Goal: Task Accomplishment & Management: Manage account settings

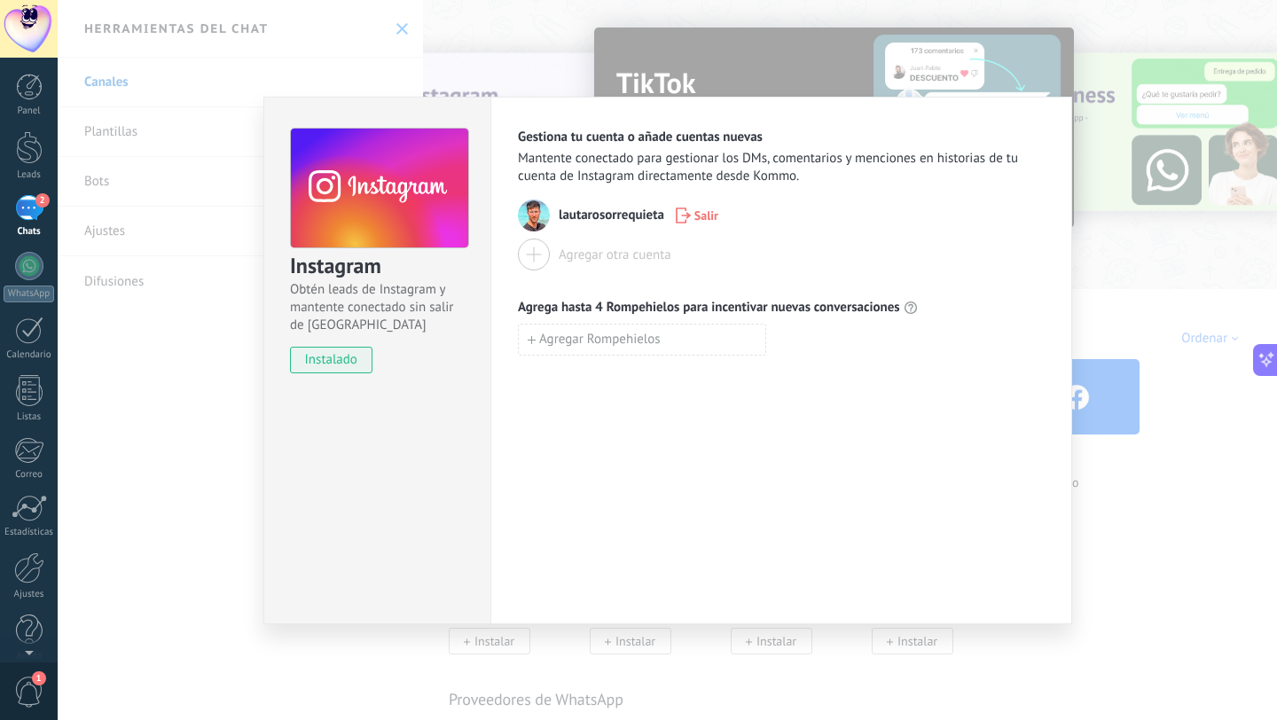
click at [342, 357] on span "instalado" at bounding box center [331, 360] width 81 height 27
click at [224, 391] on div "Instagram Obtén leads de Instagram y mantente conectado sin salir de Kommo inst…" at bounding box center [667, 360] width 1219 height 720
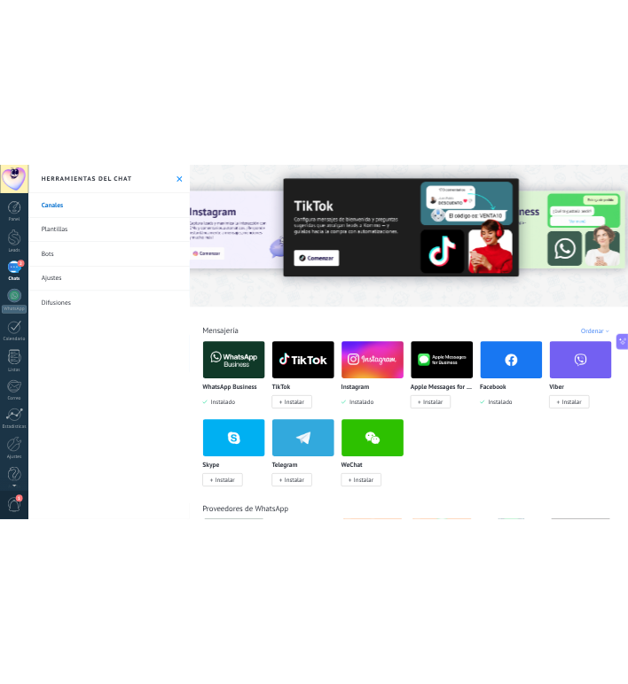
scroll to position [278, 0]
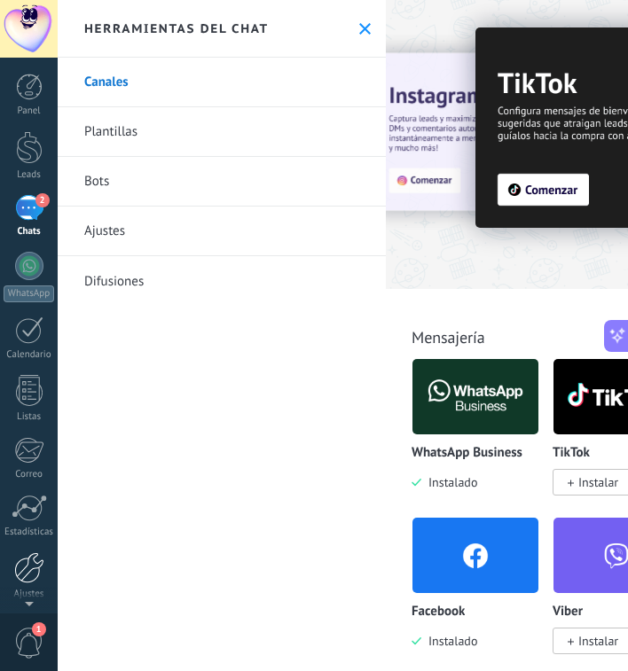
click at [31, 565] on div at bounding box center [29, 567] width 30 height 31
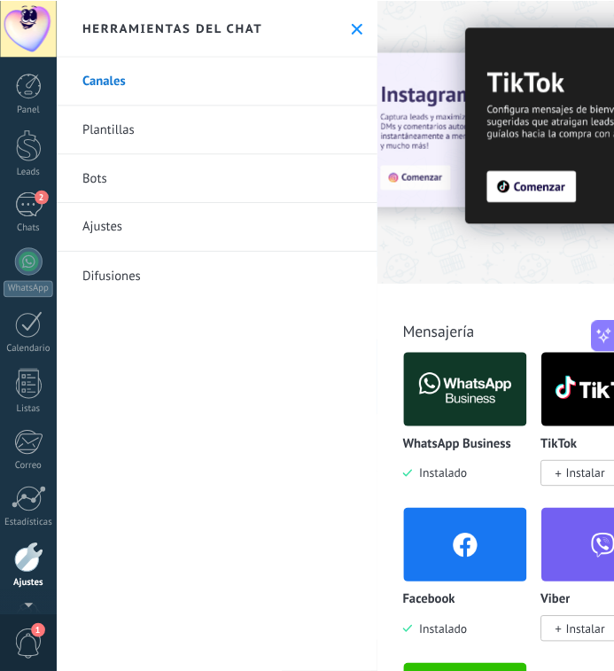
scroll to position [66, 0]
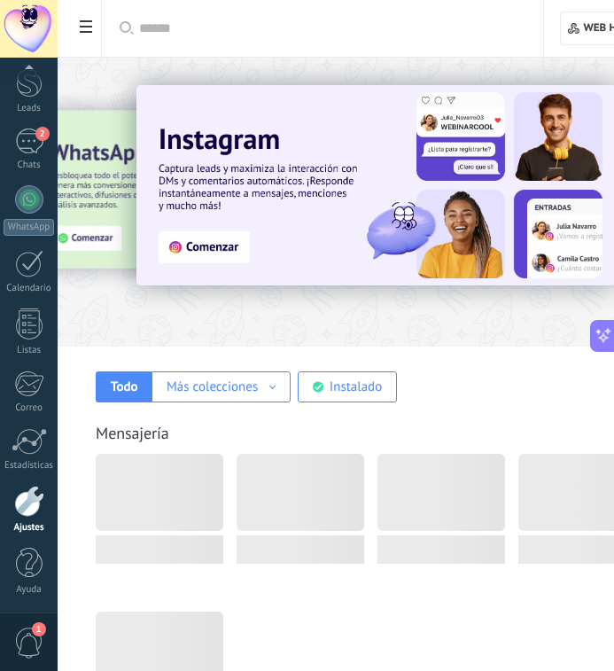
click at [29, 513] on div at bounding box center [29, 501] width 30 height 31
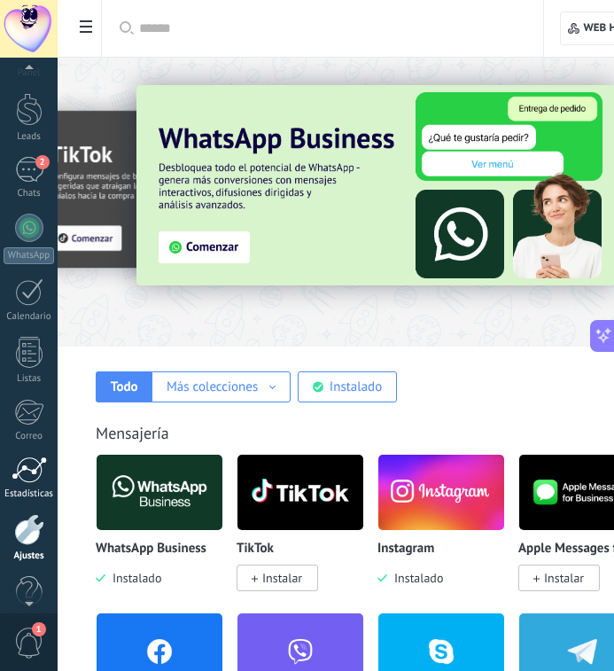
scroll to position [39, 0]
click at [27, 538] on div at bounding box center [29, 528] width 30 height 31
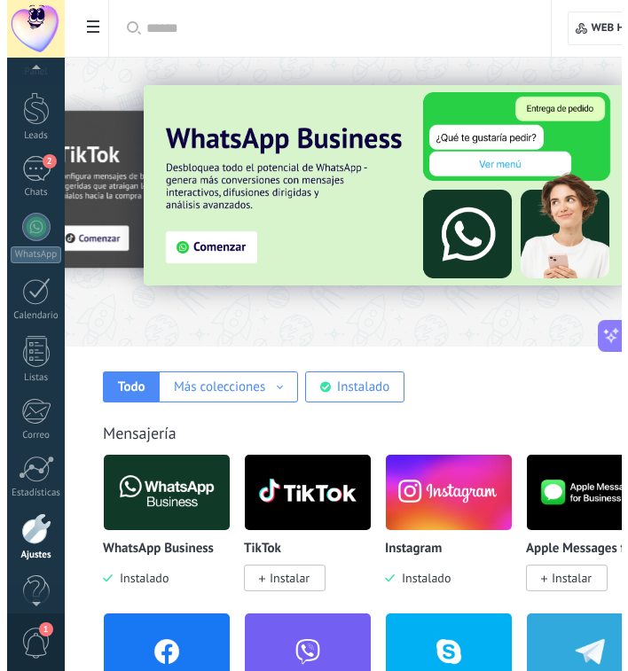
scroll to position [66, 0]
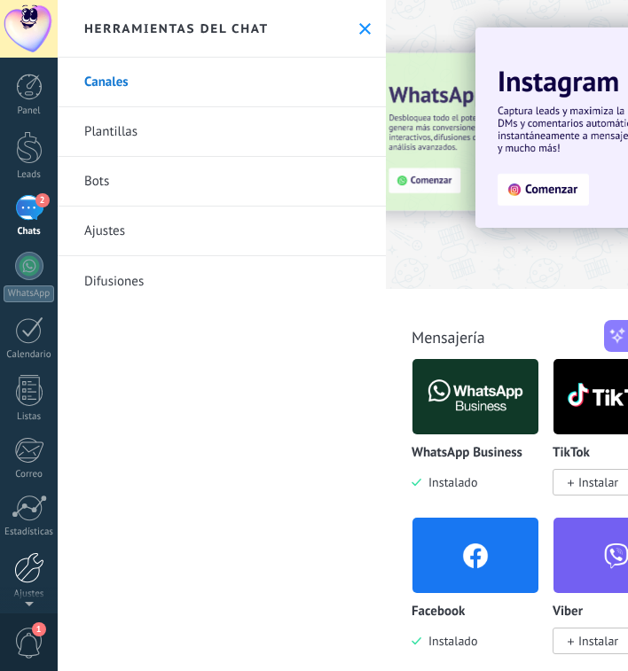
click at [30, 567] on div at bounding box center [29, 567] width 30 height 31
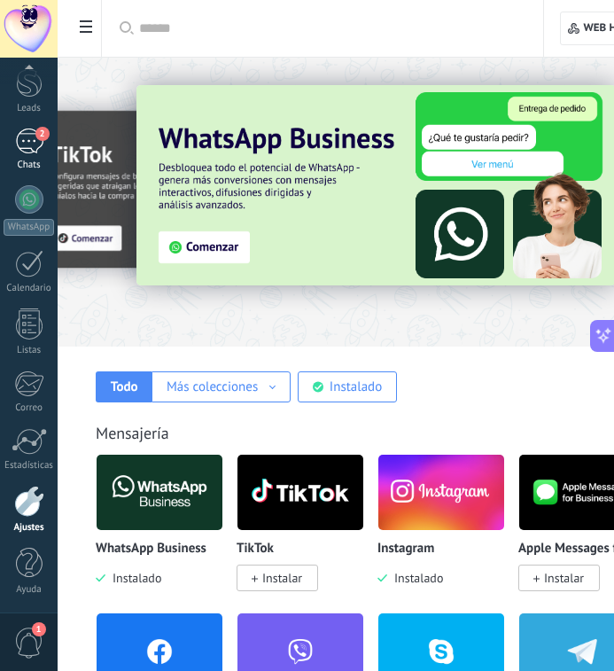
click at [35, 145] on div "2" at bounding box center [29, 142] width 28 height 26
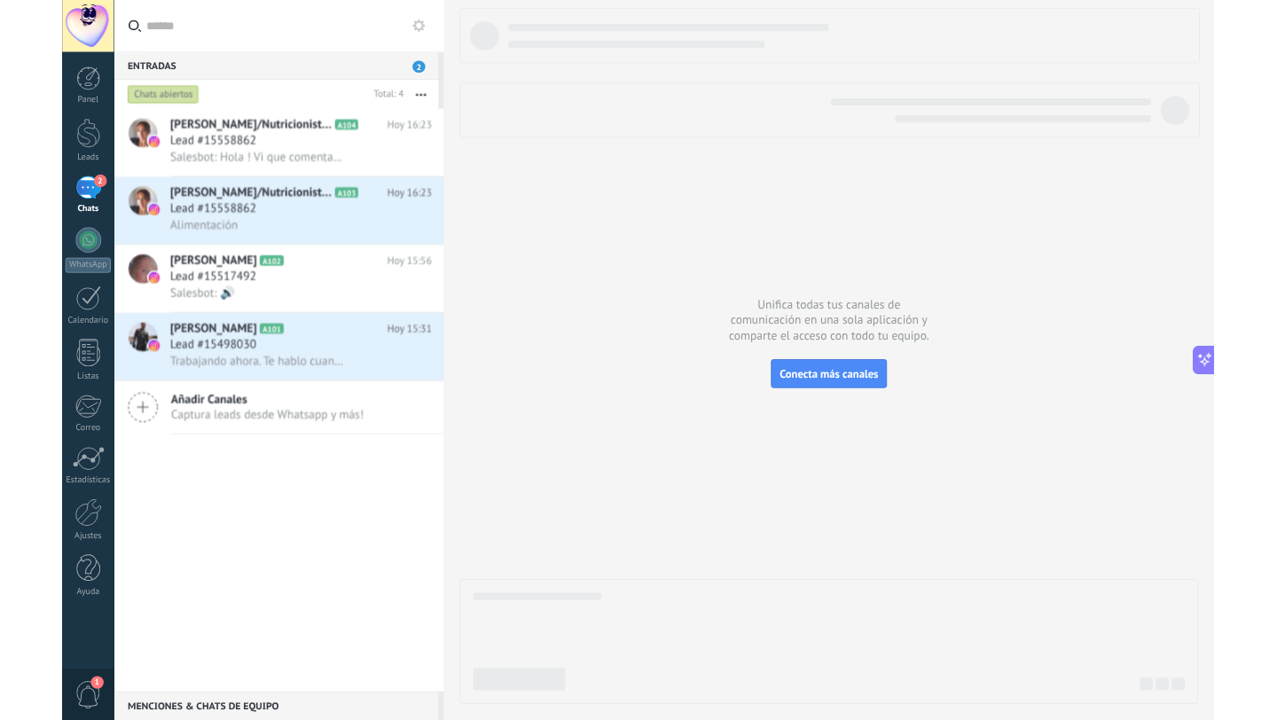
scroll to position [278, 0]
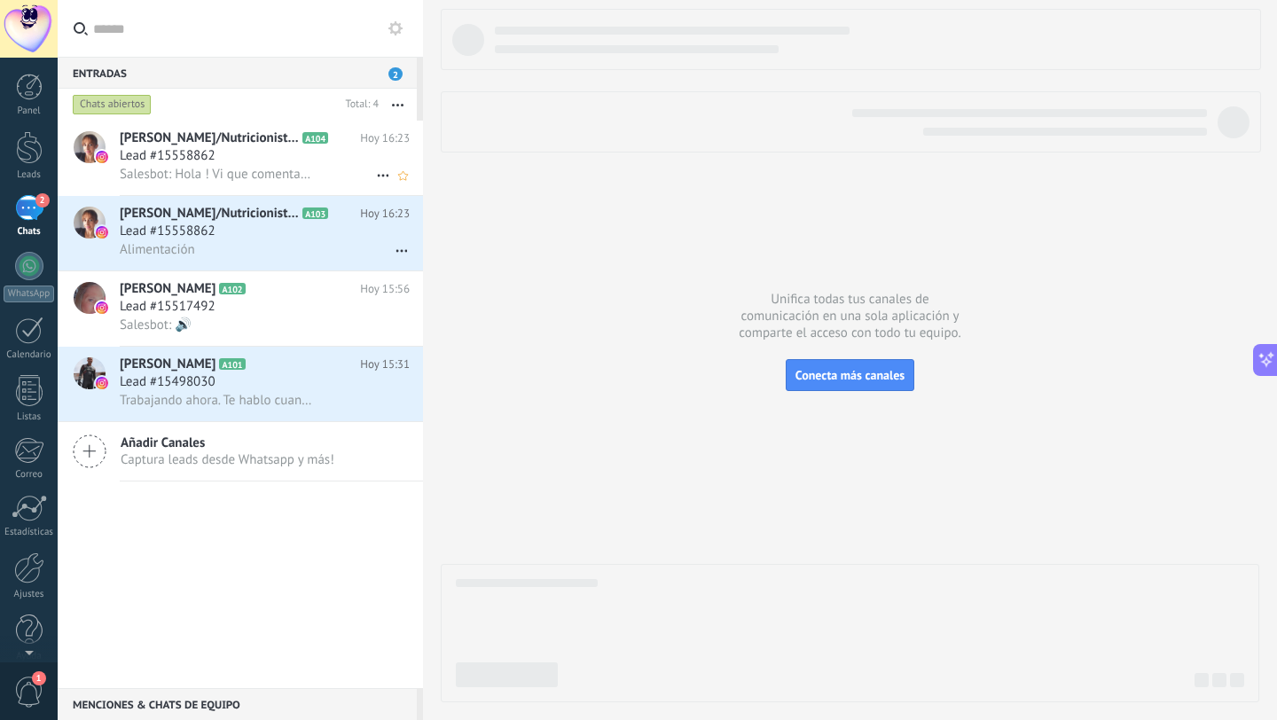
click at [320, 176] on div "Salesbot: Hola ! Vi que comentaste para recibir la guia de alimentación nivel 1…" at bounding box center [265, 174] width 290 height 19
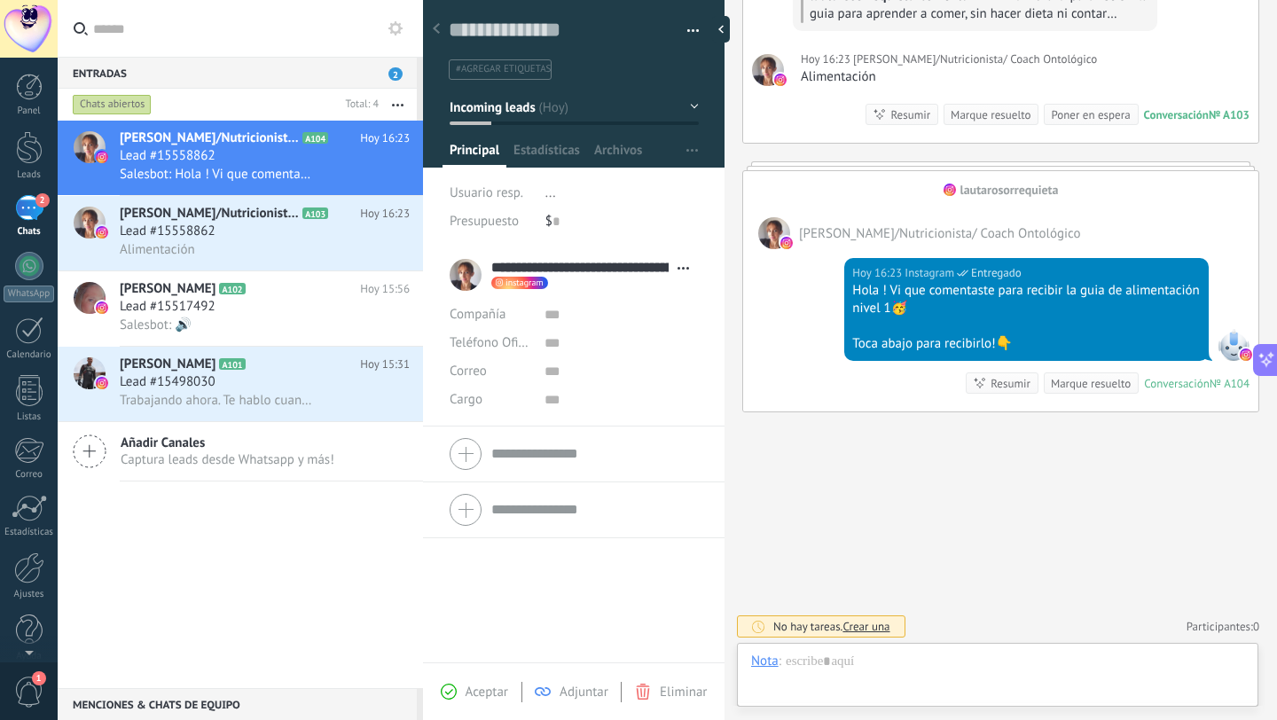
scroll to position [27, 0]
click at [626, 113] on button "Incoming leads" at bounding box center [574, 107] width 249 height 32
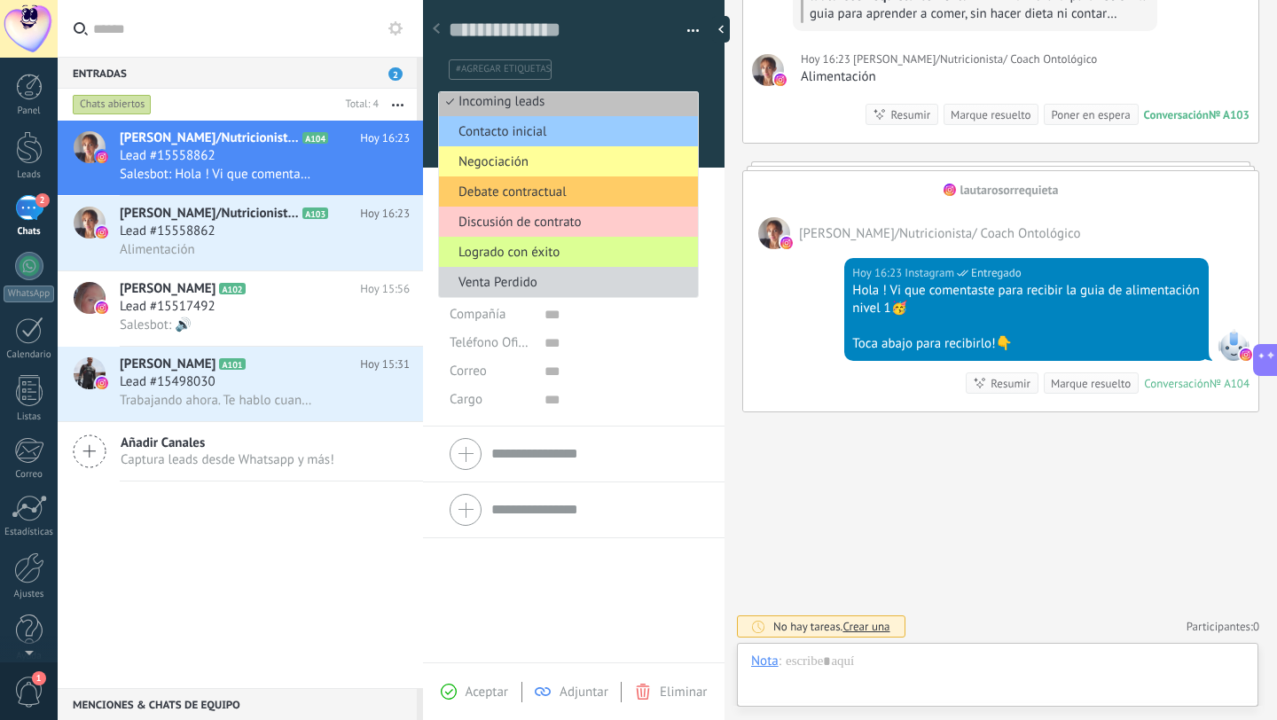
scroll to position [0, 0]
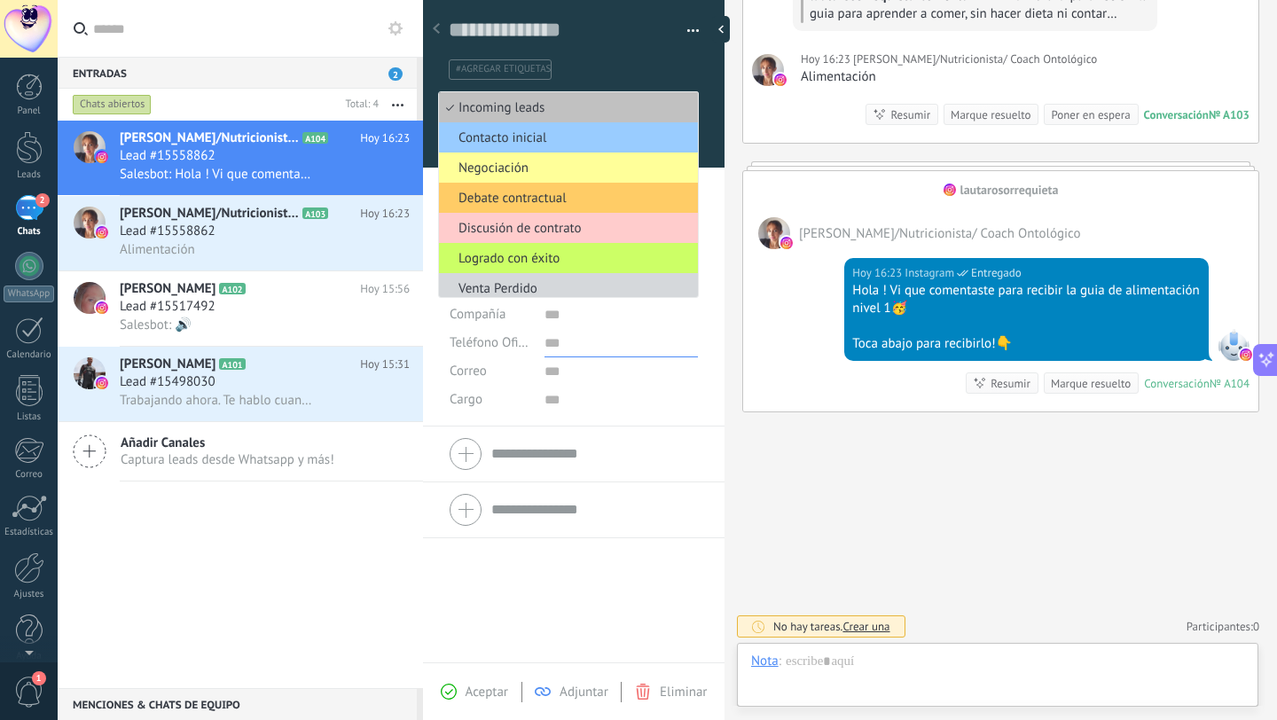
click at [658, 349] on input "text" at bounding box center [620, 343] width 153 height 28
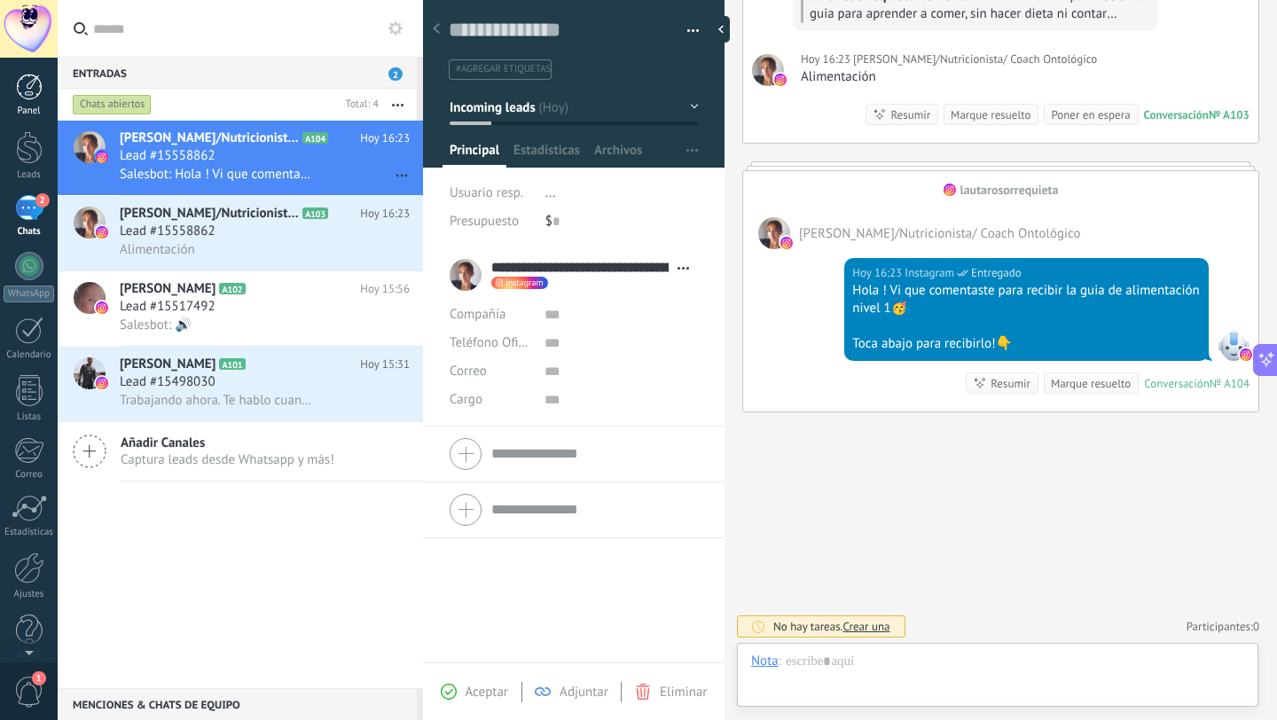
click at [27, 110] on div "Panel" at bounding box center [29, 112] width 51 height 12
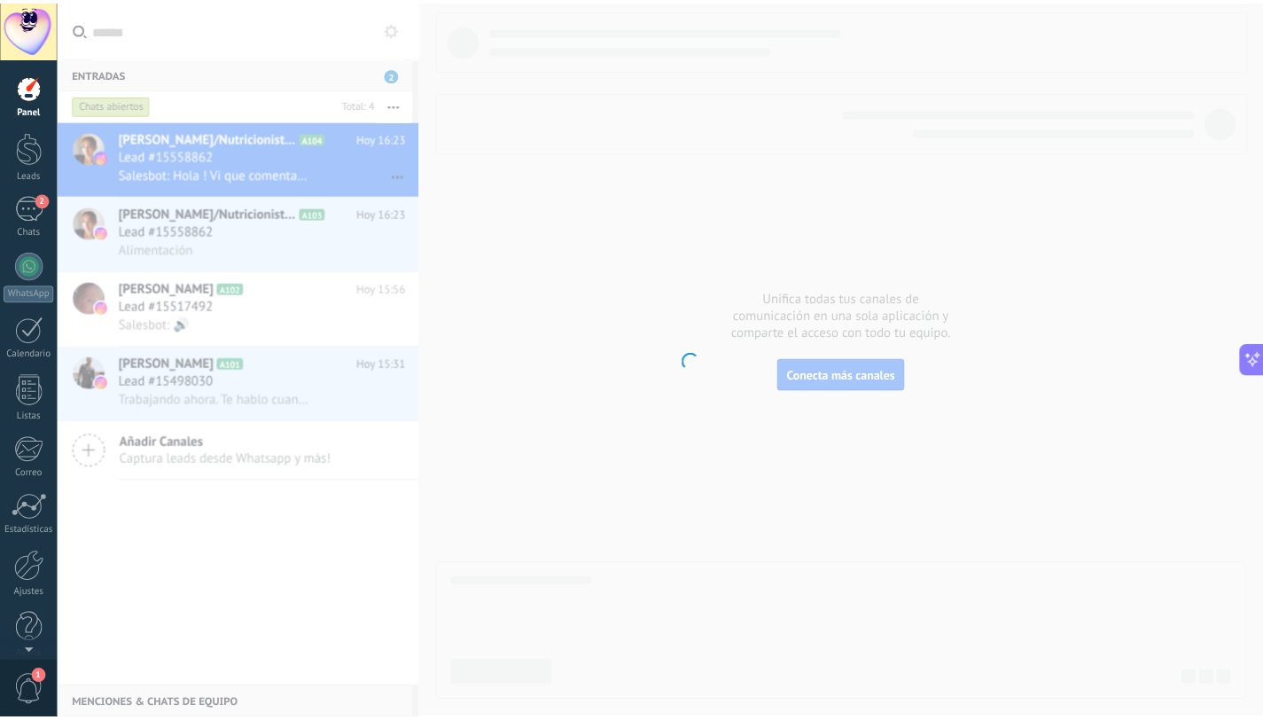
scroll to position [238, 0]
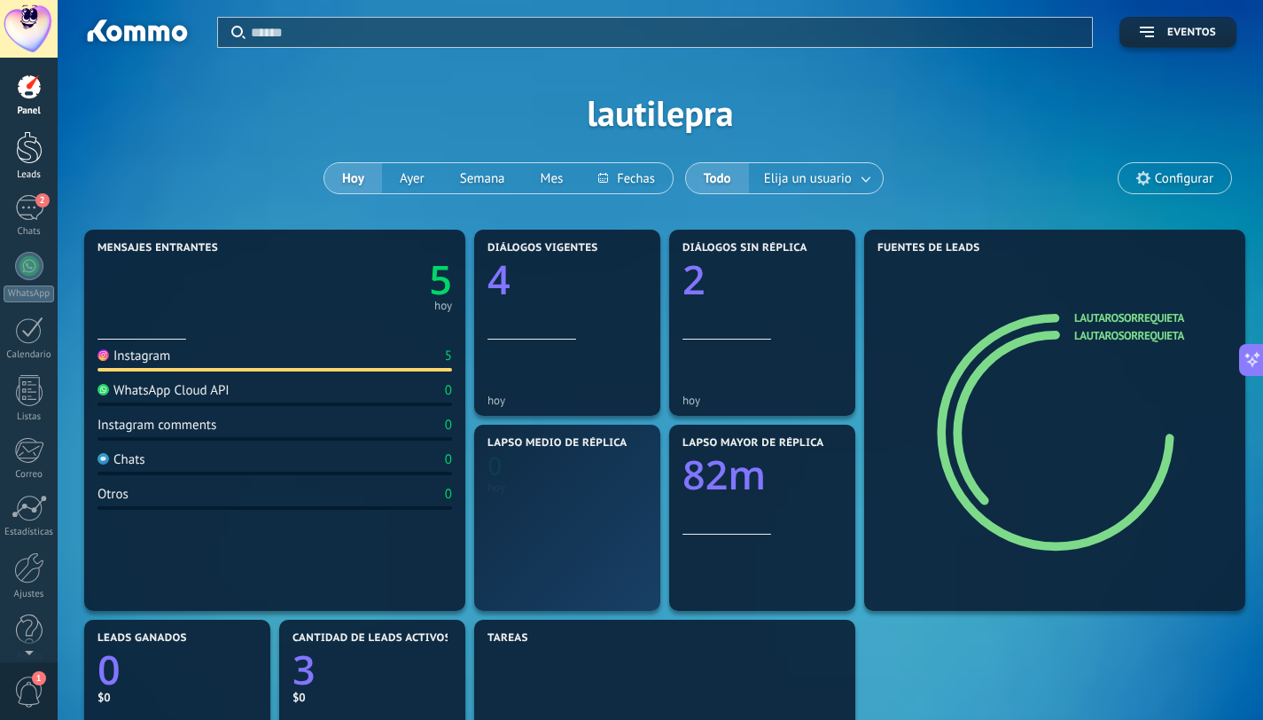
click at [16, 148] on div at bounding box center [29, 147] width 27 height 33
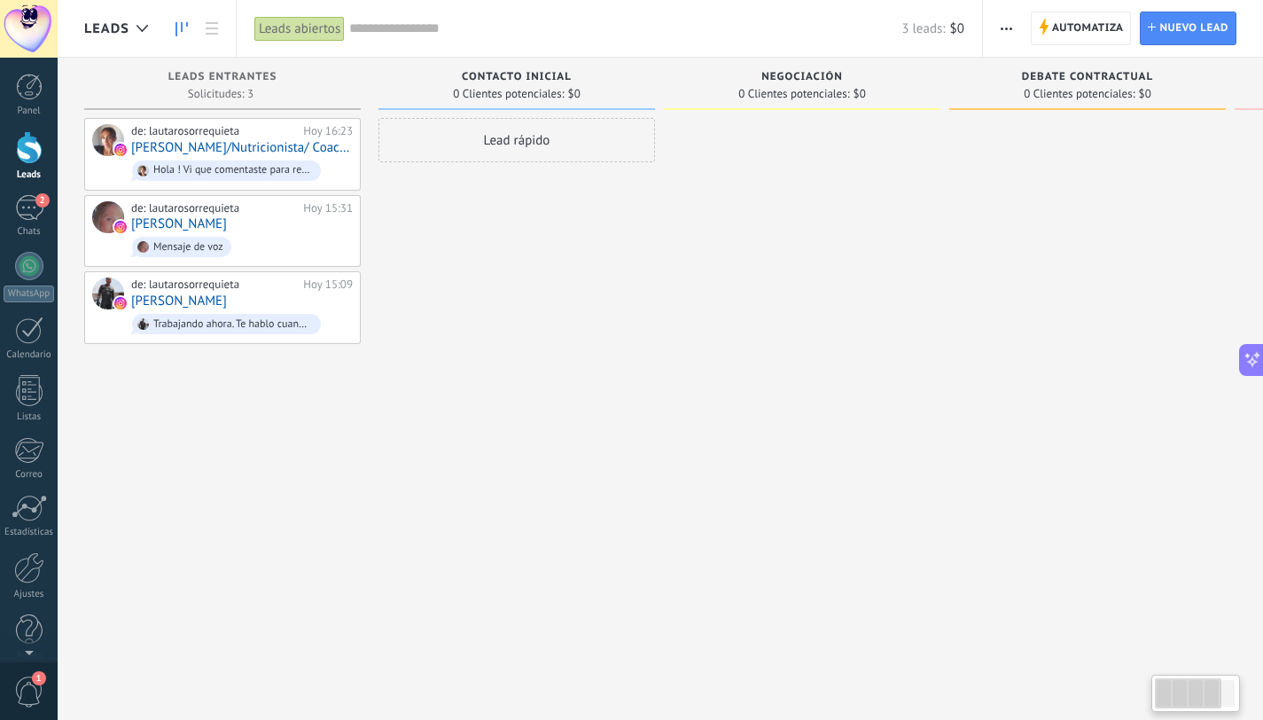
click at [551, 89] on span "0 Clientes potenciales:" at bounding box center [508, 94] width 111 height 11
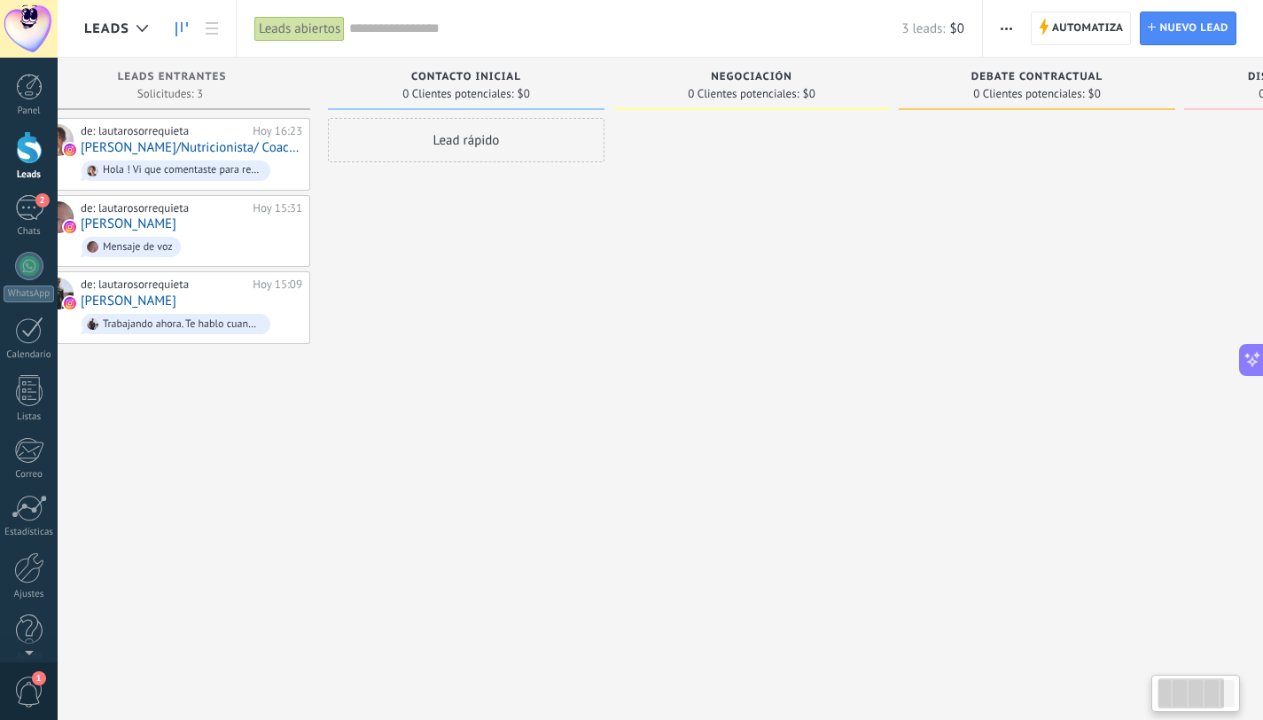
scroll to position [0, 55]
click at [754, 96] on span "0 Clientes potenciales:" at bounding box center [739, 94] width 111 height 11
click at [768, 82] on span "Negociación" at bounding box center [748, 77] width 82 height 12
click at [730, 82] on span "Negociación" at bounding box center [748, 77] width 82 height 12
click at [736, 74] on span "Negociación" at bounding box center [748, 77] width 82 height 12
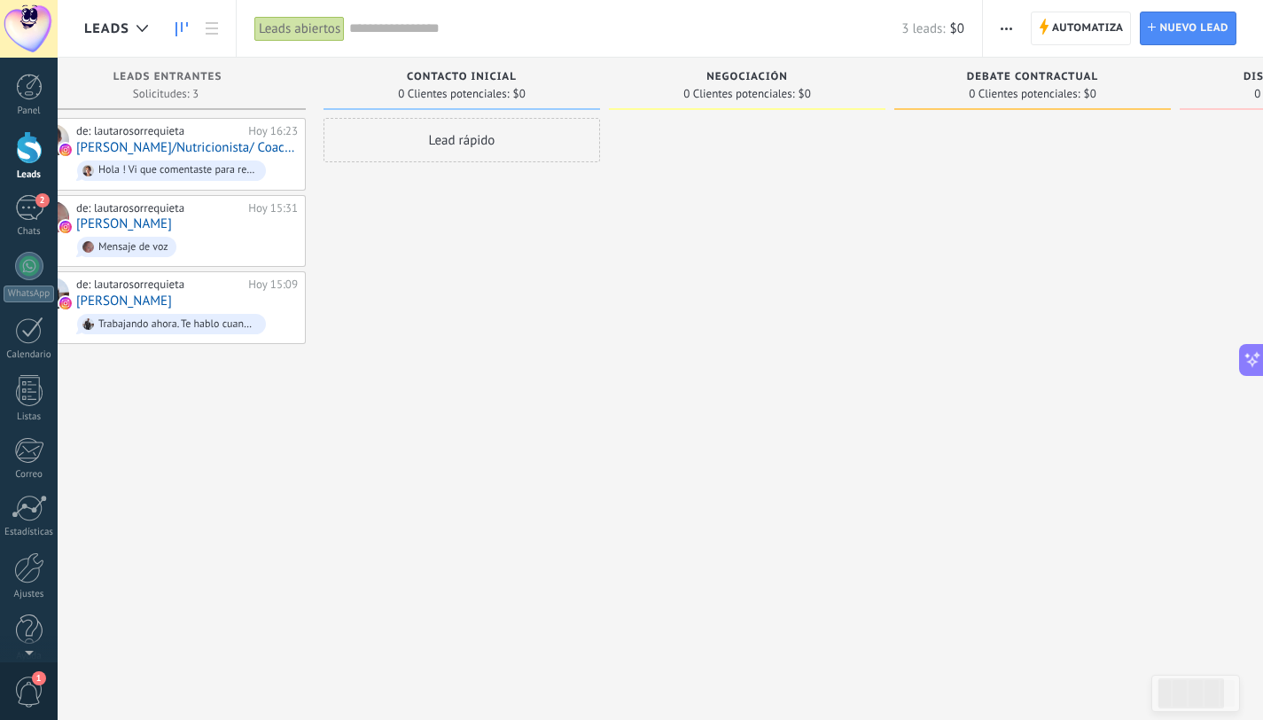
click at [736, 74] on span "Negociación" at bounding box center [748, 77] width 82 height 12
click at [113, 33] on span "Leads" at bounding box center [106, 28] width 45 height 17
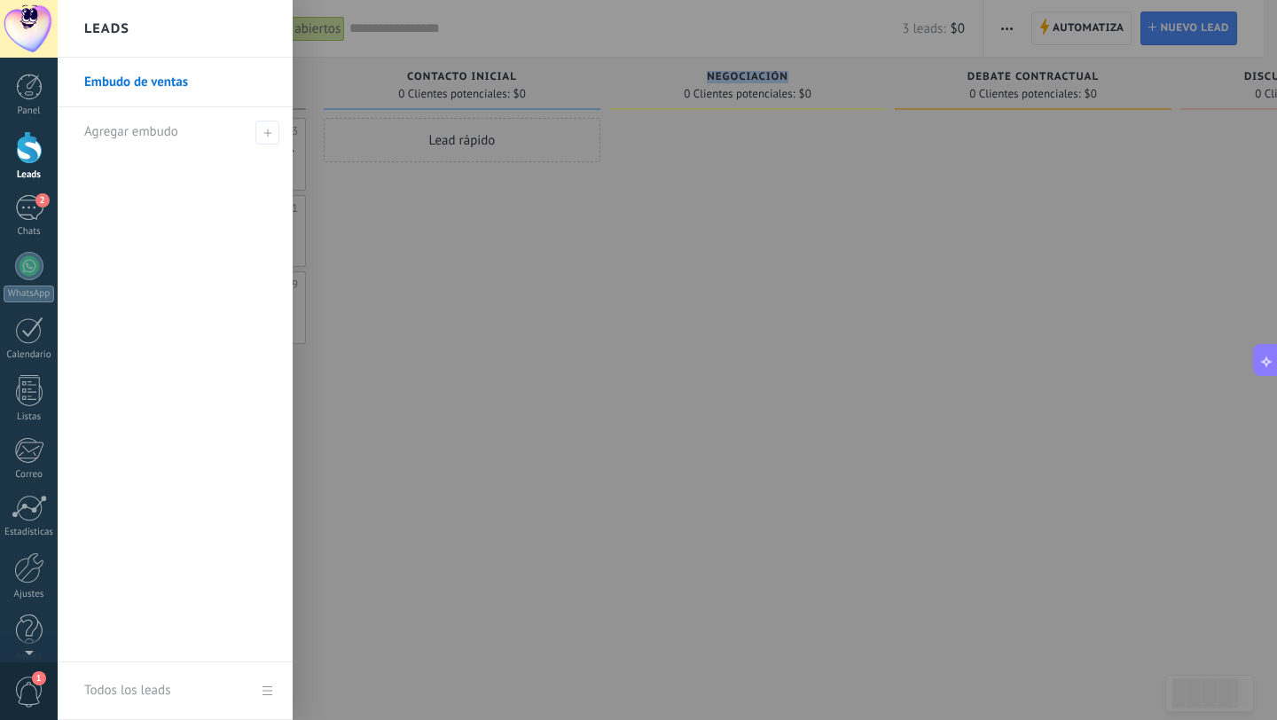
click at [435, 208] on div at bounding box center [696, 360] width 1277 height 720
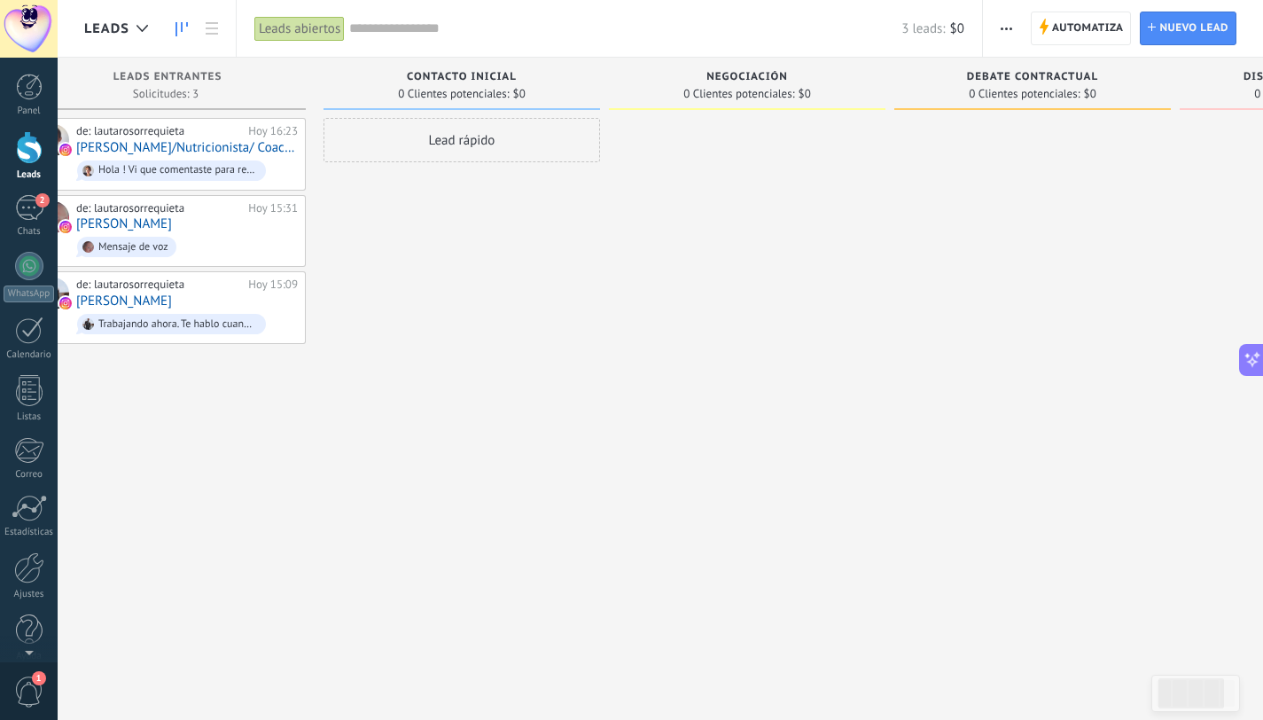
click at [733, 92] on span "0 Clientes potenciales:" at bounding box center [739, 94] width 111 height 11
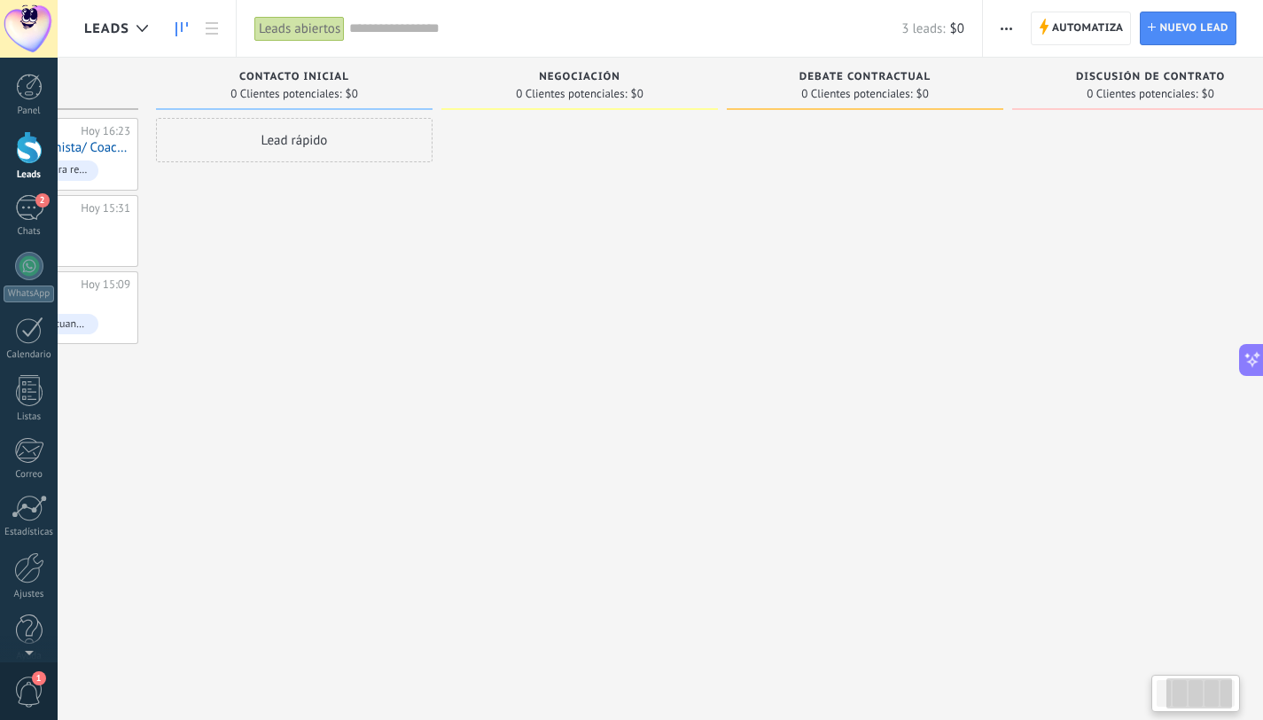
scroll to position [0, 227]
click at [631, 69] on div "Negociación 0 Clientes potenciales: $0" at bounding box center [575, 84] width 277 height 52
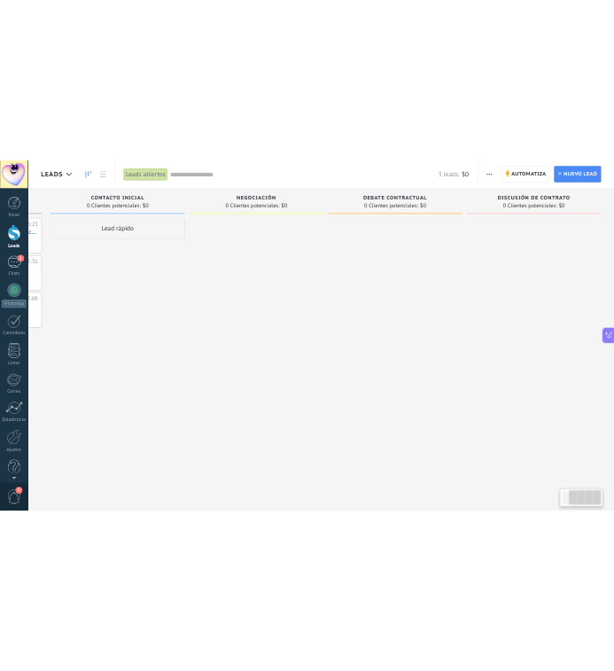
scroll to position [0, 0]
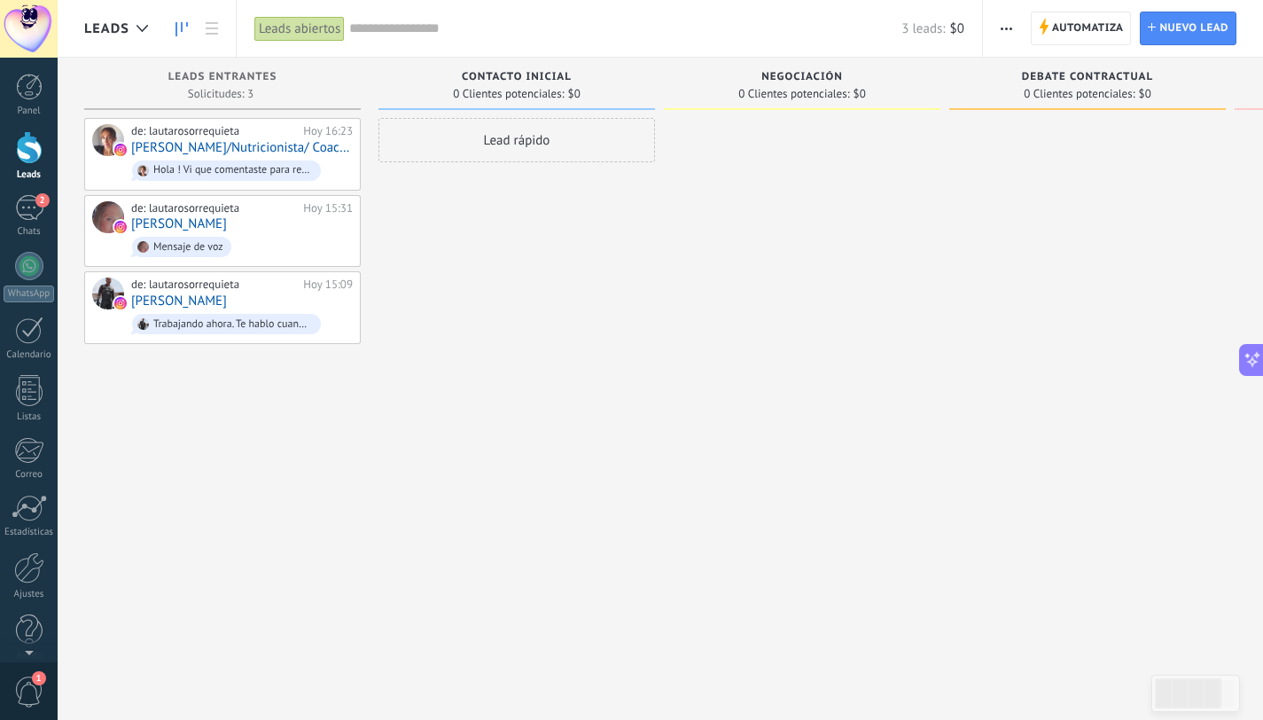
click at [19, 161] on div at bounding box center [29, 147] width 27 height 33
click at [472, 101] on div "Contacto inicial 0 Clientes potenciales: $0" at bounding box center [517, 84] width 277 height 52
type textarea "**********"
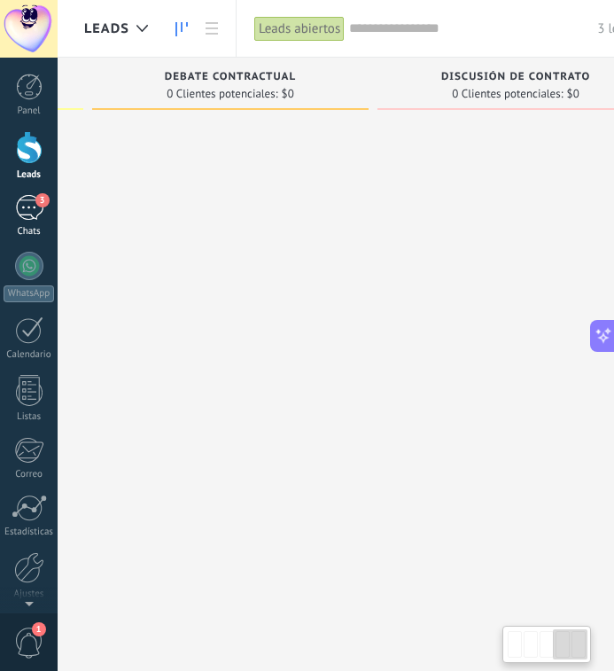
scroll to position [0, 66]
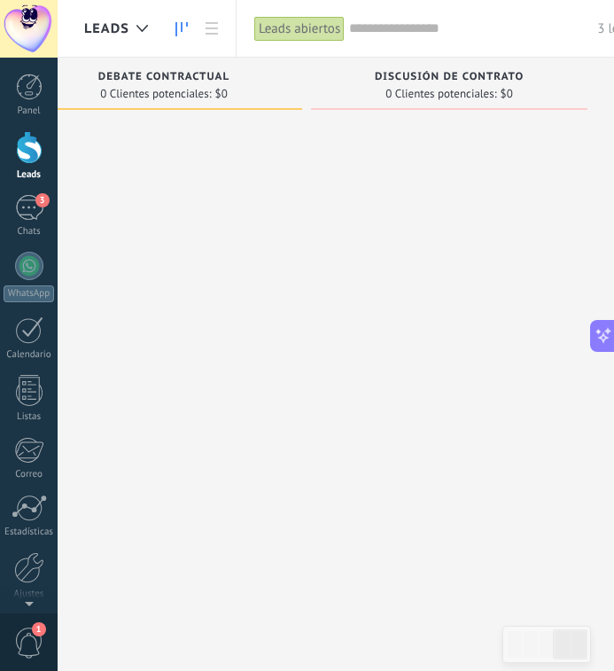
click at [483, 50] on div "3 leads: $0" at bounding box center [504, 28] width 311 height 57
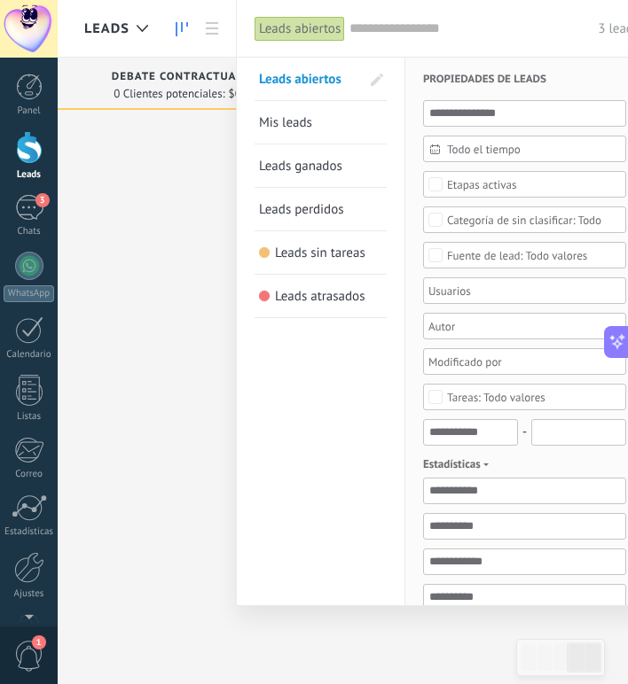
click at [215, 248] on div at bounding box center [314, 342] width 628 height 684
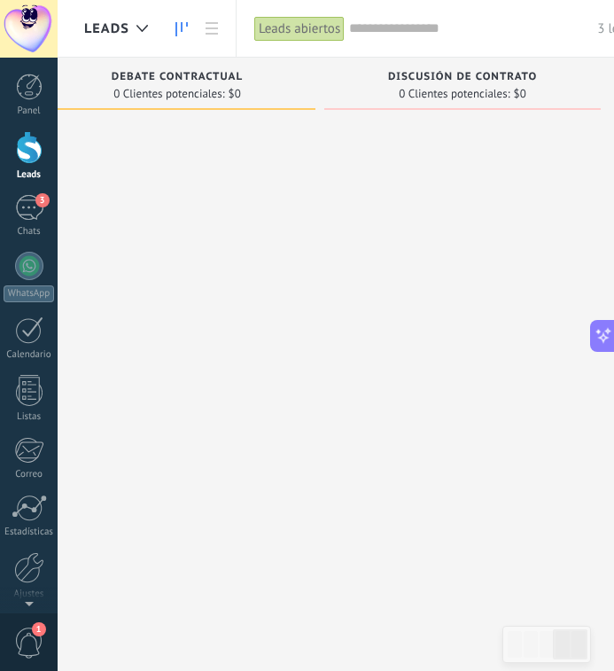
scroll to position [0, 66]
click at [515, 47] on div "3 leads: $0" at bounding box center [504, 28] width 311 height 57
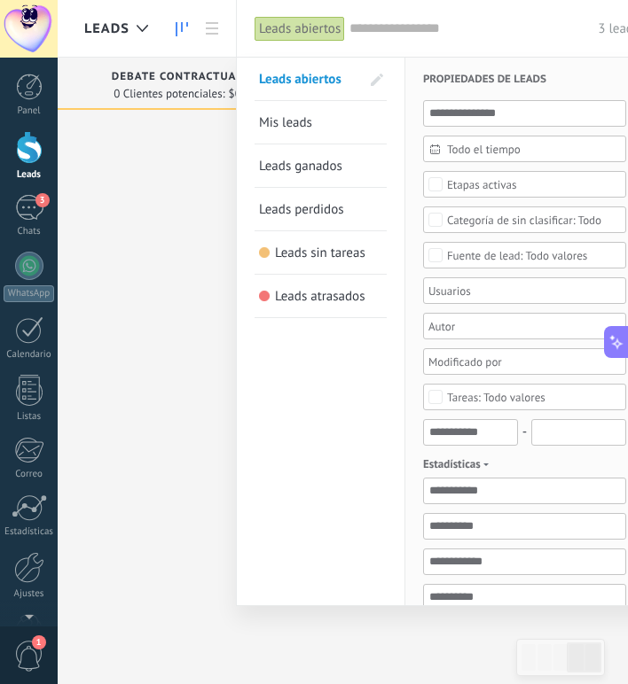
click at [293, 126] on span "Mis leads" at bounding box center [285, 122] width 53 height 17
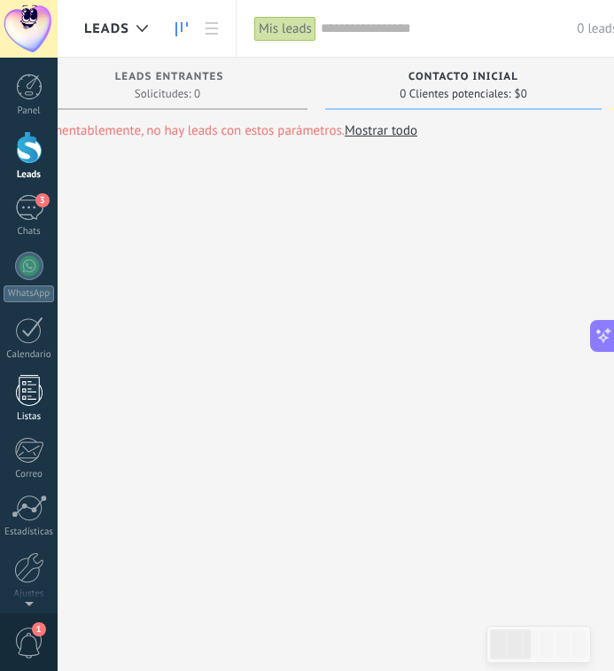
scroll to position [0, 66]
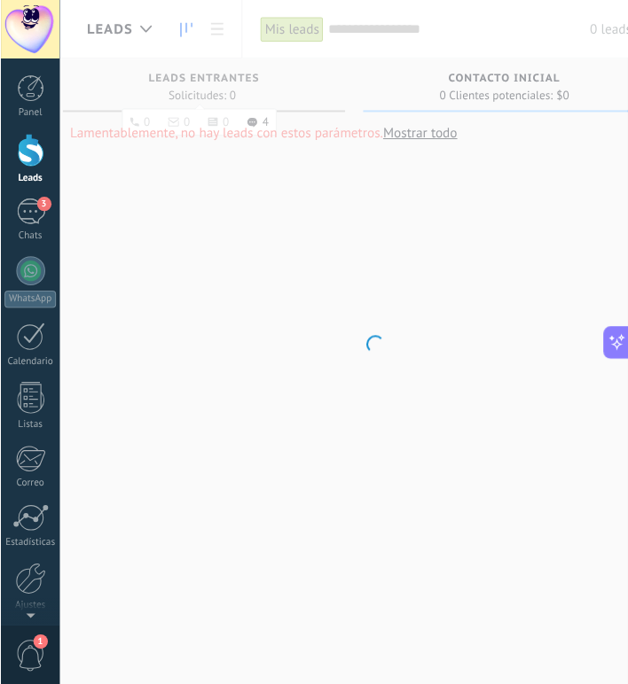
scroll to position [0, 19]
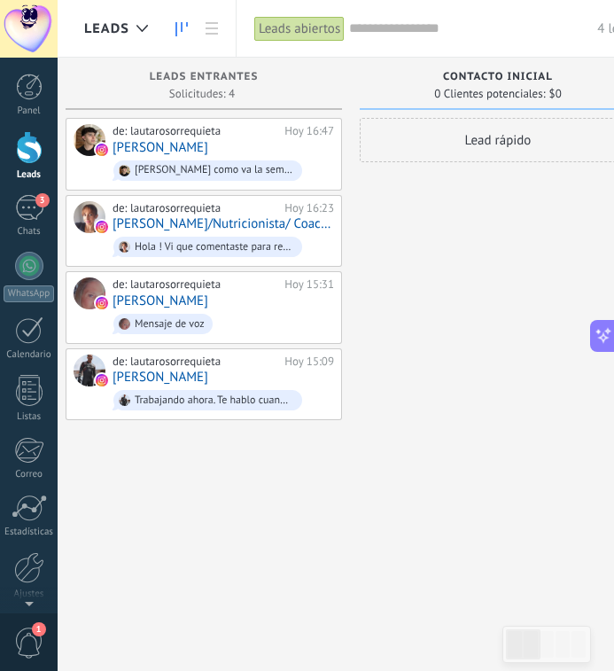
click at [450, 31] on input "text" at bounding box center [473, 29] width 248 height 19
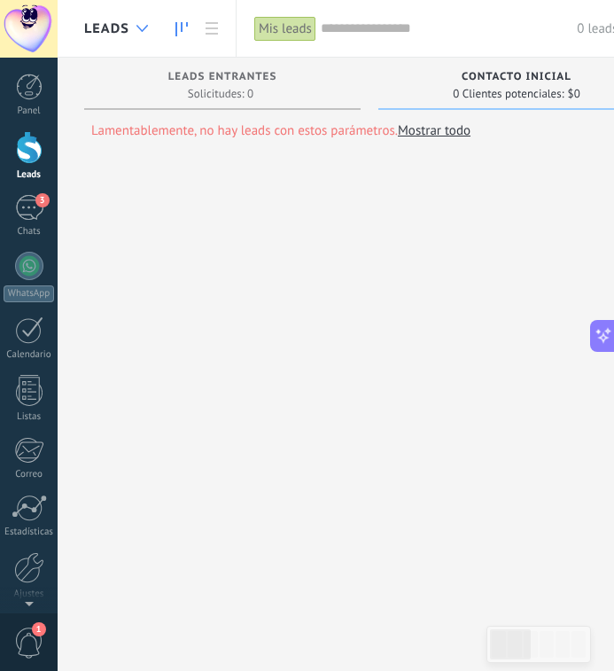
click at [131, 33] on div at bounding box center [142, 29] width 29 height 35
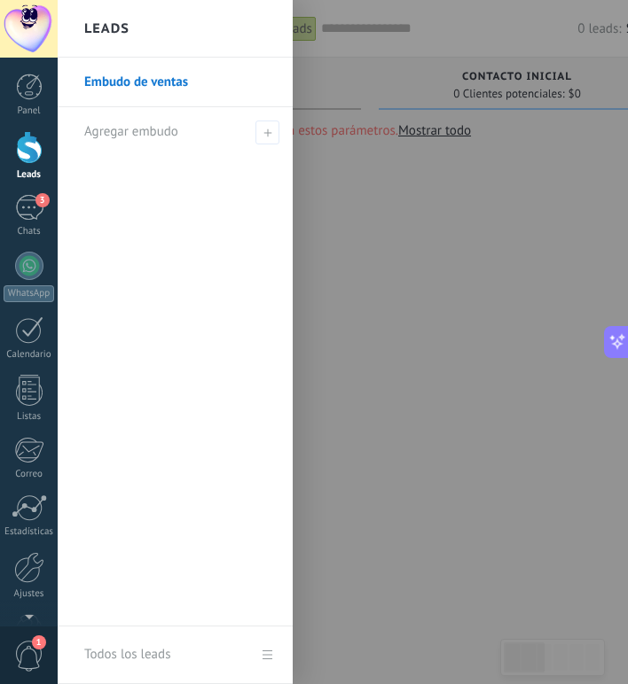
click at [140, 74] on link "Embudo de ventas" at bounding box center [179, 83] width 191 height 50
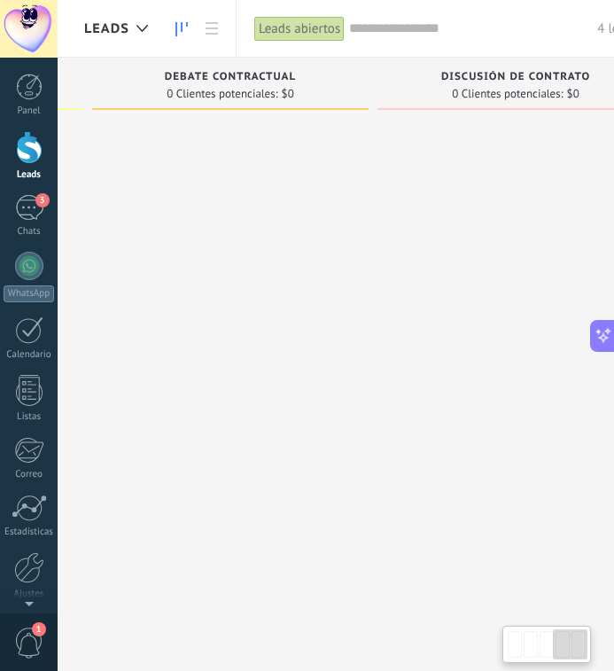
scroll to position [0, 66]
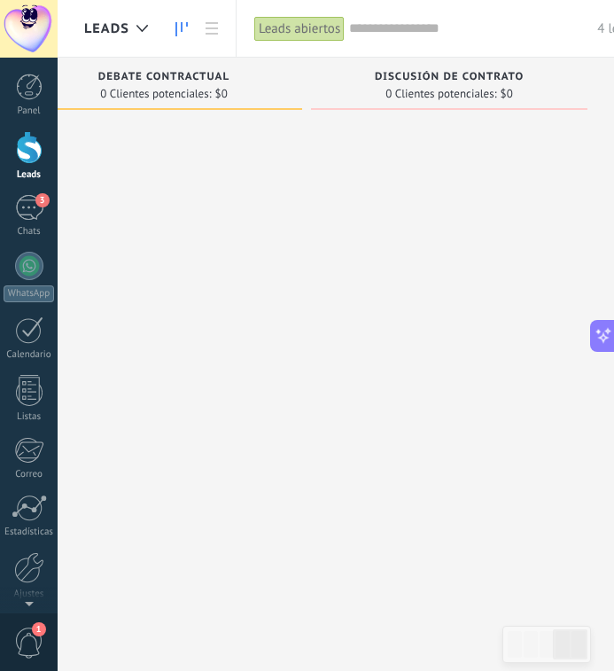
click at [582, 34] on input "text" at bounding box center [473, 29] width 248 height 19
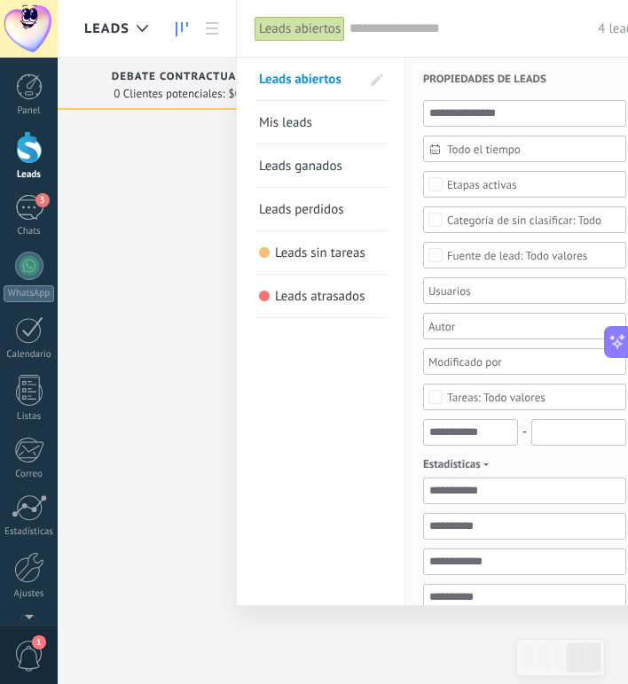
click at [190, 371] on div at bounding box center [314, 342] width 628 height 684
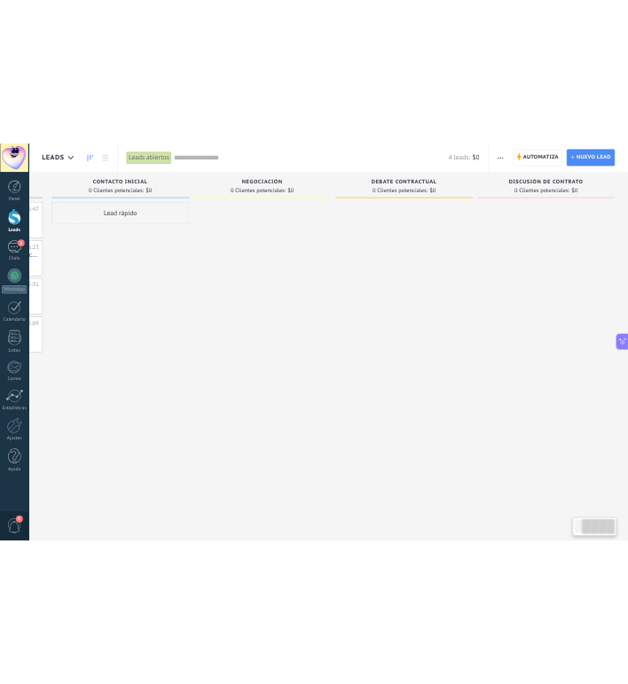
scroll to position [278, 0]
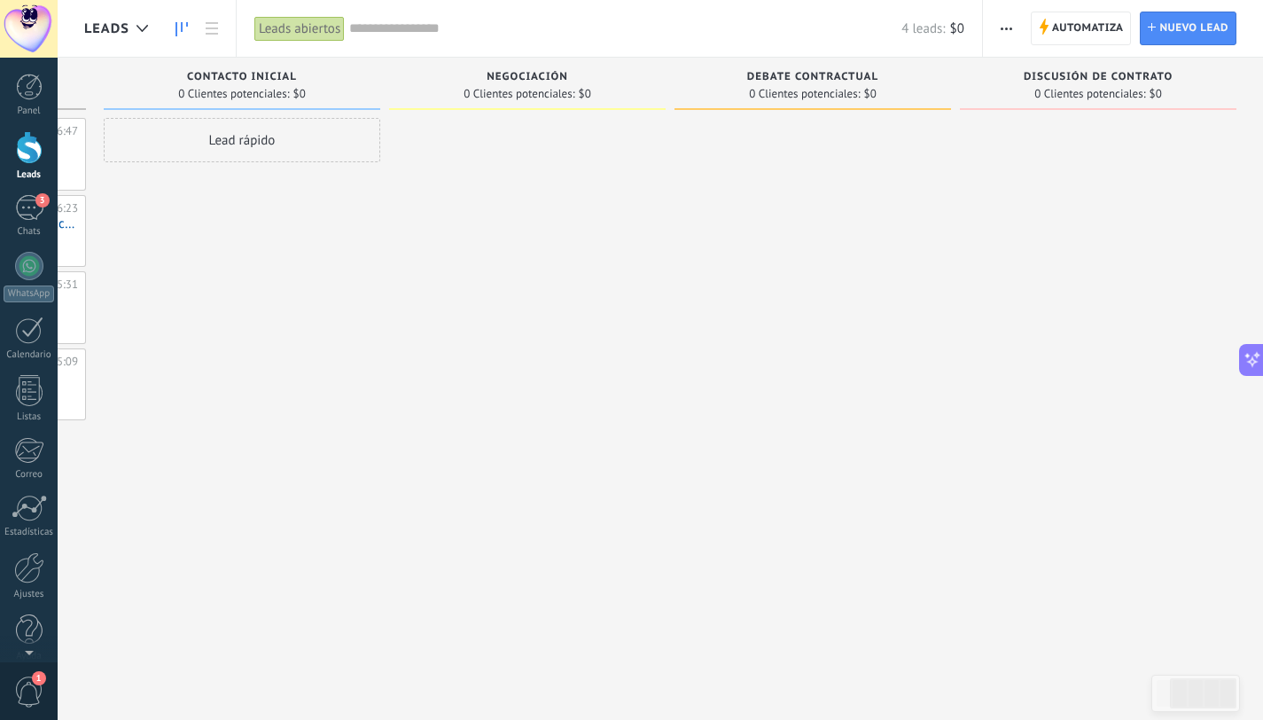
click at [1004, 30] on span "button" at bounding box center [1007, 29] width 12 height 34
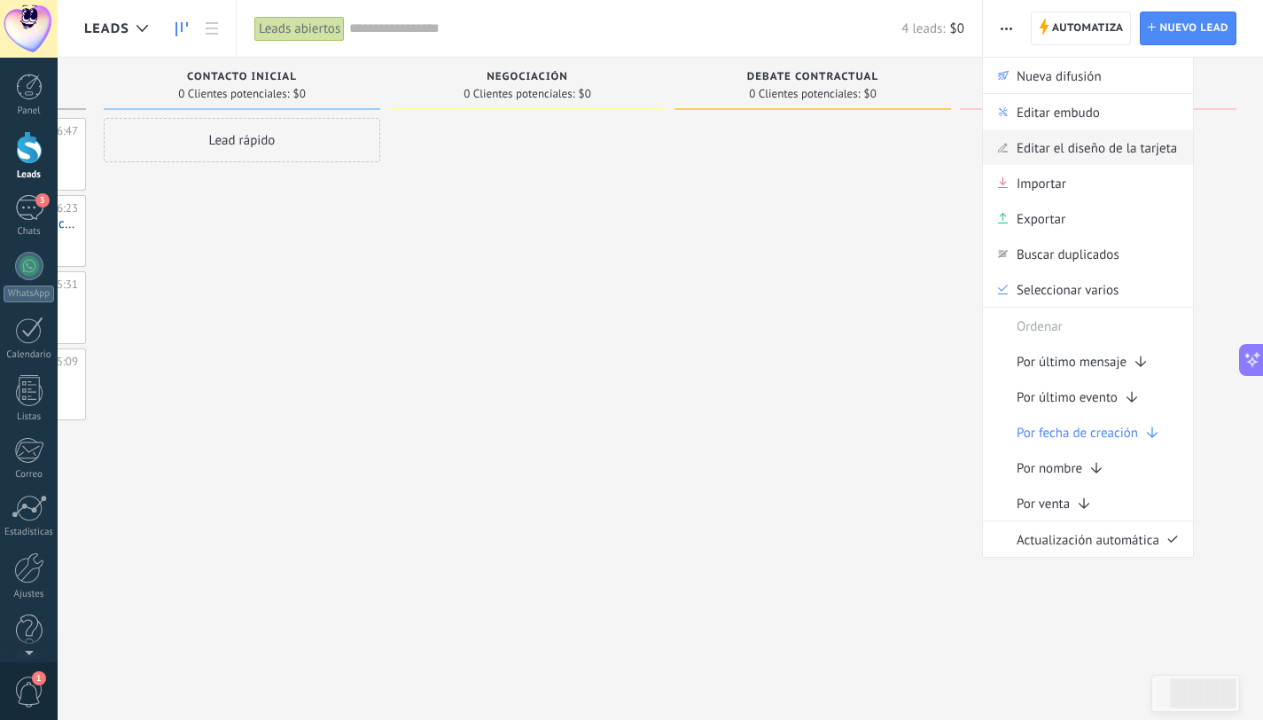
click at [1066, 155] on span "Editar el diseño de la tarjeta" at bounding box center [1097, 146] width 160 height 35
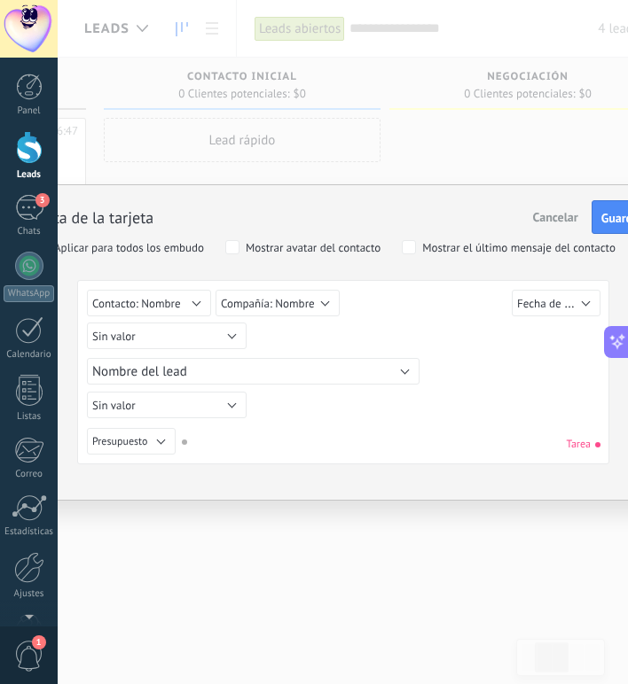
drag, startPoint x: 167, startPoint y: 262, endPoint x: 209, endPoint y: 265, distance: 42.6
click at [209, 265] on div "Vista de la tarjeta Cancelar Guardar Aplicar para todos los embudo Mostrar avat…" at bounding box center [343, 322] width 619 height 285
click at [227, 575] on div "Vista de la tarjeta Cancelar Guardar Aplicar para todos los embudo Mostrar avat…" at bounding box center [343, 342] width 570 height 684
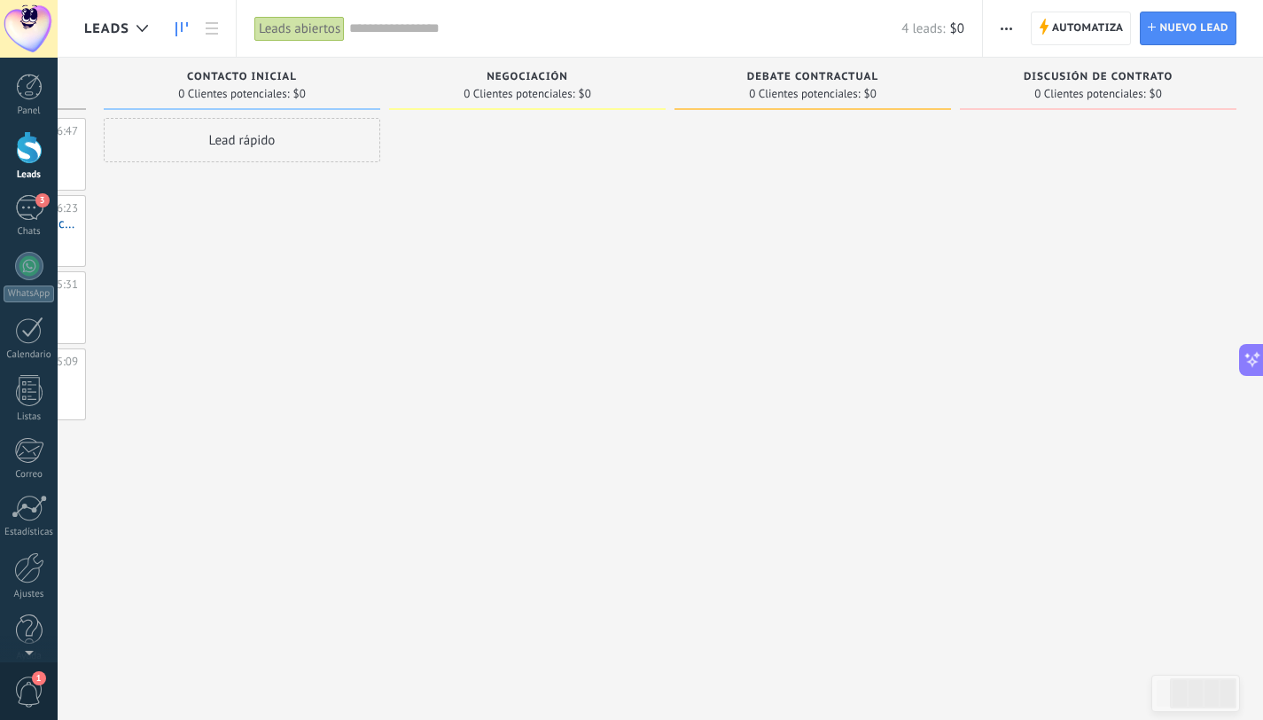
click at [1009, 25] on span "button" at bounding box center [1007, 29] width 12 height 34
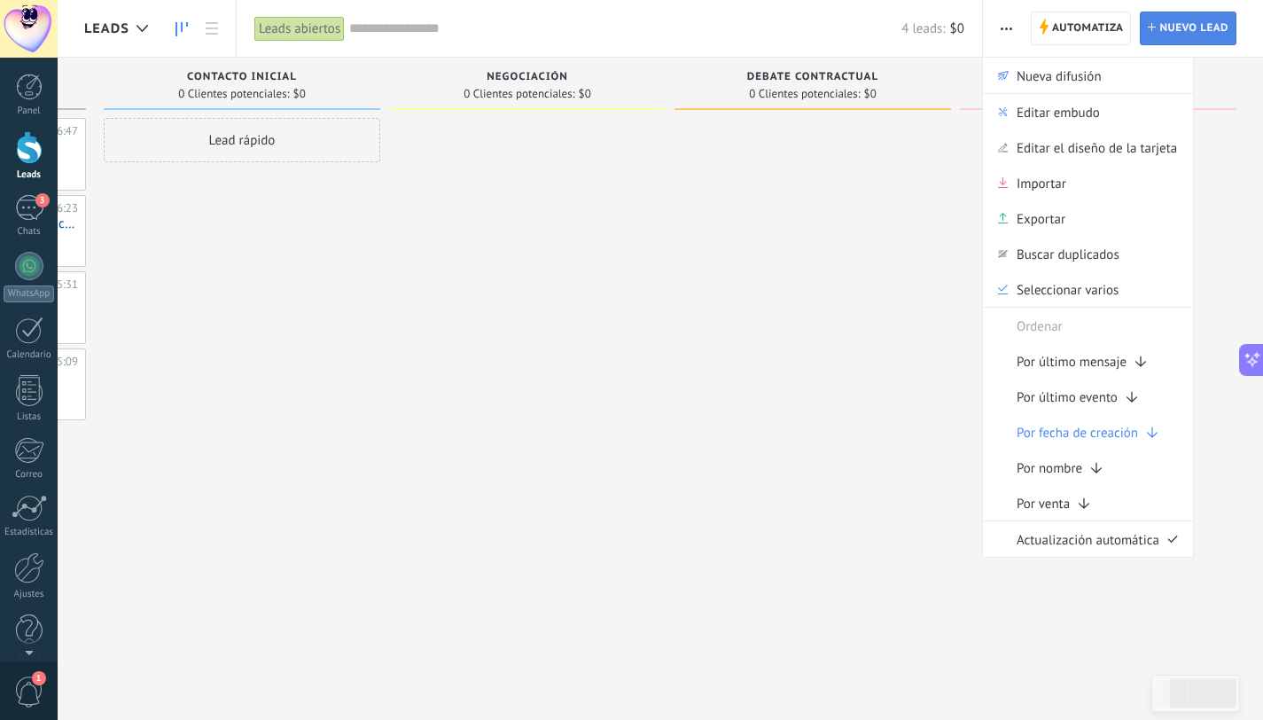
click at [1197, 32] on span "Nuevo lead" at bounding box center [1194, 28] width 69 height 32
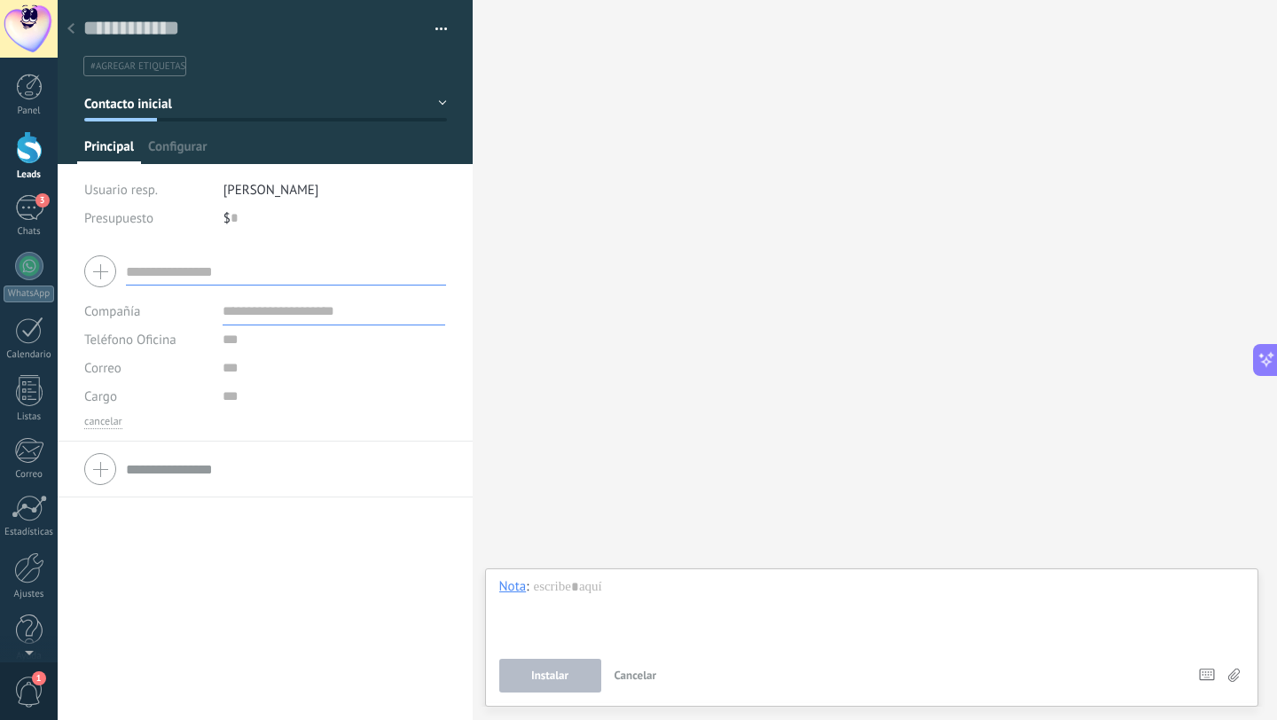
click at [74, 31] on div at bounding box center [71, 29] width 25 height 35
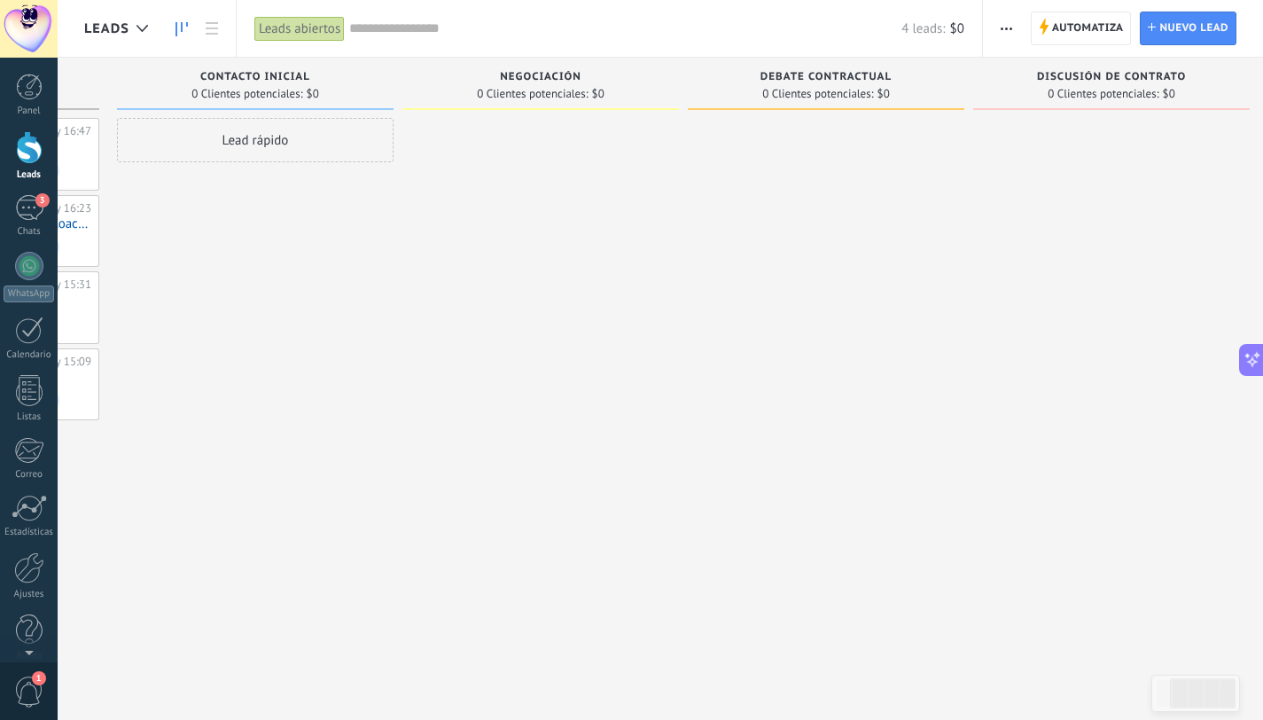
click at [231, 82] on span "Contacto inicial" at bounding box center [255, 77] width 110 height 12
click at [208, 25] on icon at bounding box center [212, 28] width 12 height 12
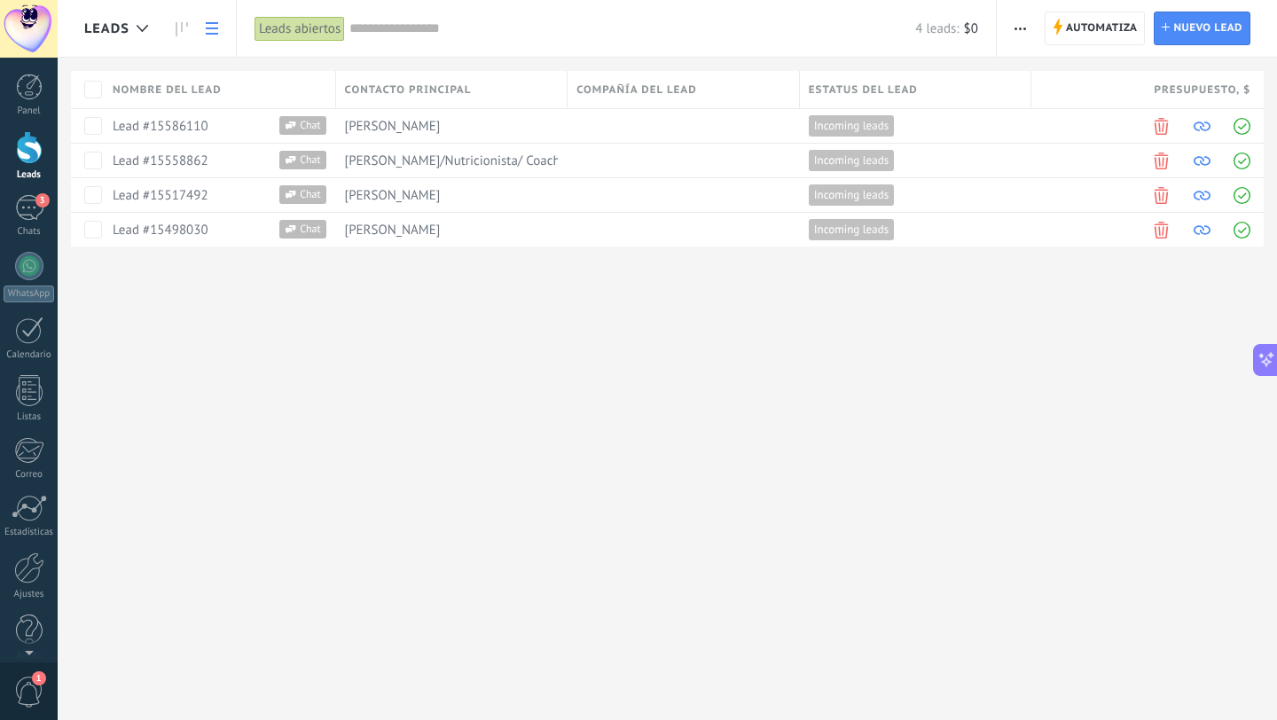
click at [211, 29] on icon at bounding box center [212, 28] width 12 height 12
click at [185, 31] on icon at bounding box center [182, 29] width 12 height 14
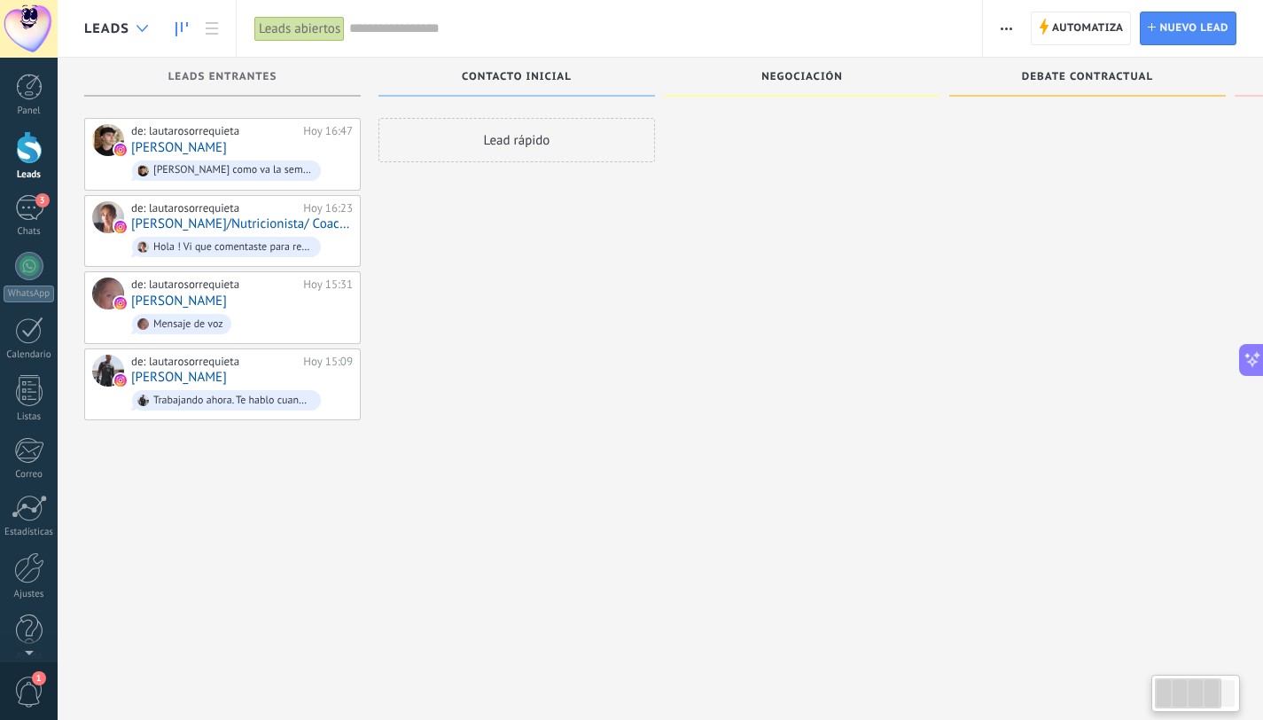
click at [142, 31] on use at bounding box center [143, 28] width 12 height 7
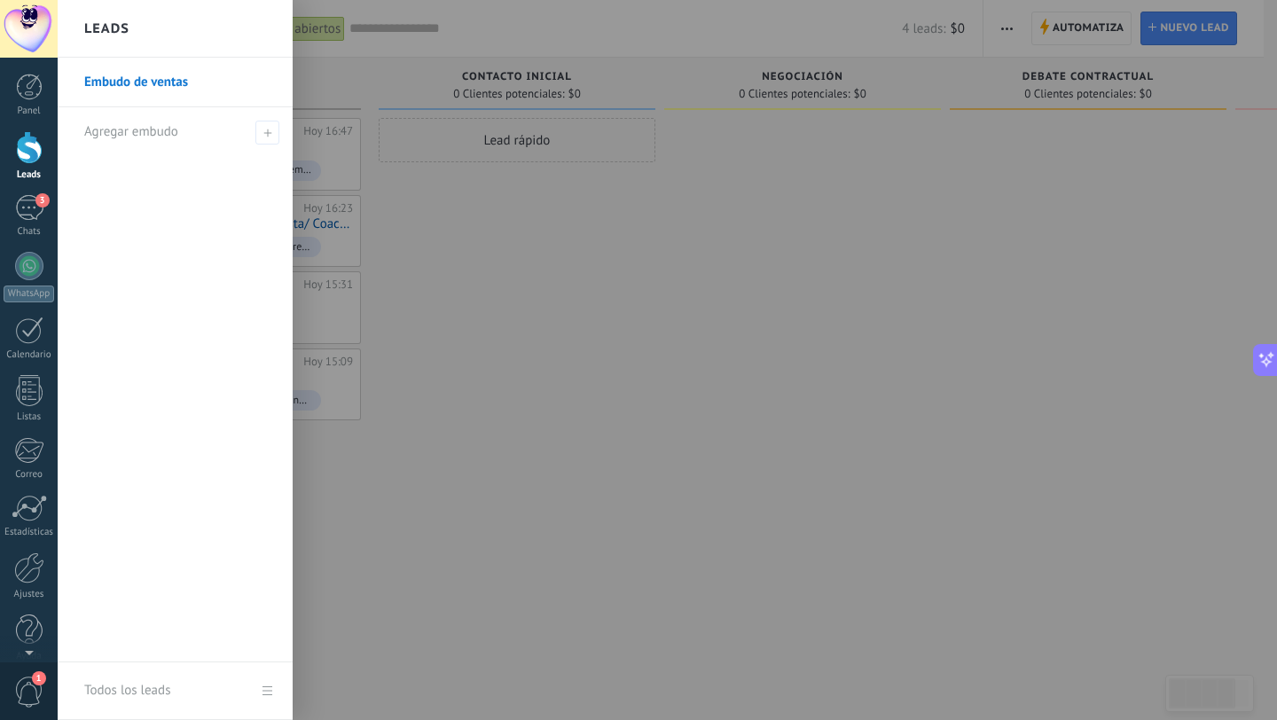
click at [178, 90] on link "Embudo de ventas" at bounding box center [179, 83] width 191 height 50
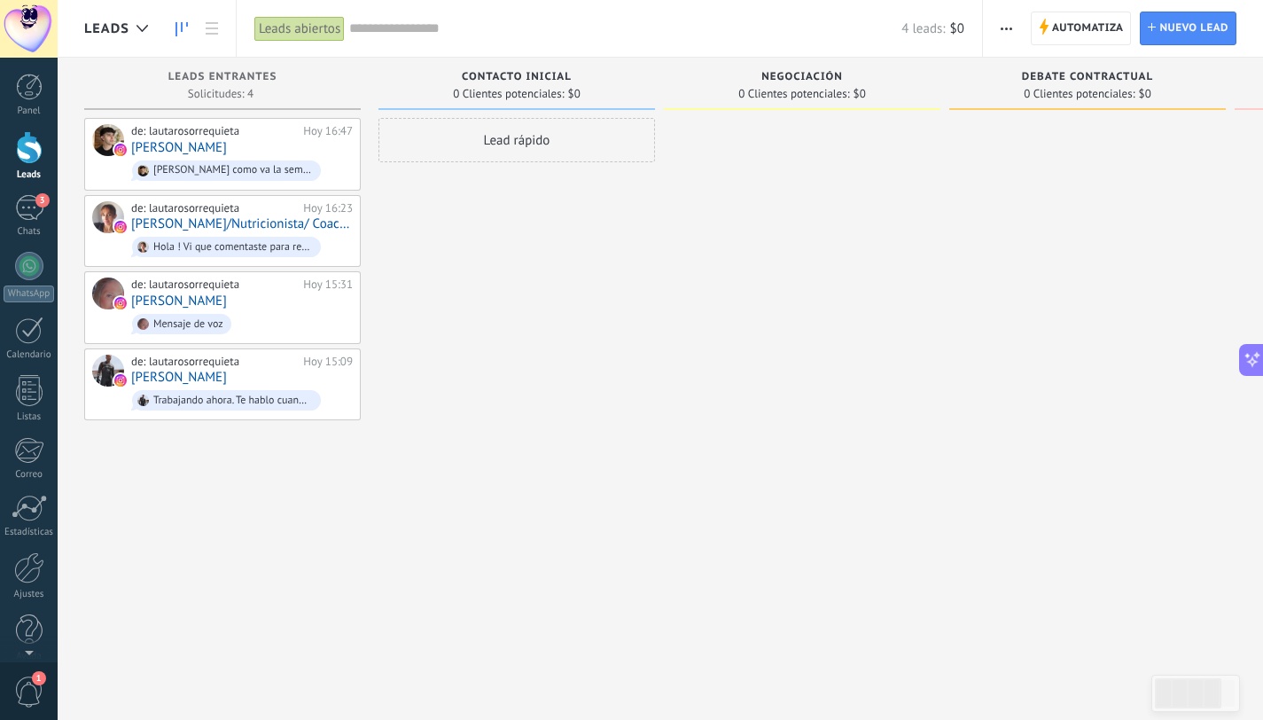
click at [1006, 29] on span "button" at bounding box center [1007, 29] width 12 height 34
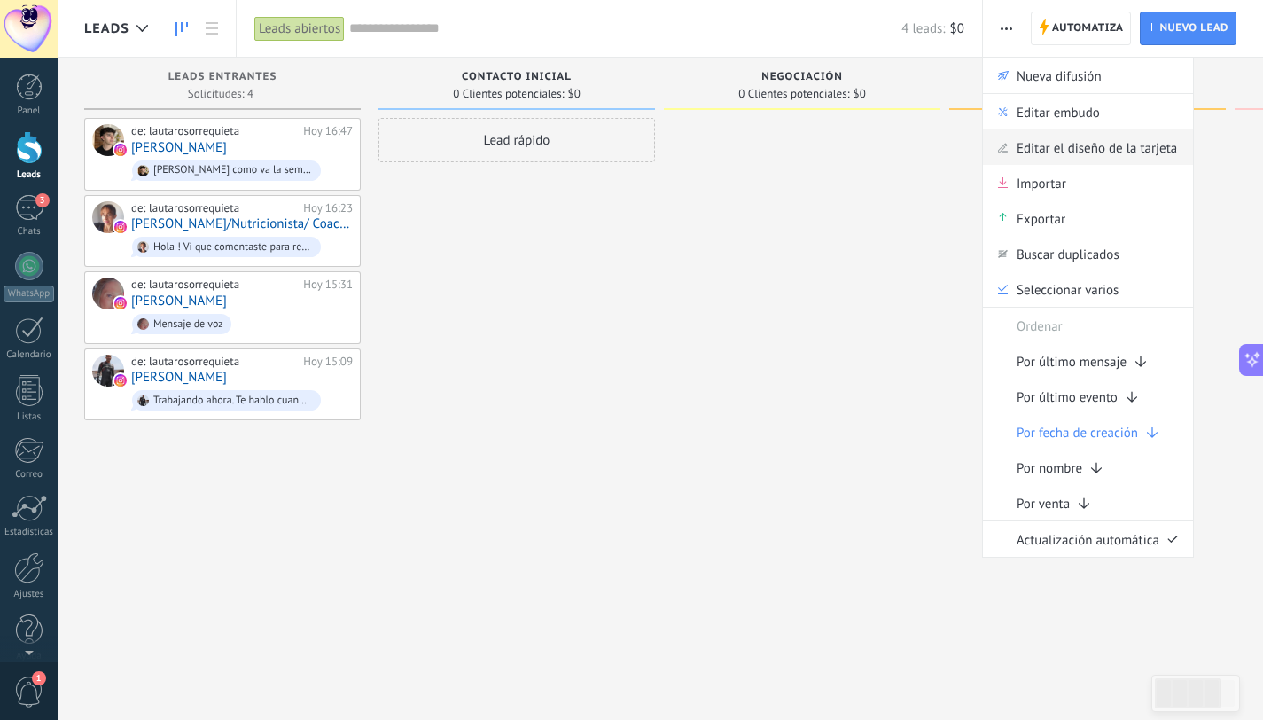
click at [1088, 155] on span "Editar el diseño de la tarjeta" at bounding box center [1097, 146] width 160 height 35
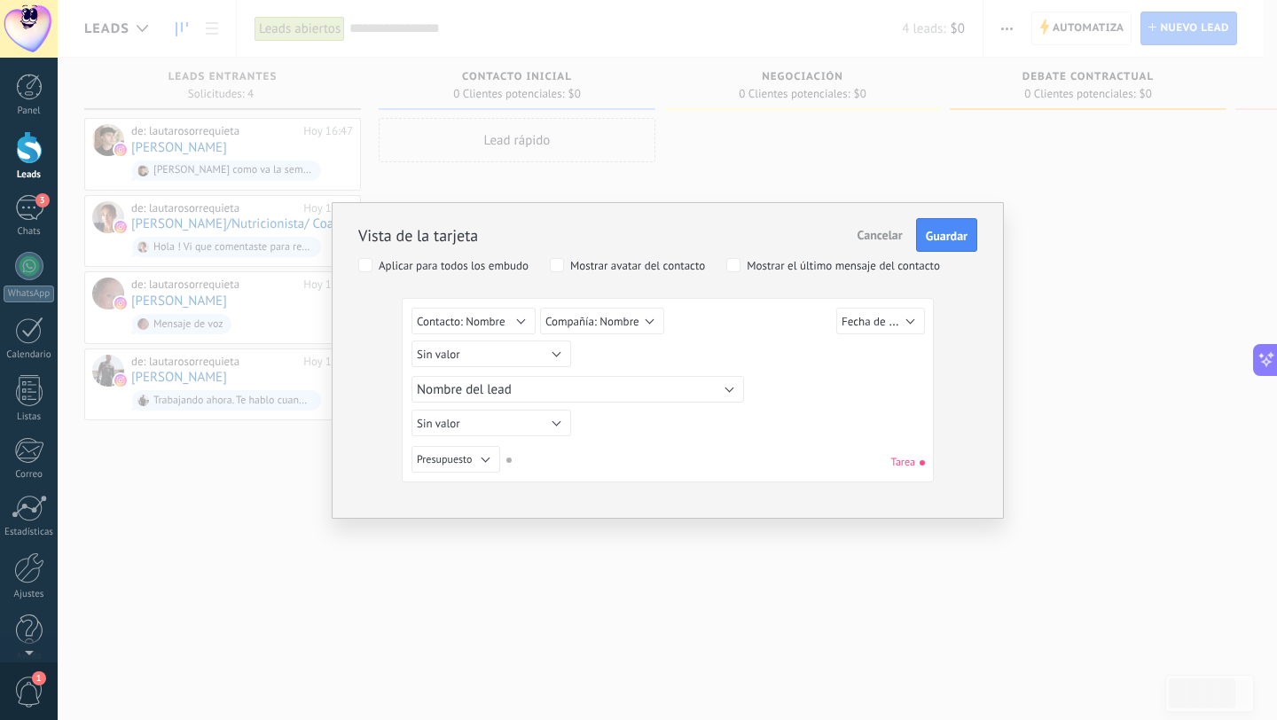
click at [877, 234] on span "Cancelar" at bounding box center [879, 235] width 45 height 16
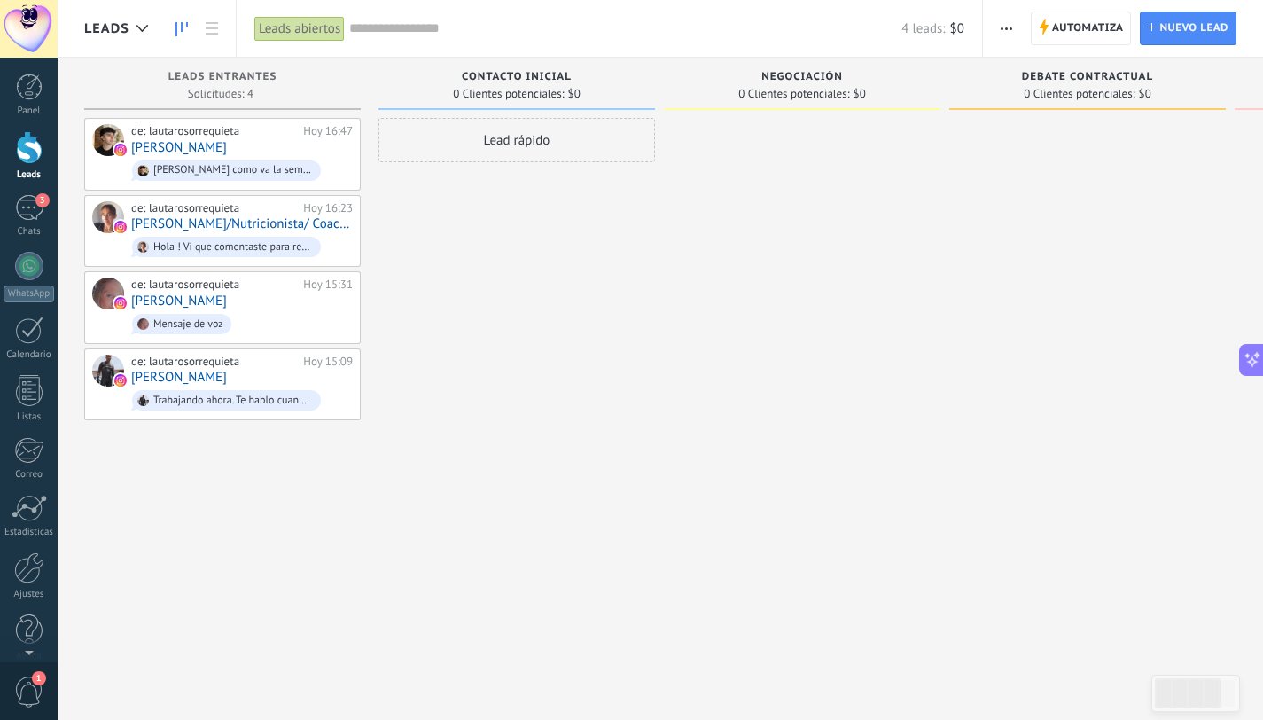
click at [1005, 34] on span "button" at bounding box center [1007, 29] width 12 height 34
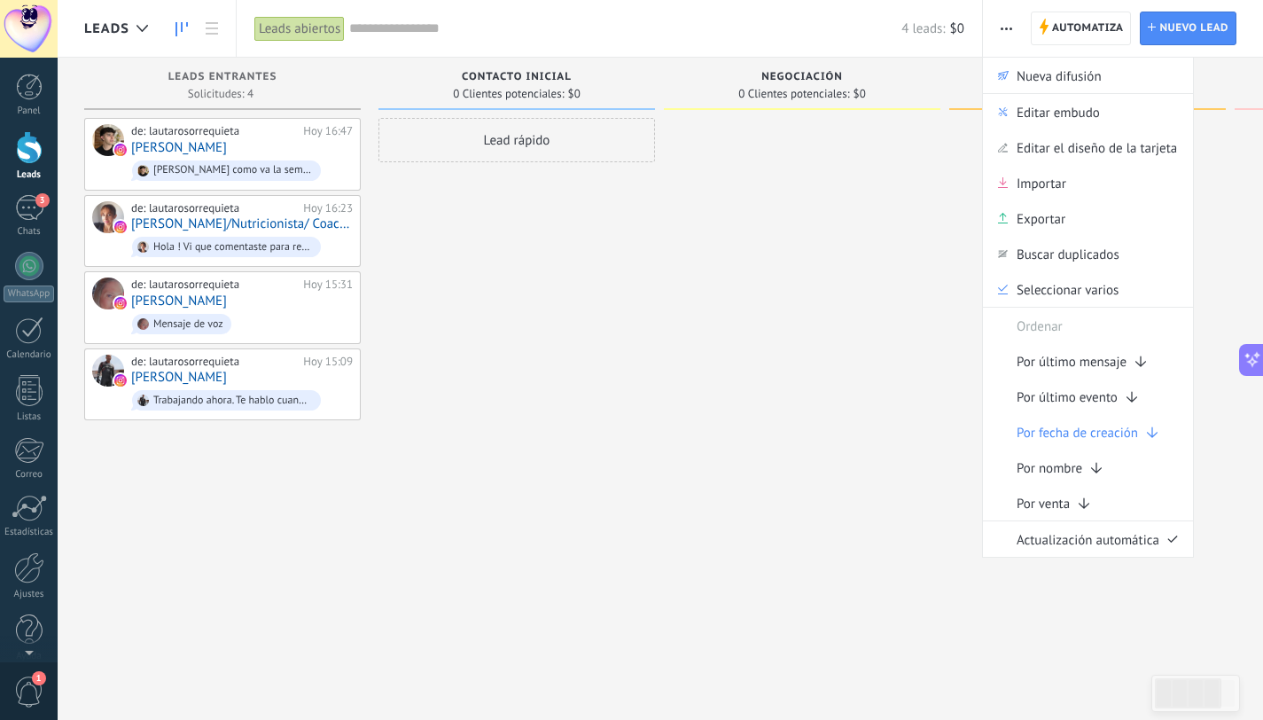
click at [927, 492] on div at bounding box center [802, 362] width 277 height 489
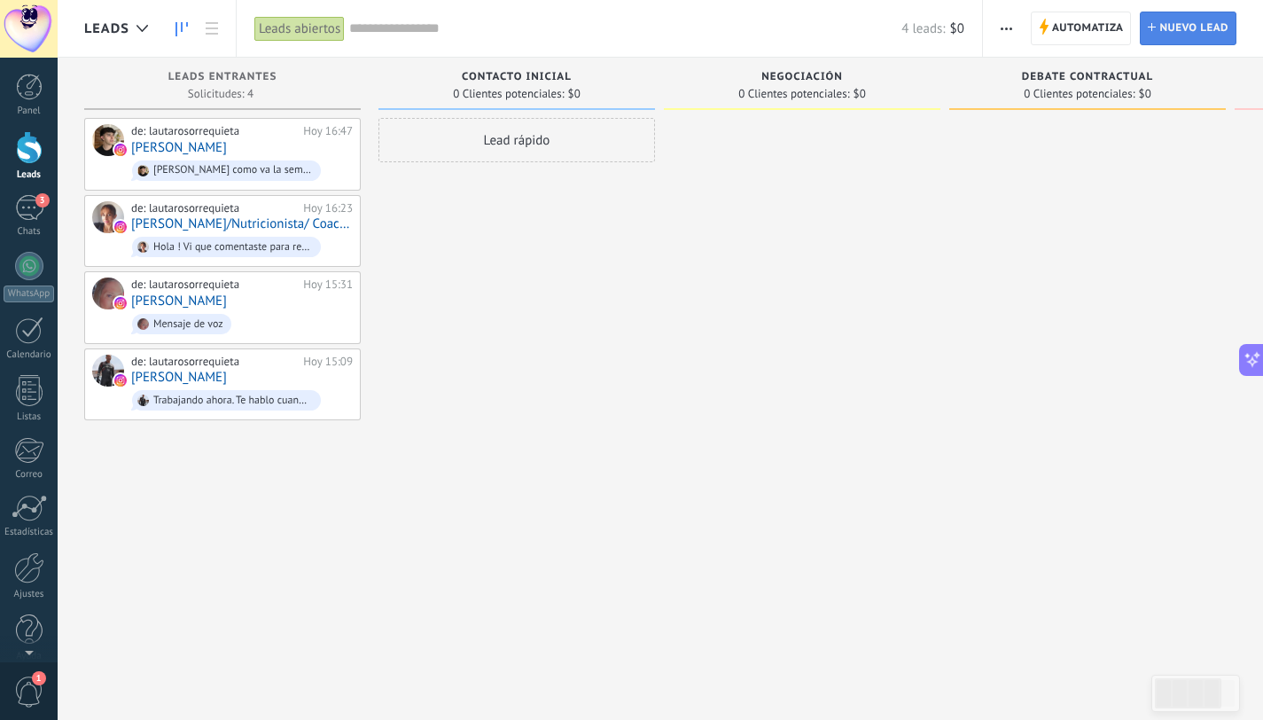
click at [1188, 25] on span "Nuevo lead" at bounding box center [1194, 28] width 69 height 32
click at [1007, 35] on span "button" at bounding box center [1007, 29] width 12 height 34
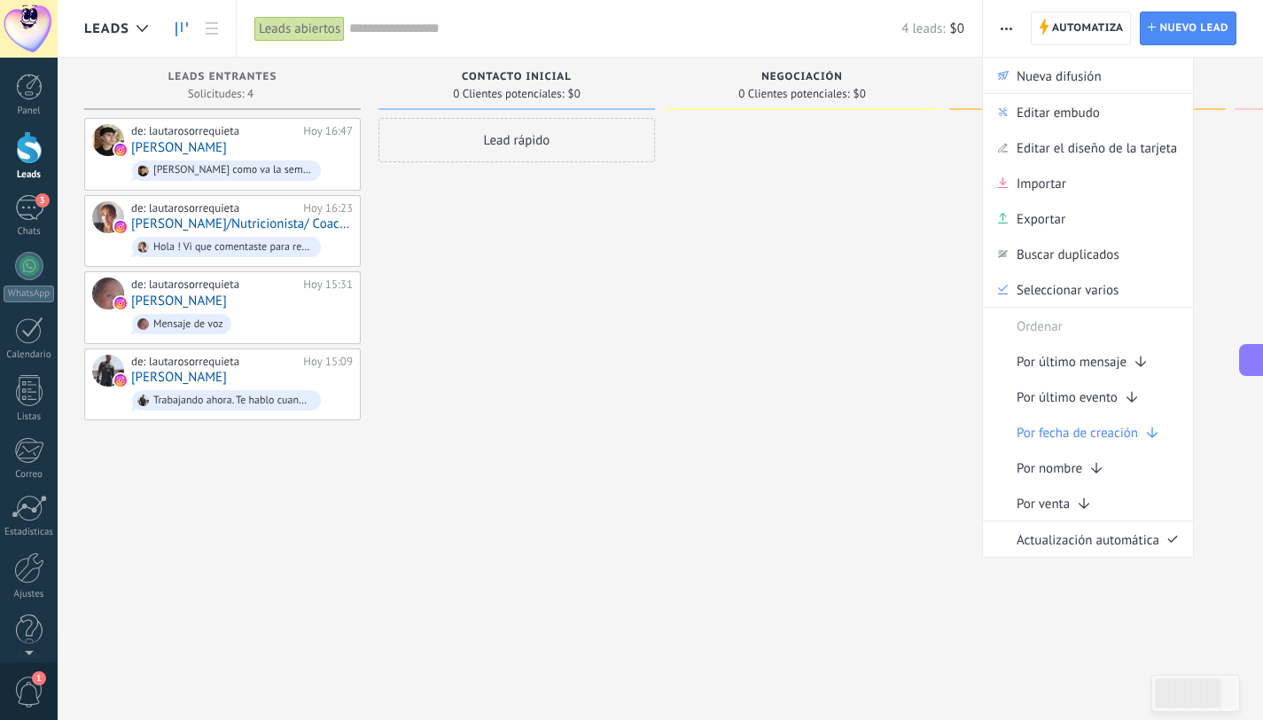
click at [831, 246] on div at bounding box center [802, 362] width 277 height 489
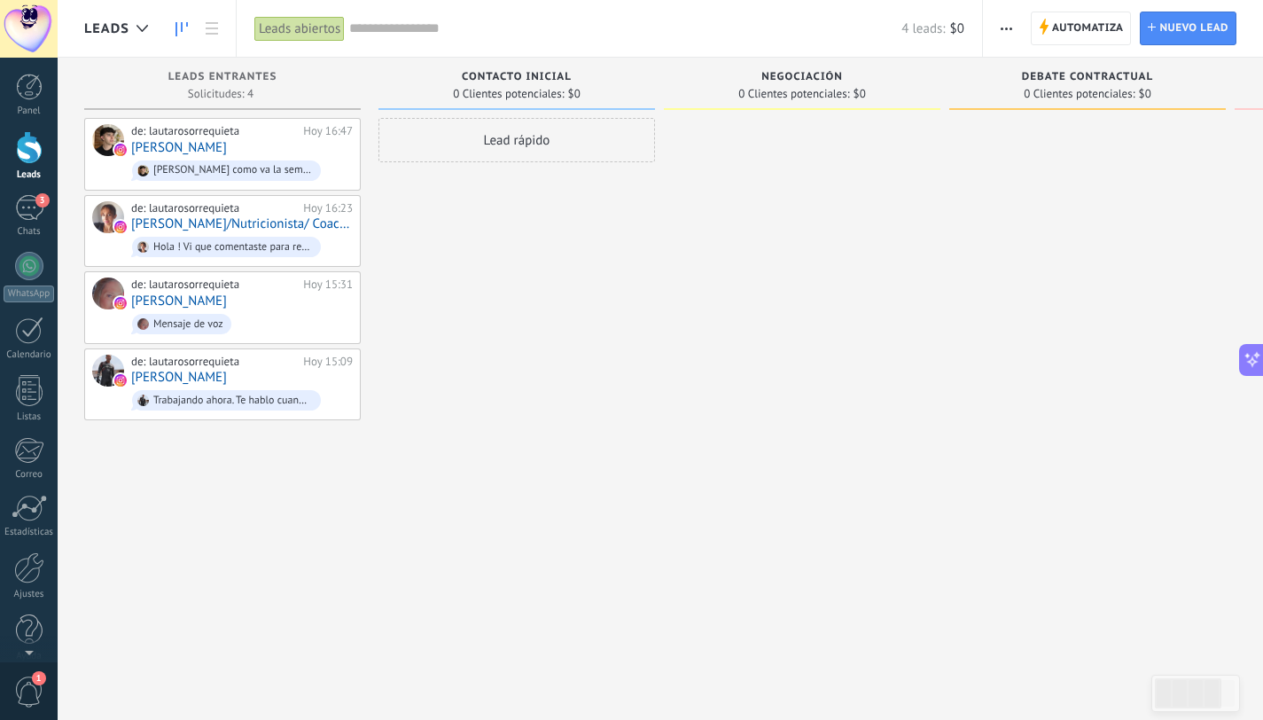
click at [559, 82] on span "Contacto inicial" at bounding box center [517, 77] width 110 height 12
click at [315, 28] on div "Leads abiertos" at bounding box center [299, 29] width 90 height 26
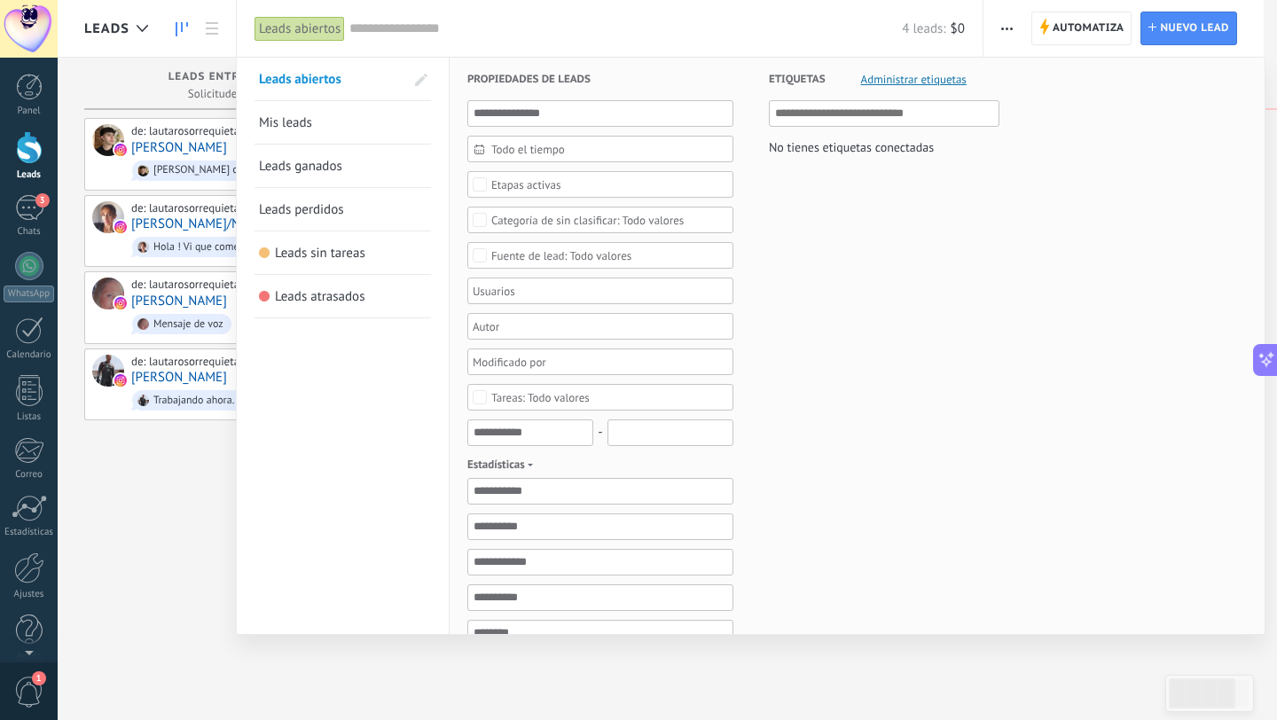
click at [204, 494] on div at bounding box center [638, 360] width 1277 height 720
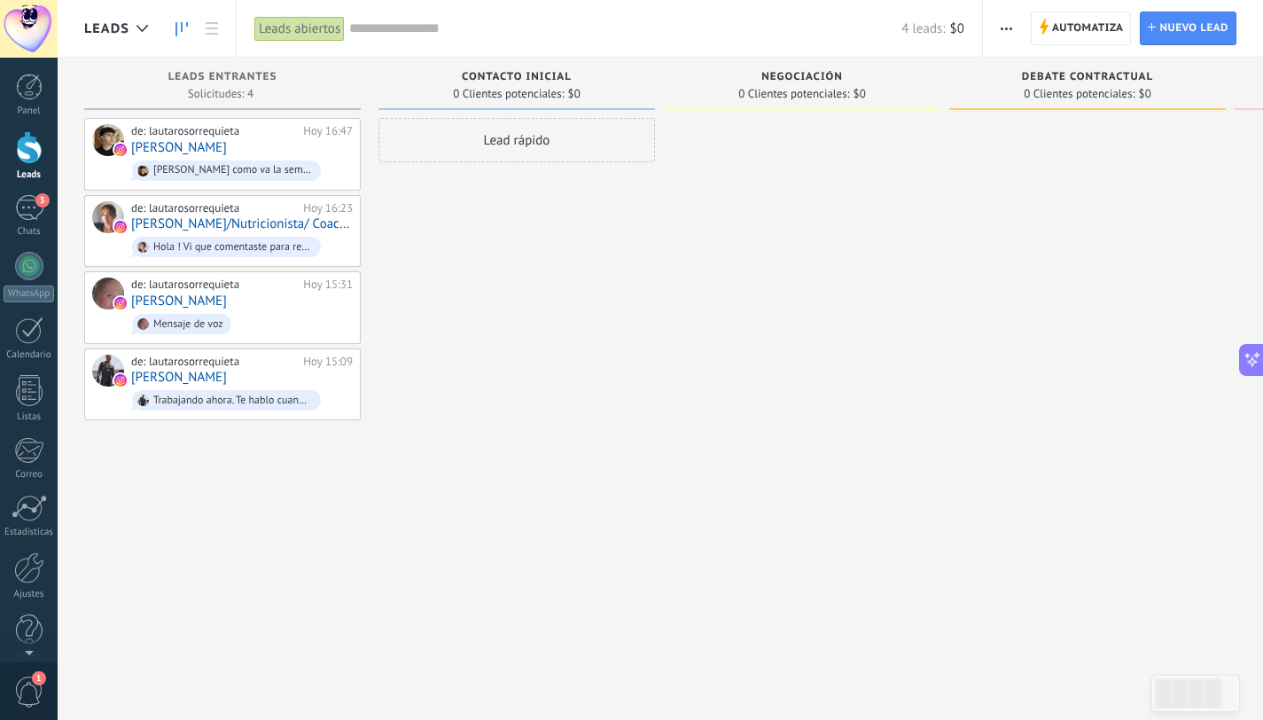
click at [997, 26] on button "button" at bounding box center [1007, 29] width 26 height 34
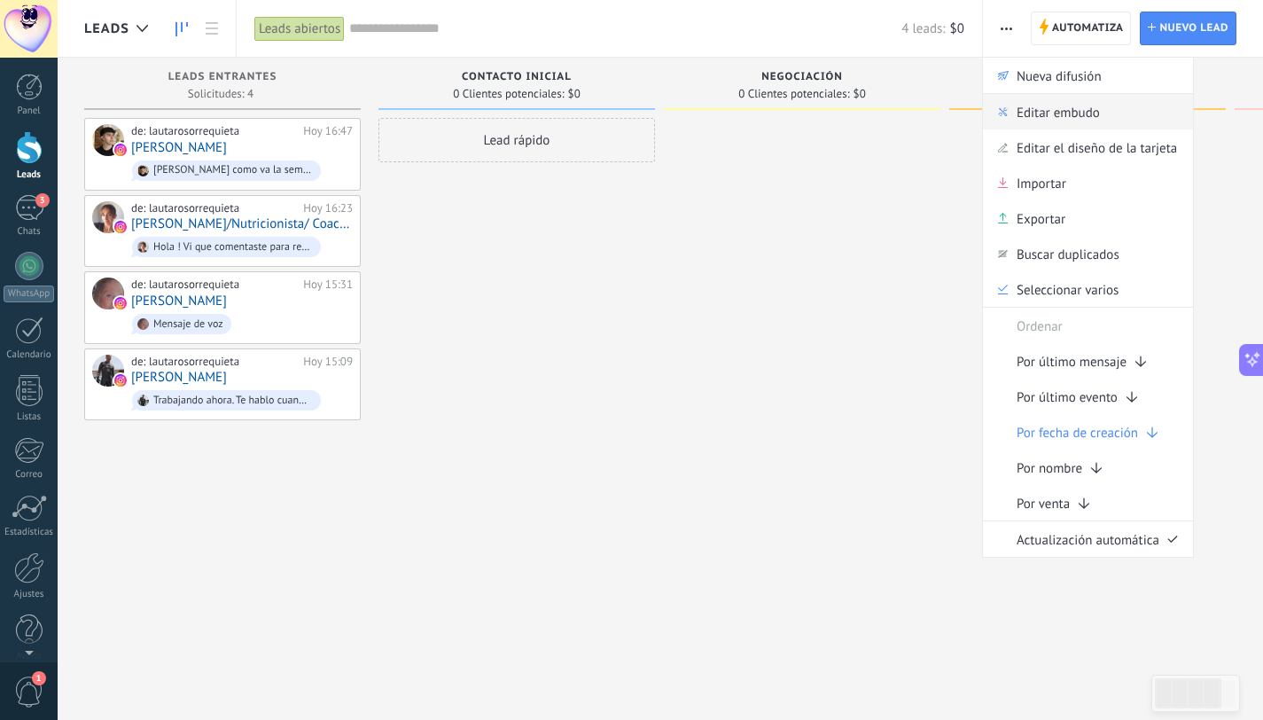
click at [1045, 115] on span "Editar embudo" at bounding box center [1058, 111] width 83 height 35
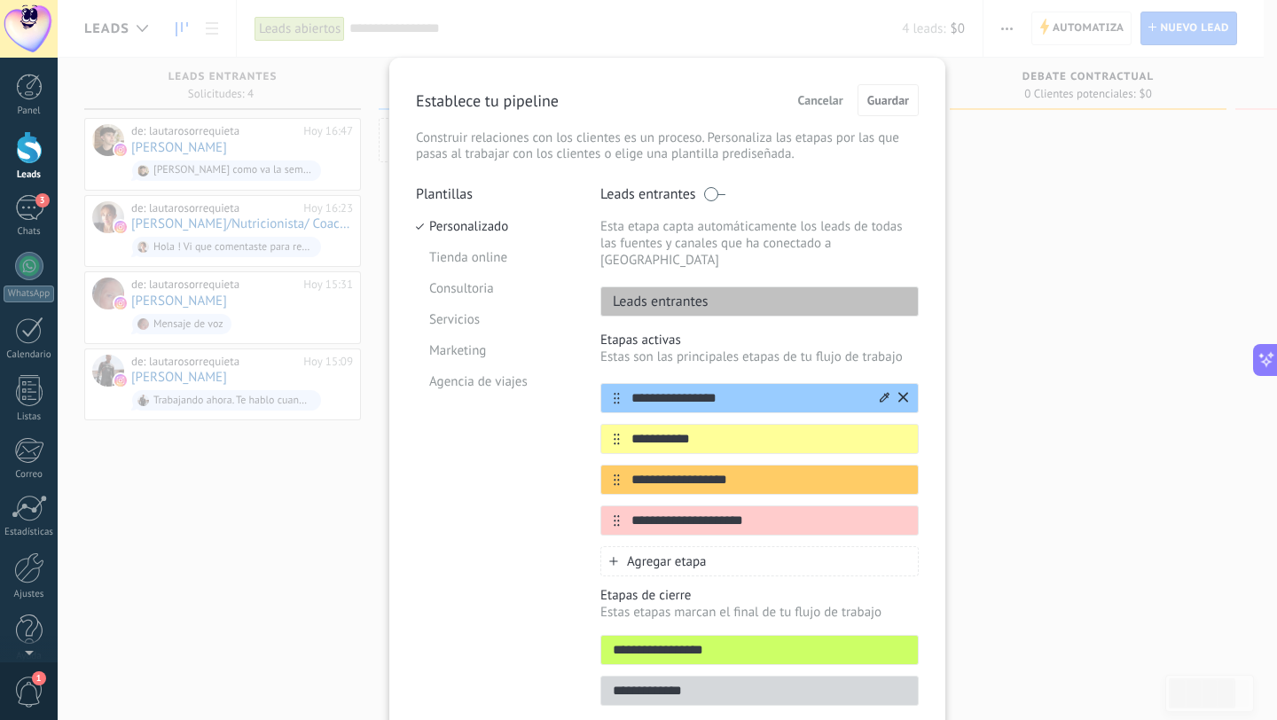
click at [729, 389] on input "**********" at bounding box center [748, 398] width 257 height 19
click at [712, 430] on input "**********" at bounding box center [748, 439] width 257 height 19
click at [709, 430] on input "**********" at bounding box center [748, 439] width 257 height 19
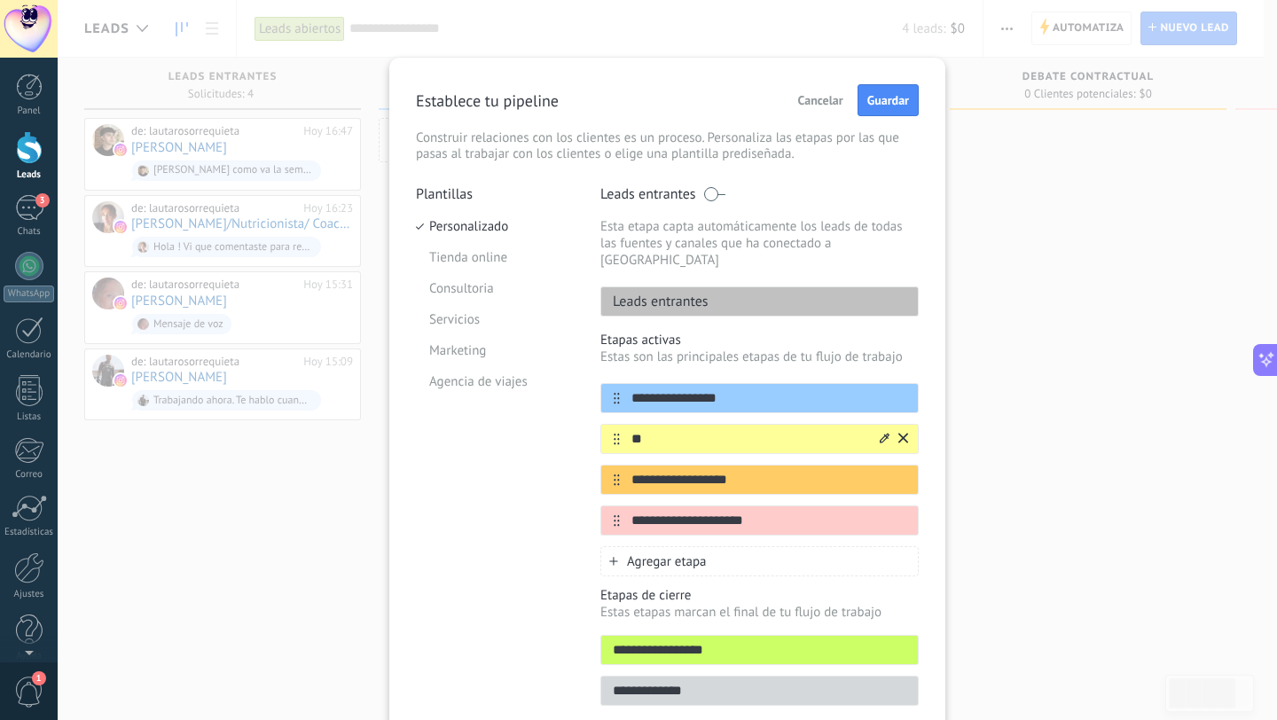
type input "*"
click at [783, 389] on input "**********" at bounding box center [748, 398] width 257 height 19
type input "**********"
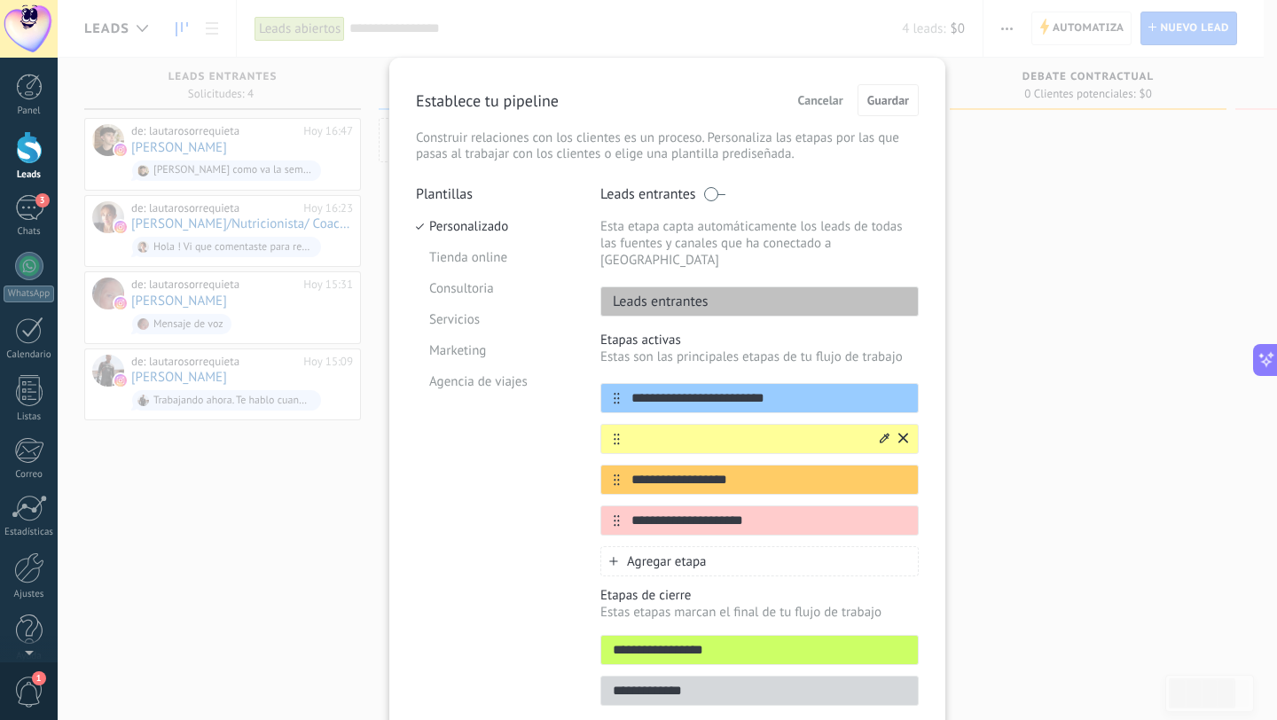
click at [777, 430] on input "text" at bounding box center [748, 439] width 257 height 19
click at [769, 471] on input "**********" at bounding box center [748, 480] width 257 height 19
type input "*"
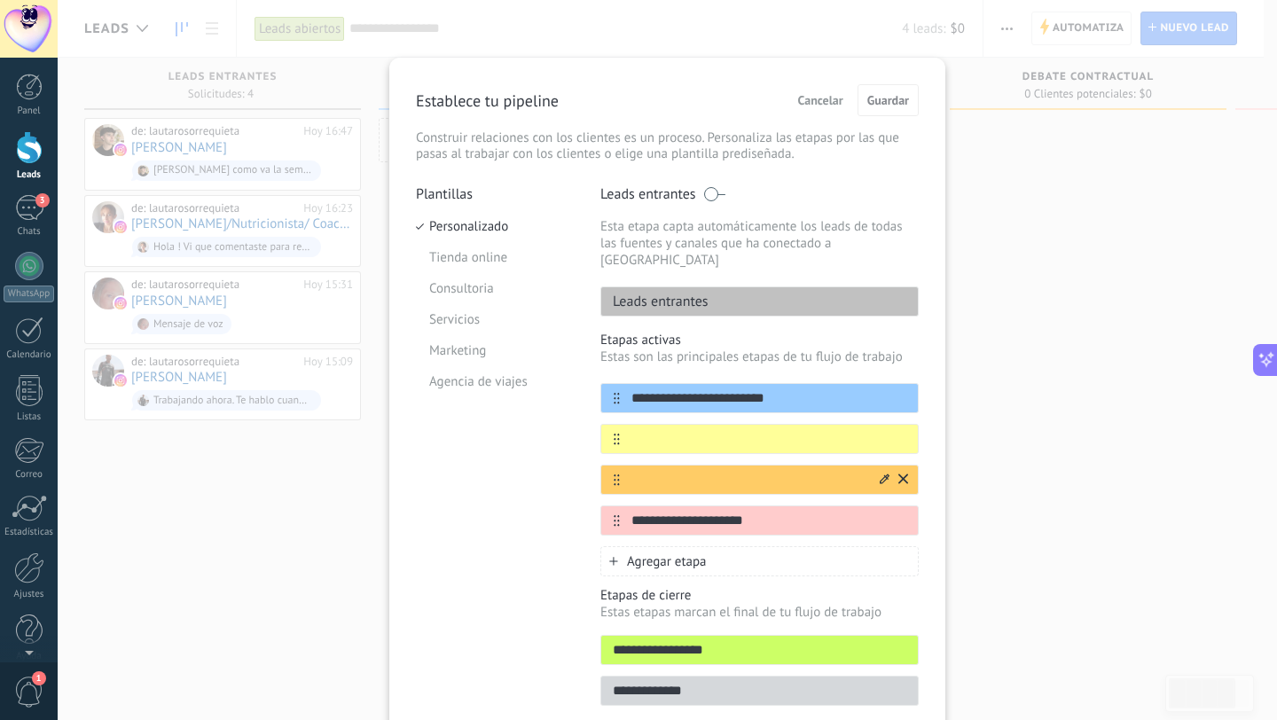
type input "*"
type input "**********"
click at [769, 471] on input "**********" at bounding box center [748, 480] width 257 height 19
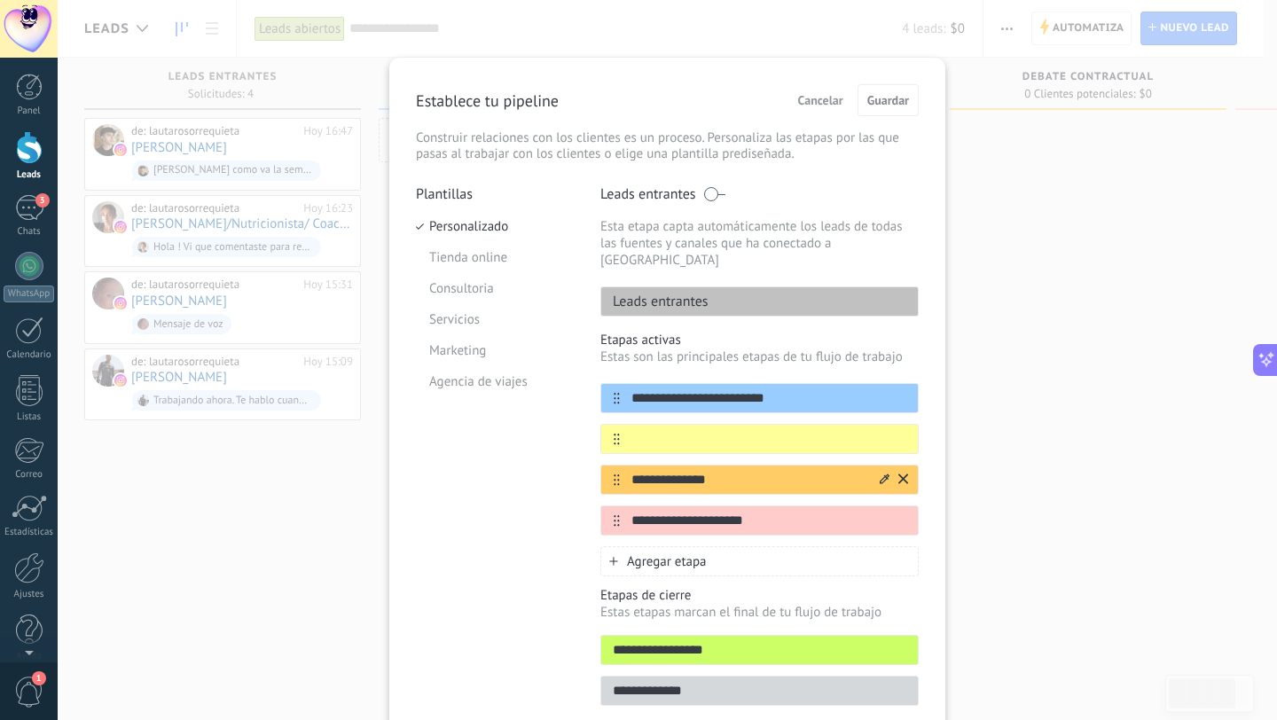
click at [769, 471] on input "**********" at bounding box center [748, 480] width 257 height 19
type input "**********"
click at [772, 512] on input "**********" at bounding box center [748, 521] width 257 height 19
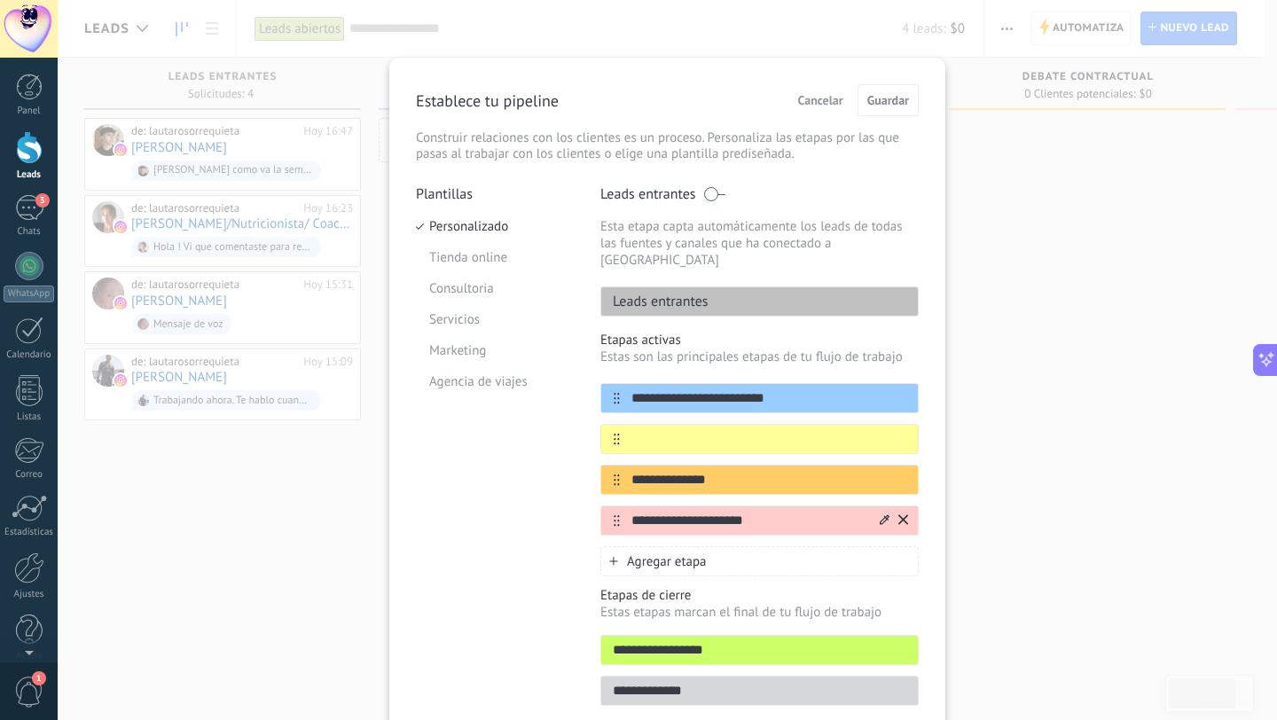
click at [772, 512] on input "**********" at bounding box center [748, 521] width 257 height 19
type input "*"
type input "**********"
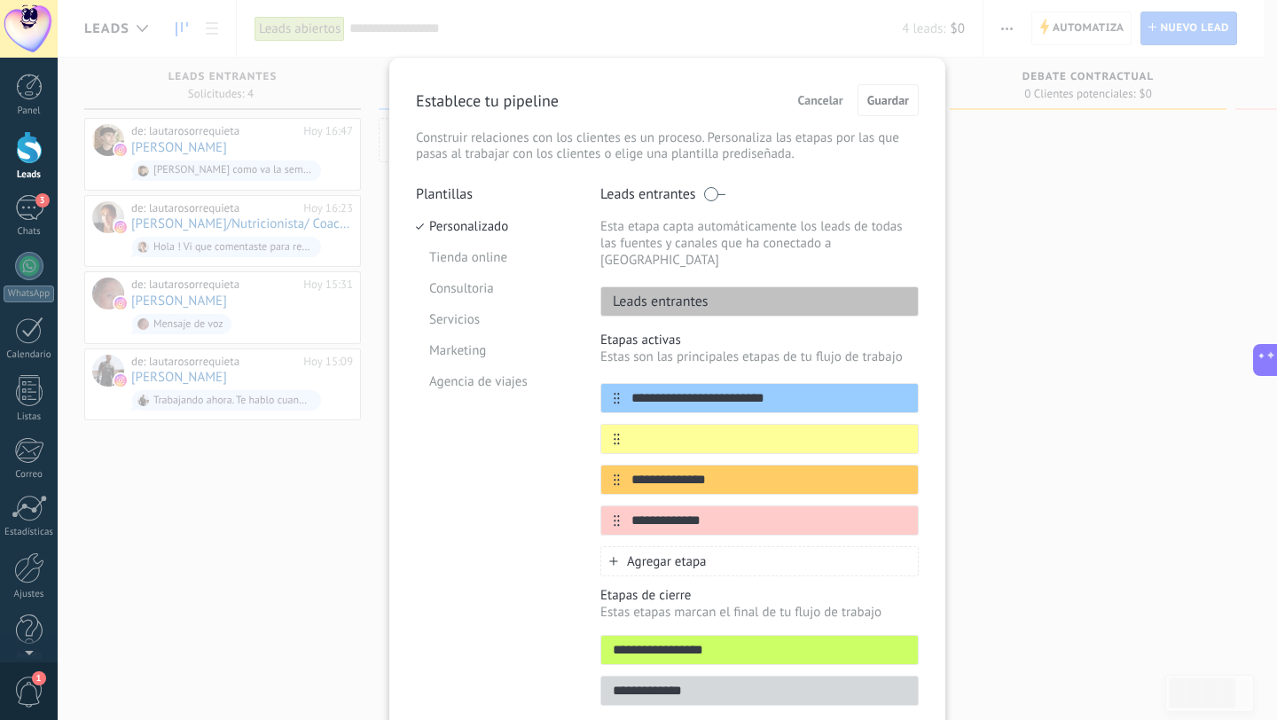
click at [793, 547] on div "Agregar etapa" at bounding box center [759, 561] width 318 height 30
click at [687, 553] on span "Agregar etapa" at bounding box center [667, 561] width 80 height 17
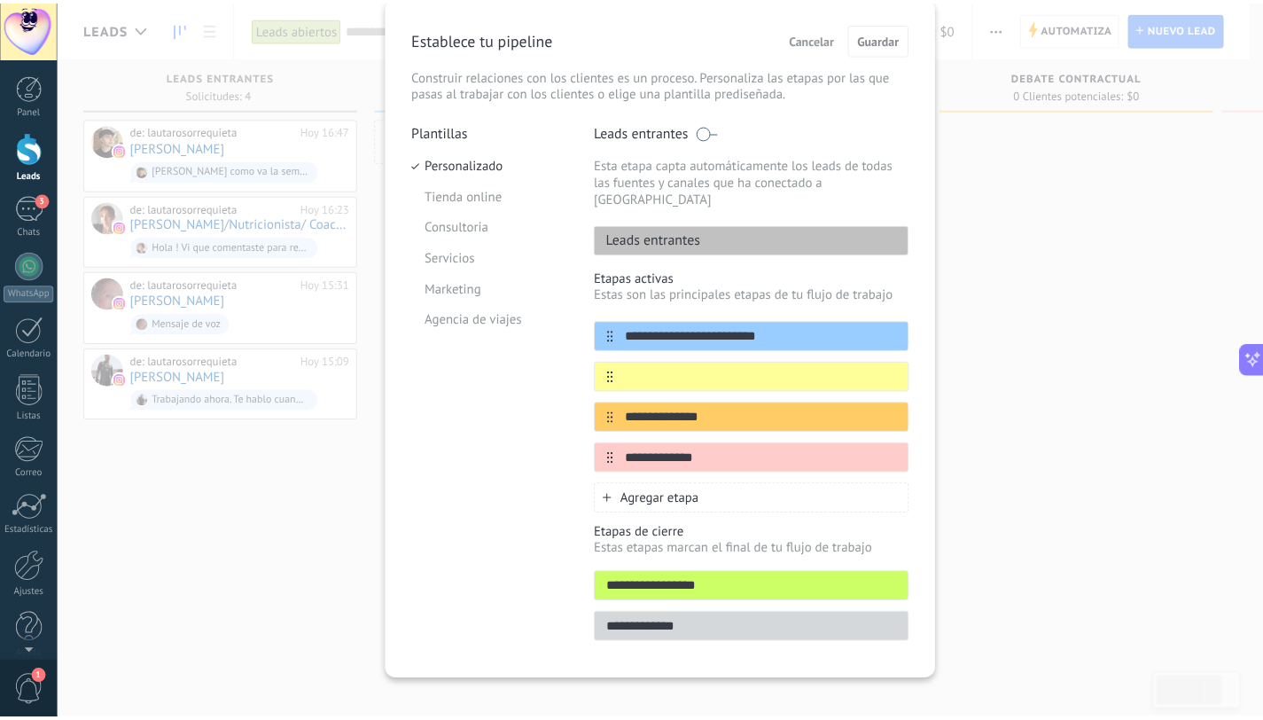
scroll to position [66, 0]
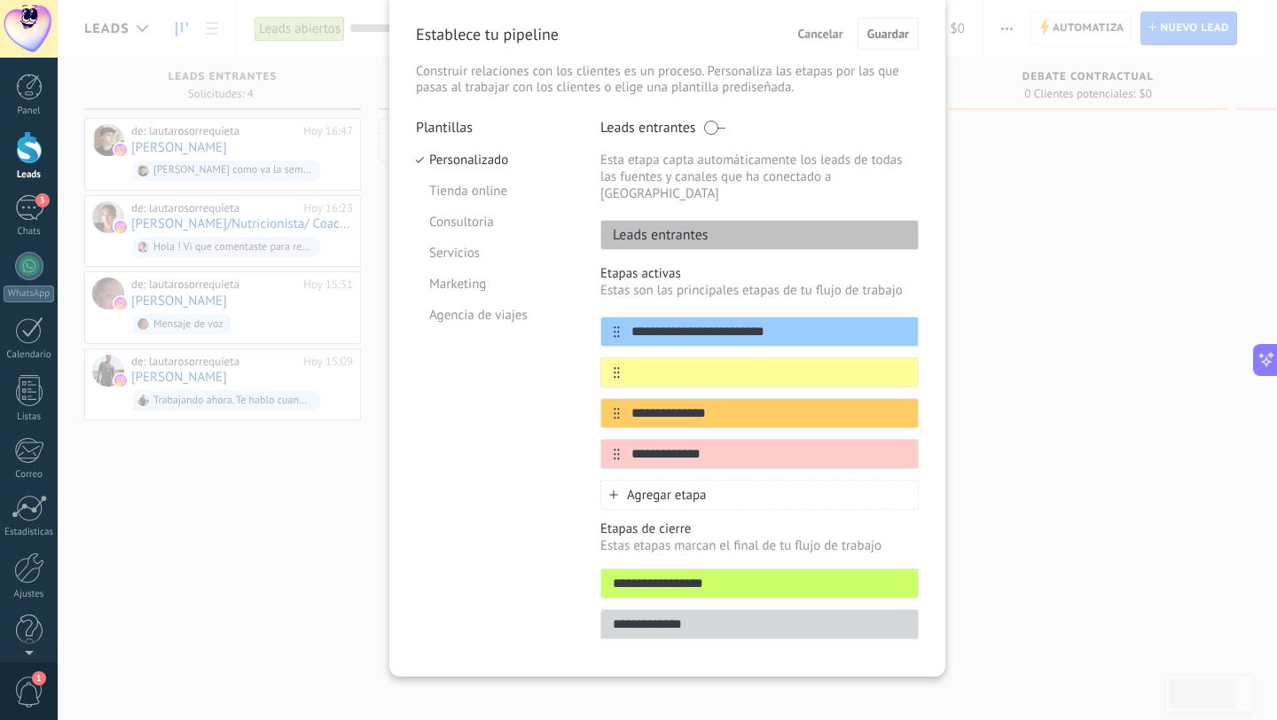
click at [652, 487] on span "Agregar etapa" at bounding box center [667, 495] width 80 height 17
click at [664, 487] on span "Agregar etapa" at bounding box center [667, 495] width 80 height 17
click at [668, 364] on input "text" at bounding box center [748, 373] width 257 height 19
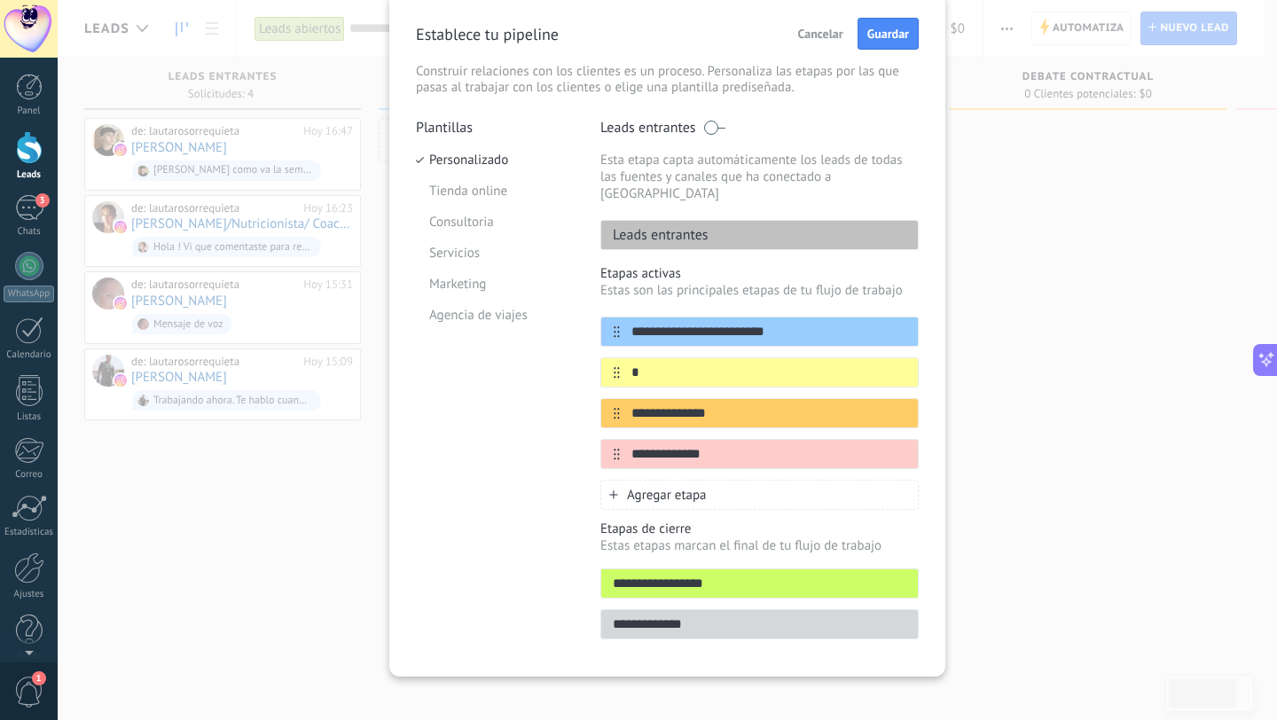
type input "*"
click at [690, 487] on span "Agregar etapa" at bounding box center [667, 495] width 80 height 17
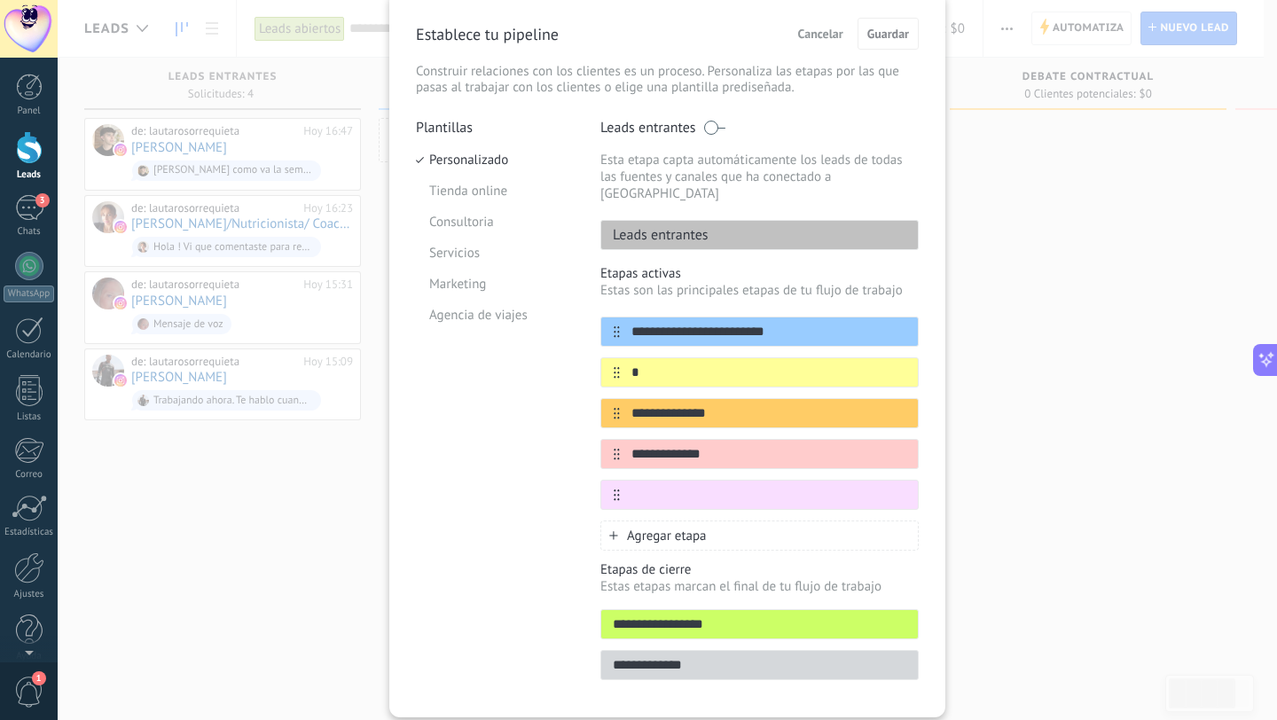
click at [690, 486] on input "text" at bounding box center [769, 495] width 298 height 19
type input "**********"
click at [700, 364] on input "*" at bounding box center [748, 373] width 257 height 19
click at [719, 364] on input "text" at bounding box center [748, 373] width 257 height 19
click at [667, 323] on input "**********" at bounding box center [748, 332] width 257 height 19
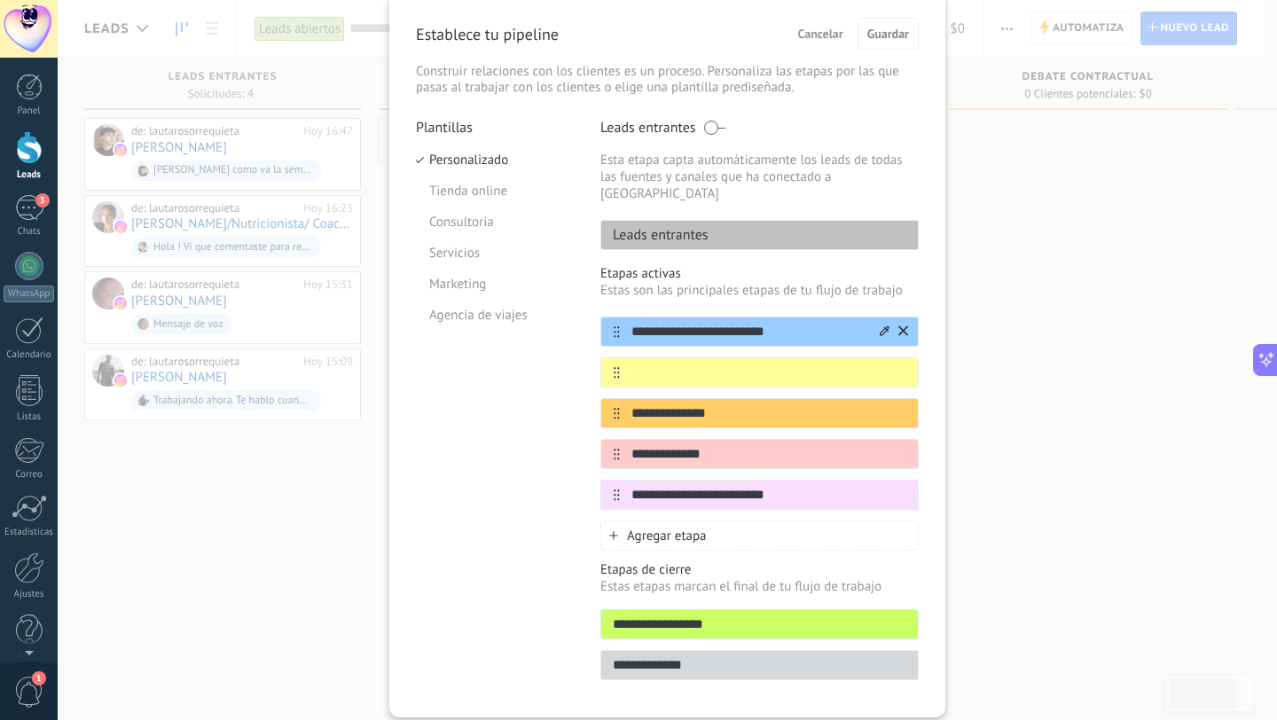
click at [667, 323] on input "**********" at bounding box center [748, 332] width 257 height 19
click at [899, 366] on icon at bounding box center [903, 371] width 10 height 11
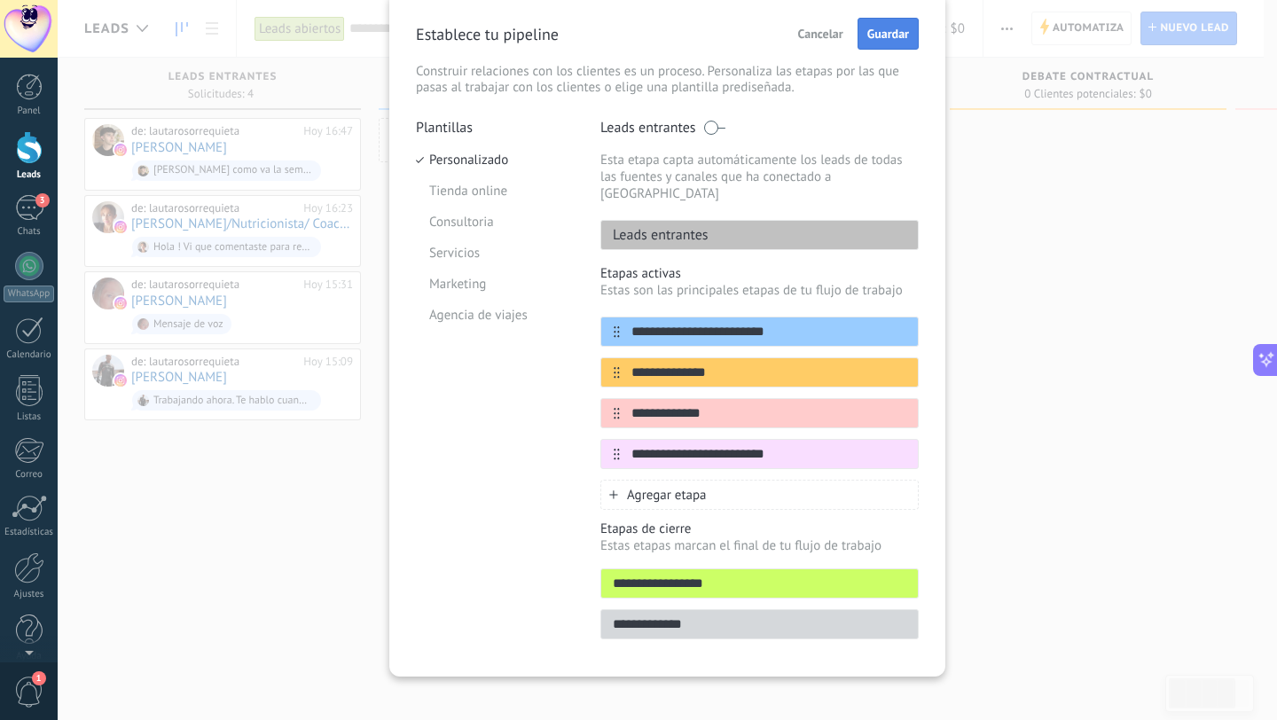
click at [879, 30] on span "Guardar" at bounding box center [888, 33] width 42 height 12
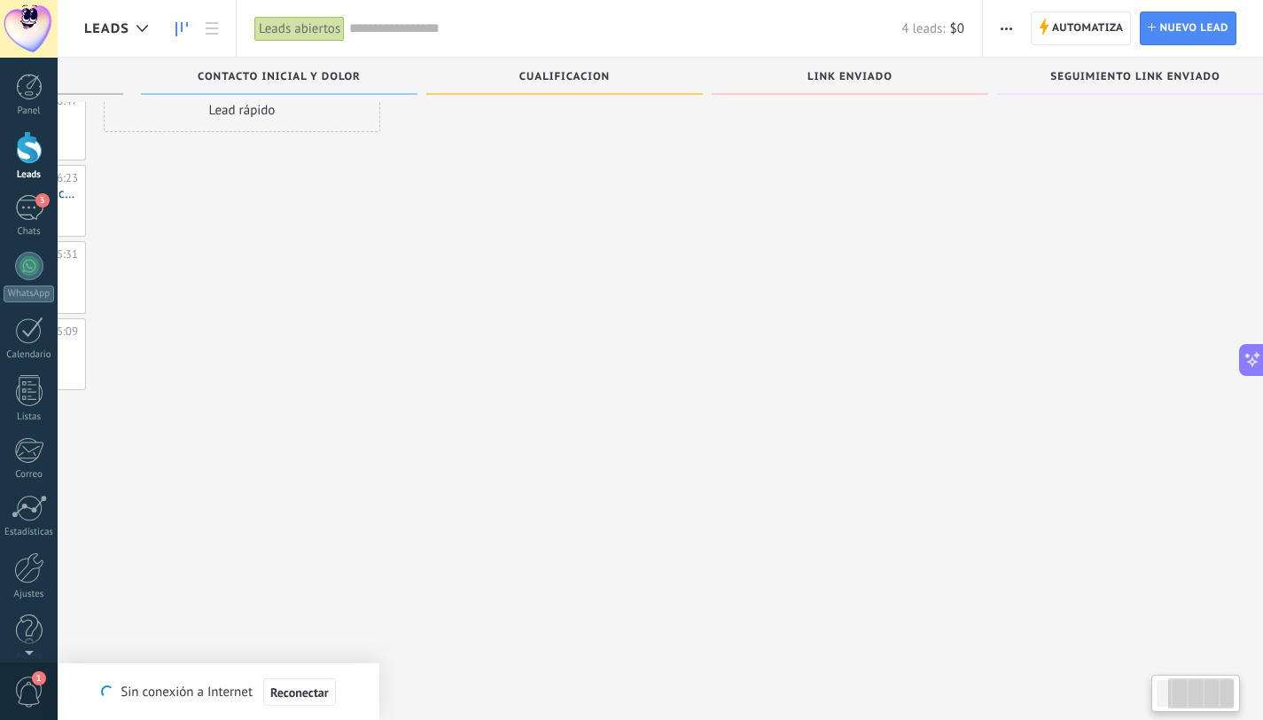
scroll to position [0, 222]
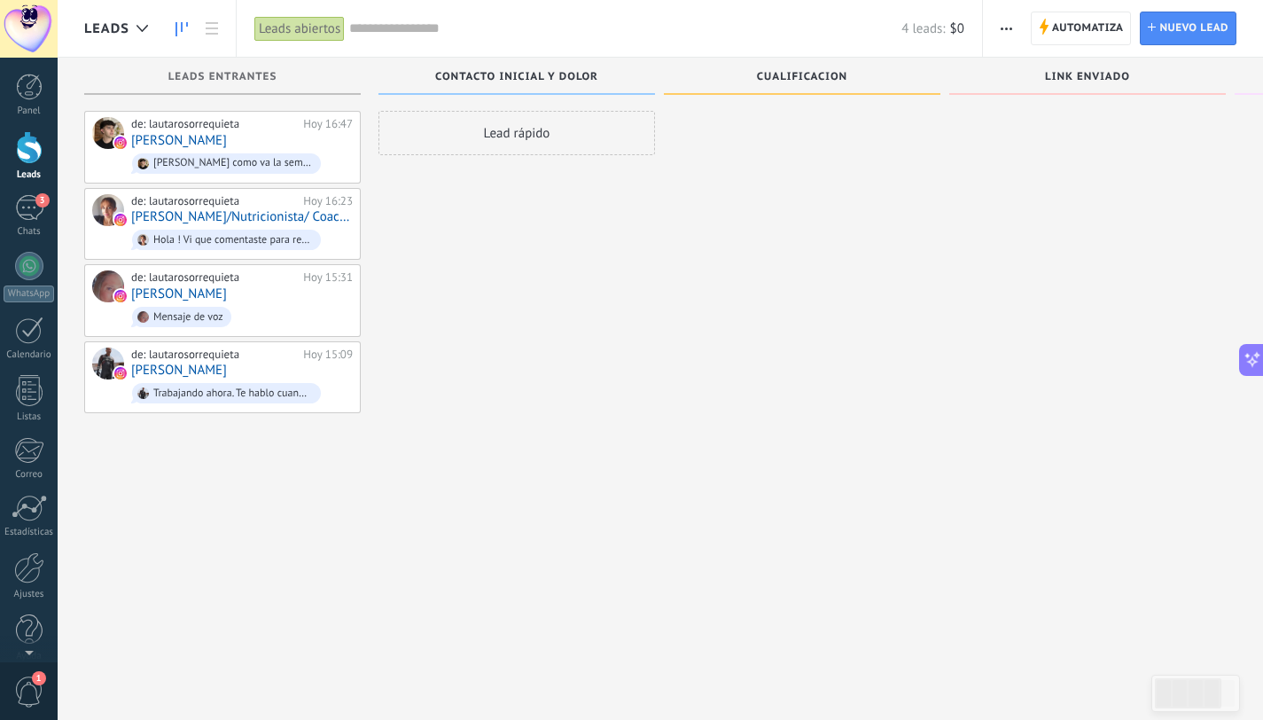
click at [24, 154] on div at bounding box center [29, 147] width 27 height 33
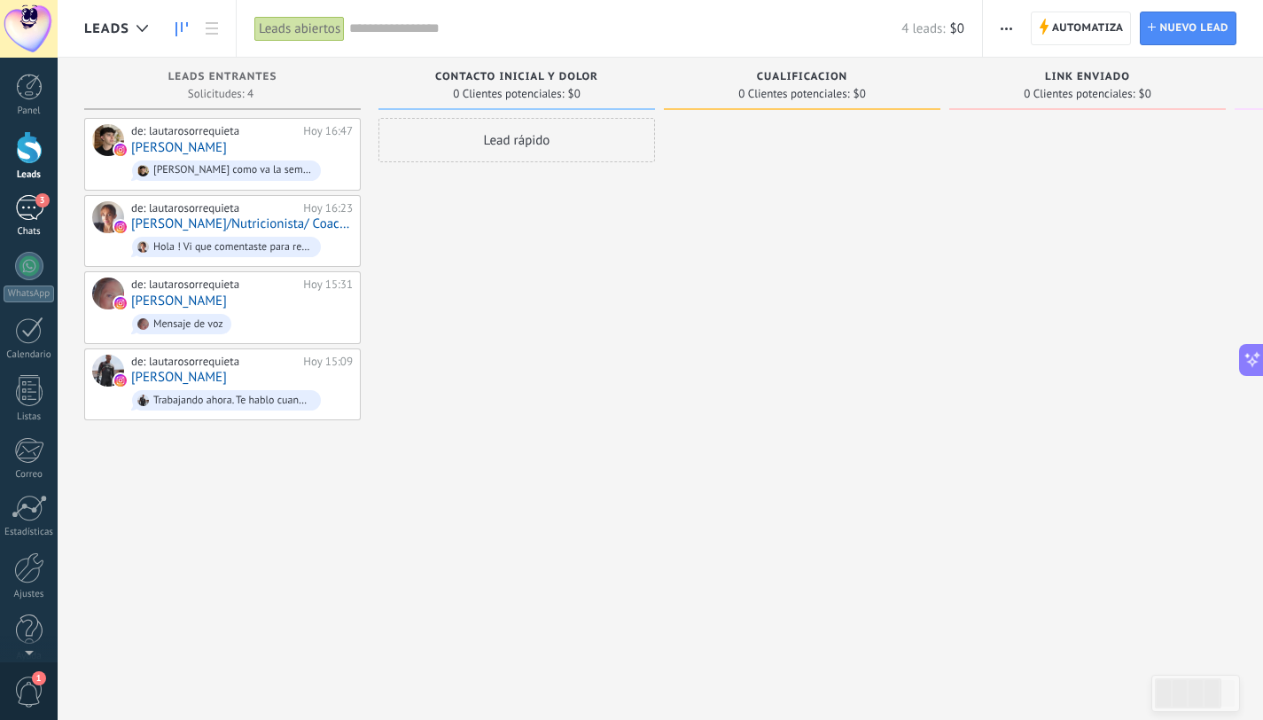
click at [20, 226] on div "Chats" at bounding box center [29, 232] width 51 height 12
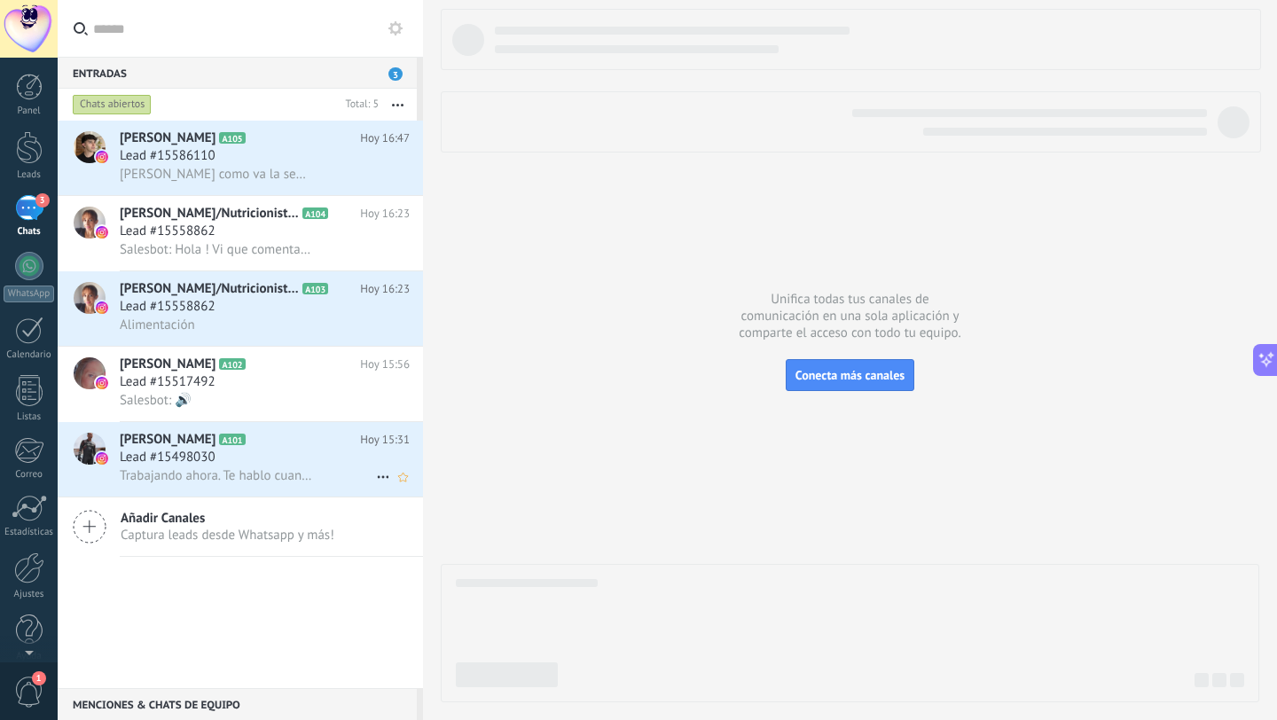
click at [299, 463] on div "Lead #15498030" at bounding box center [265, 458] width 290 height 18
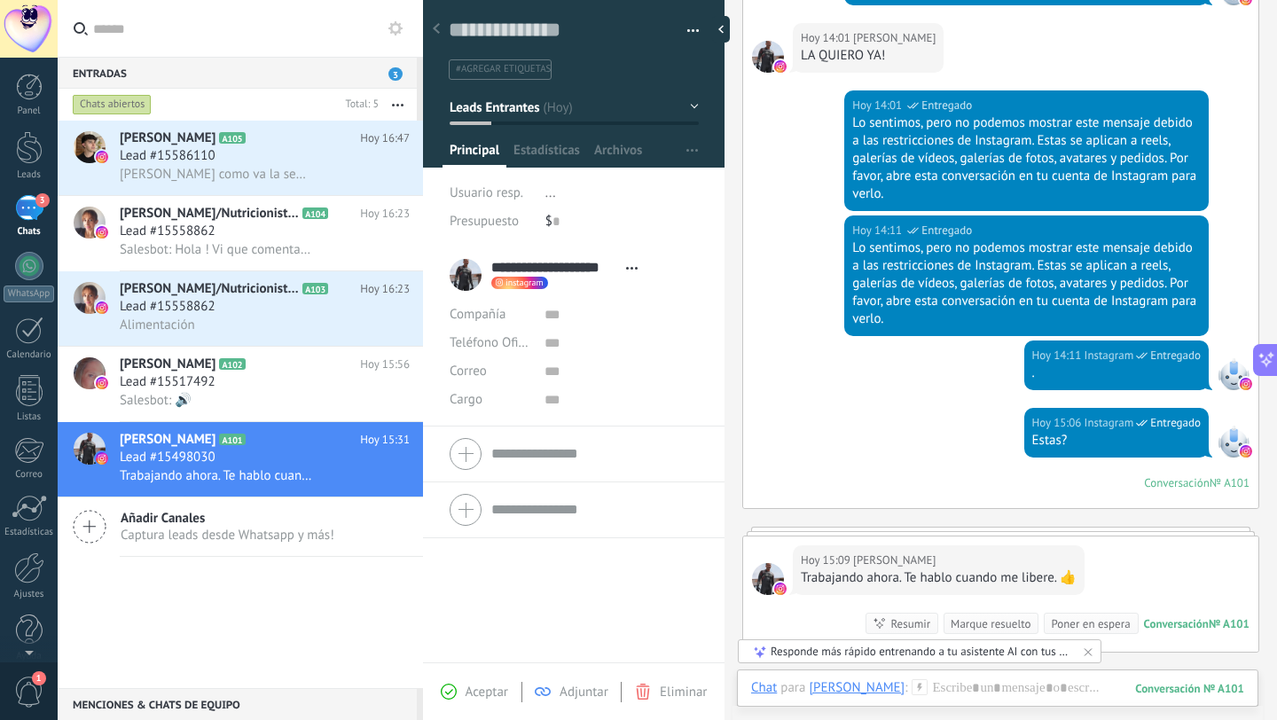
scroll to position [254, 0]
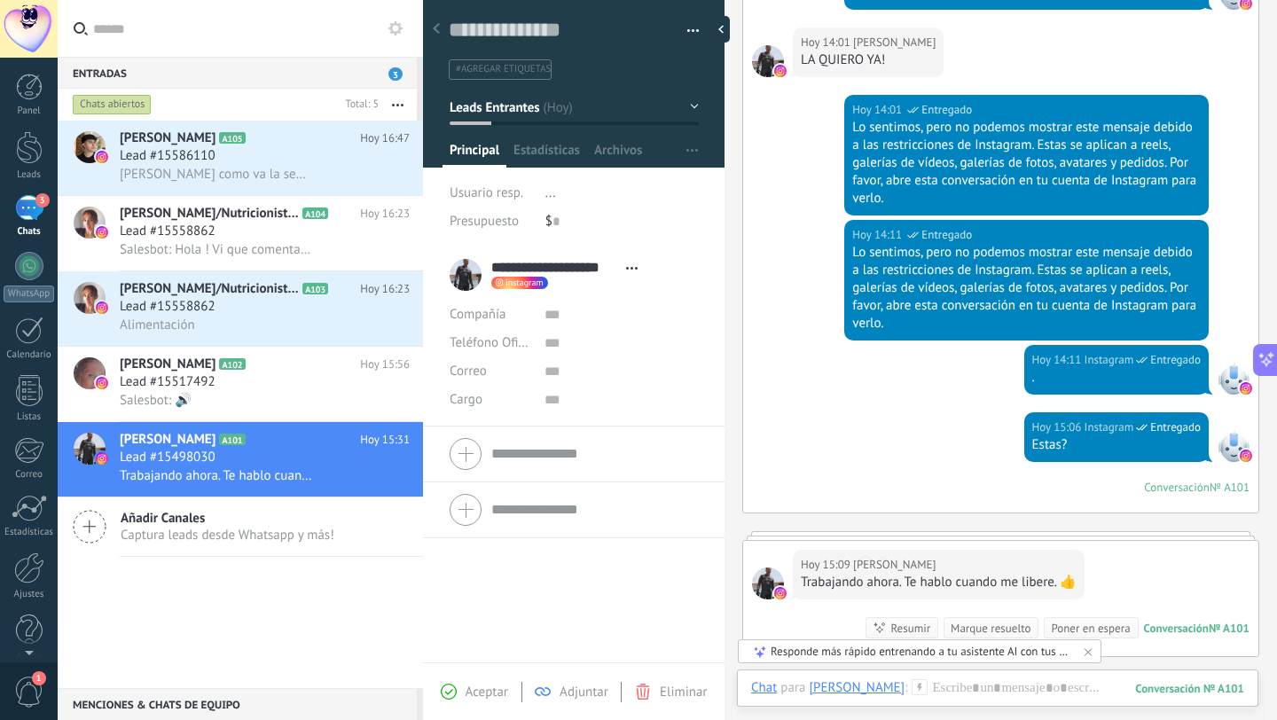
click at [542, 106] on button "Leads Entrantes" at bounding box center [574, 107] width 249 height 32
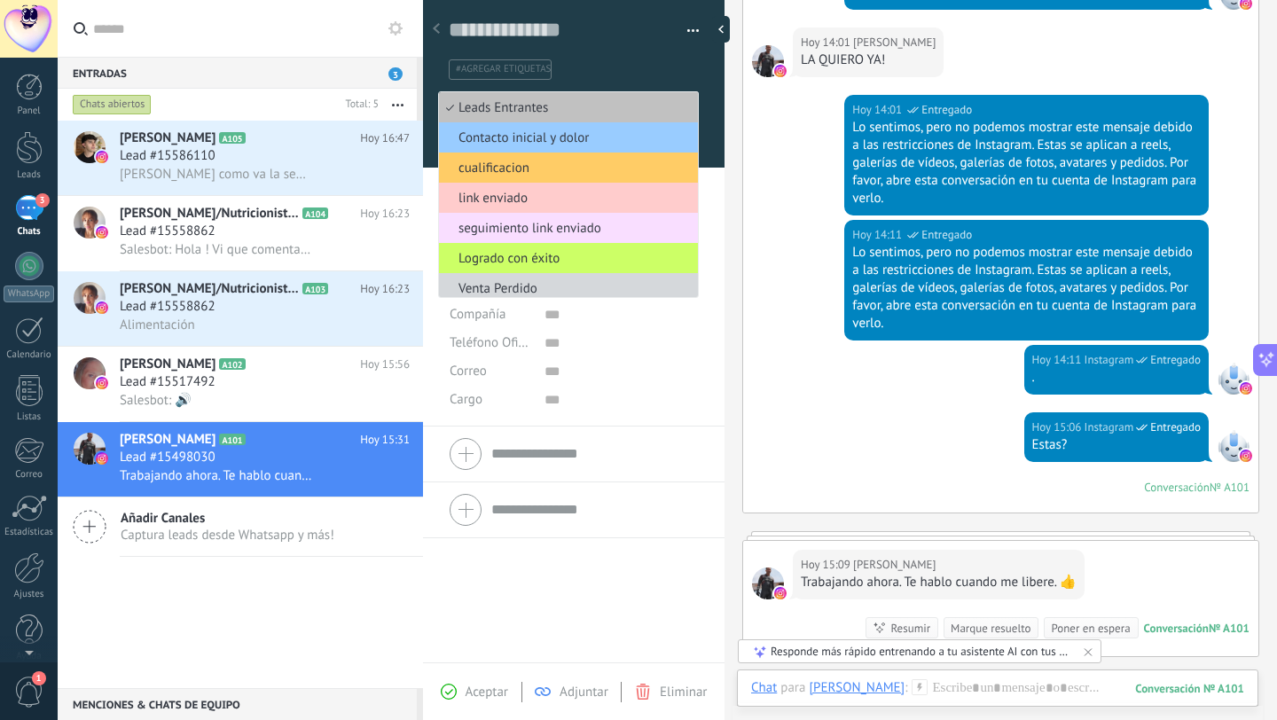
click at [652, 77] on ul "#agregar etiquetas" at bounding box center [570, 70] width 247 height 24
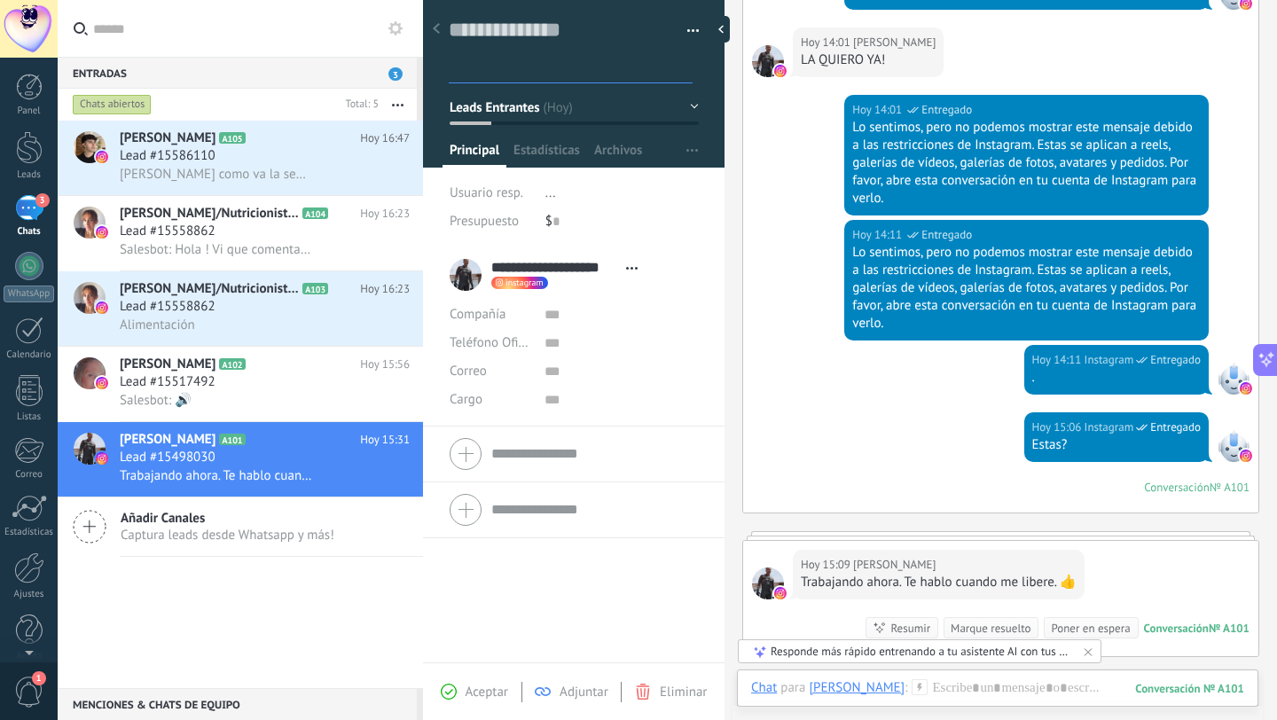
click at [537, 107] on span "Leads Entrantes" at bounding box center [495, 106] width 90 height 17
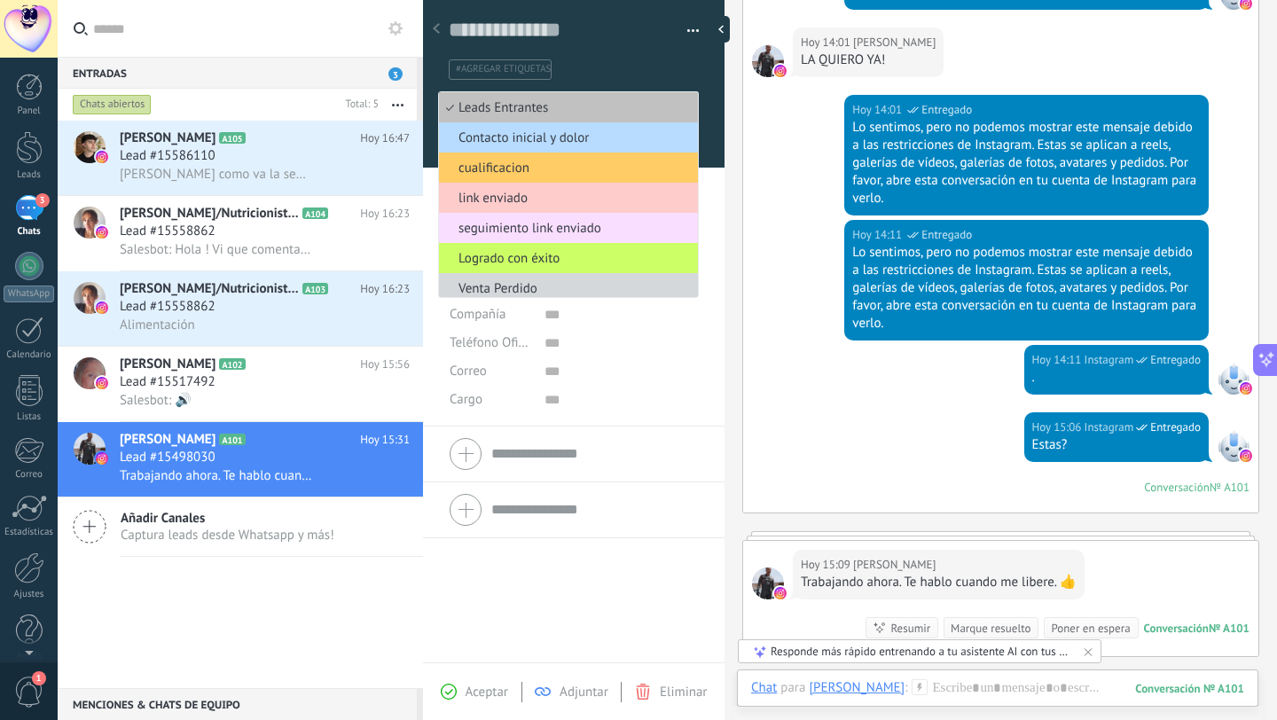
click at [543, 142] on span "Contacto inicial y dolor" at bounding box center [566, 137] width 254 height 17
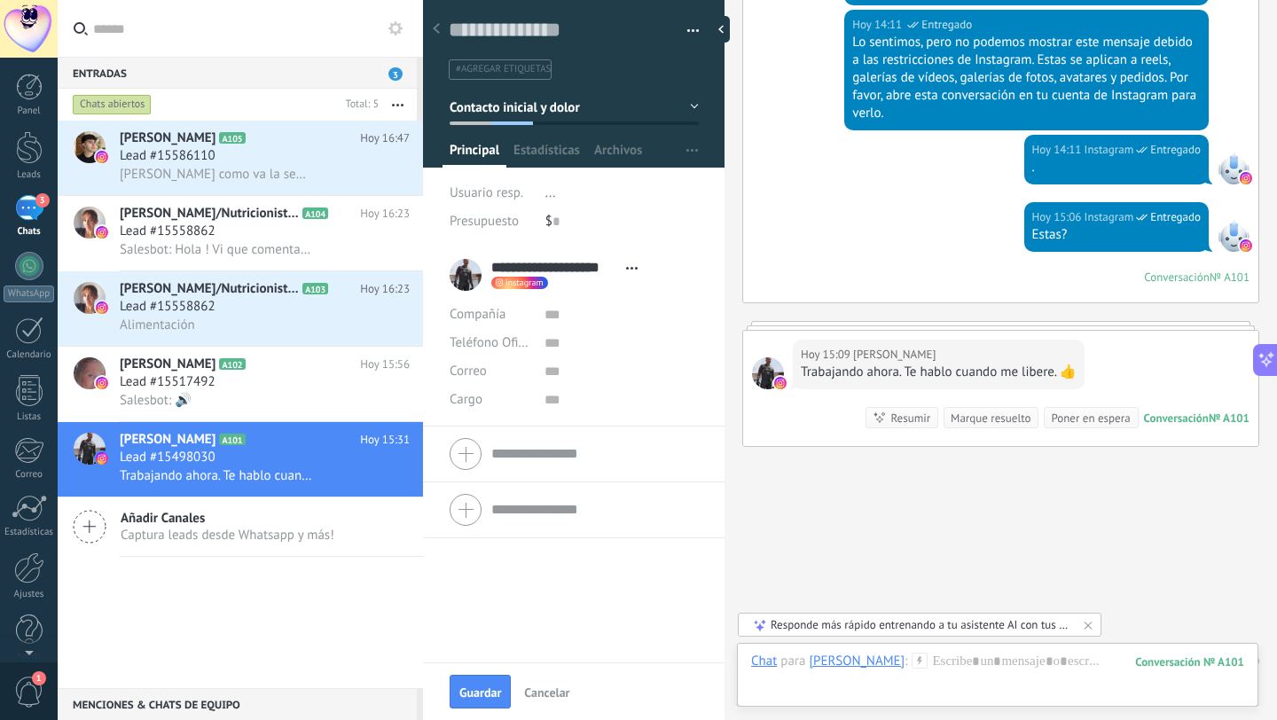
scroll to position [500, 0]
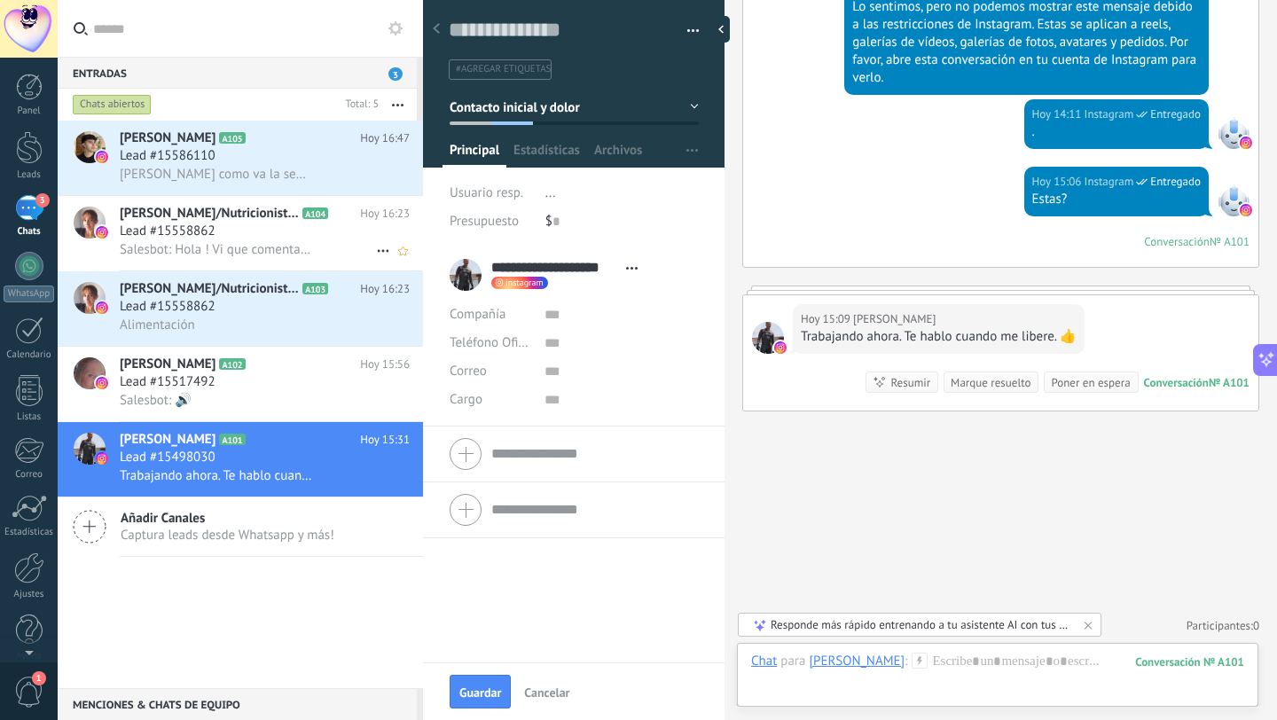
click at [222, 227] on h3 "Lead #15558862" at bounding box center [172, 232] width 105 height 18
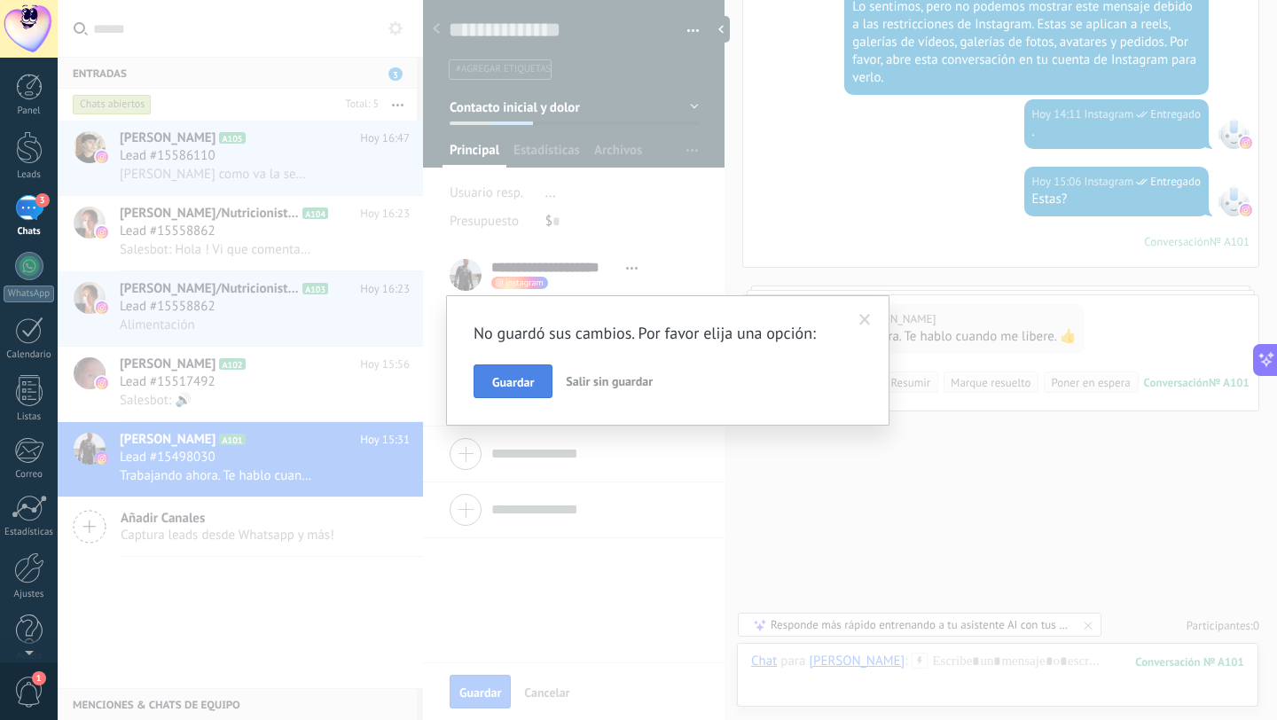
click at [539, 381] on button "Guardar" at bounding box center [512, 381] width 79 height 34
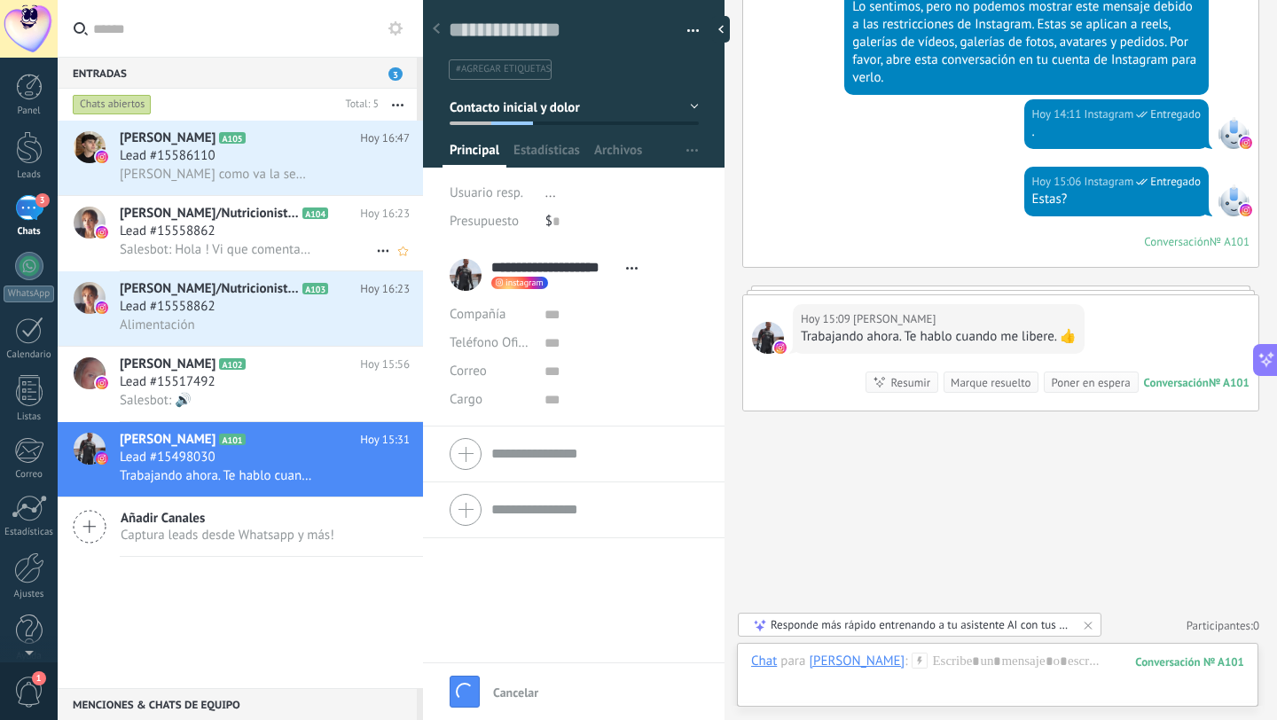
click at [177, 241] on div "[PERSON_NAME]/Nutricionista/ Coach Ontológico A104 [DATE] 16:23 Lead #15558862 …" at bounding box center [271, 233] width 303 height 74
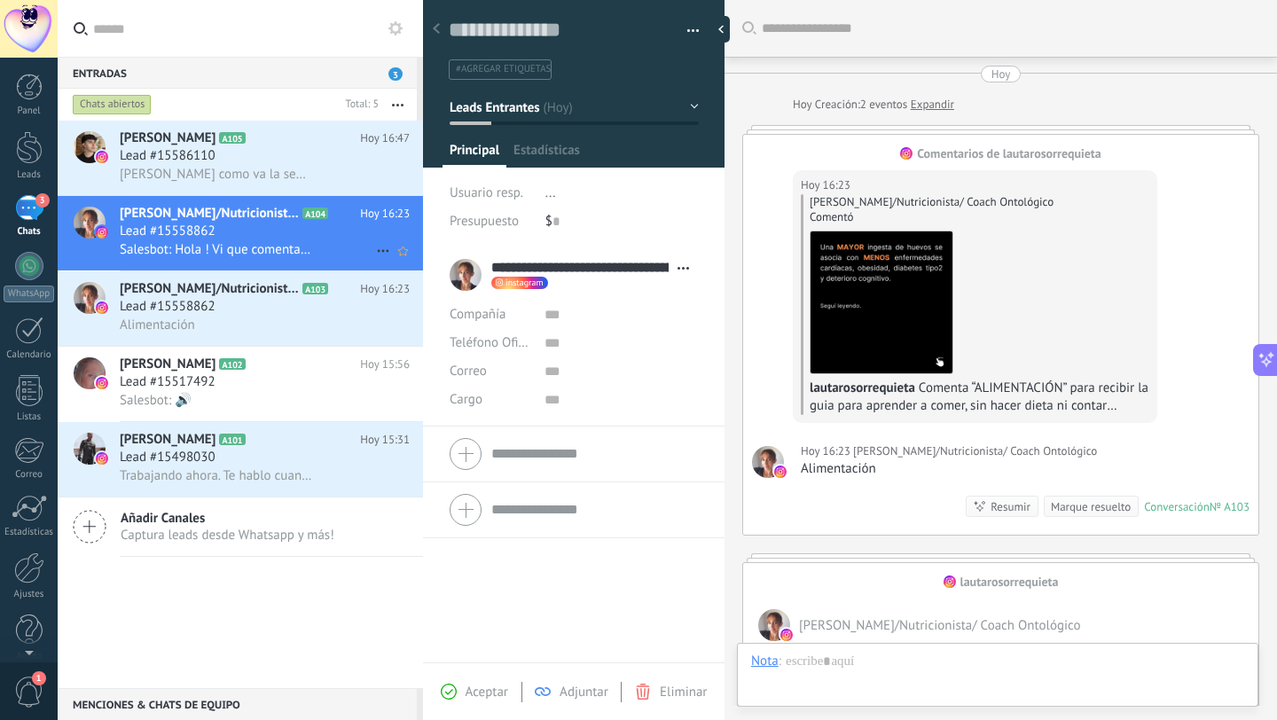
scroll to position [392, 0]
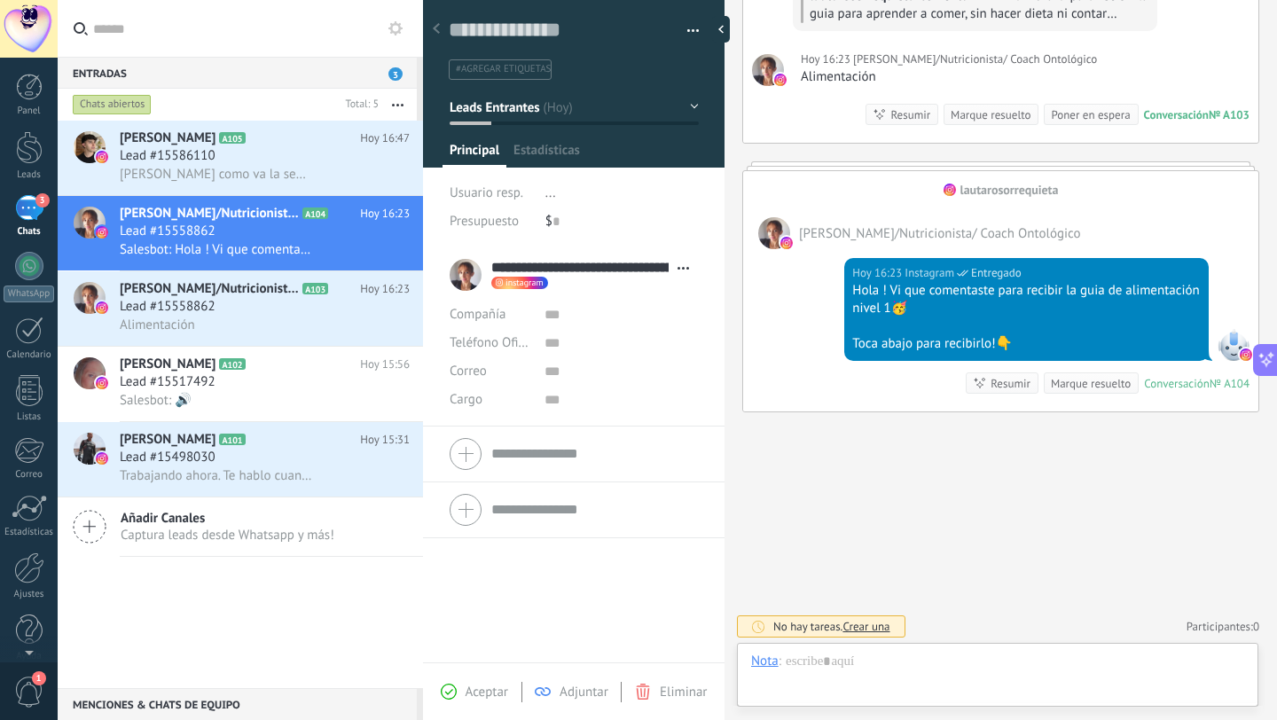
click at [528, 121] on button "Leads Entrantes" at bounding box center [574, 107] width 249 height 32
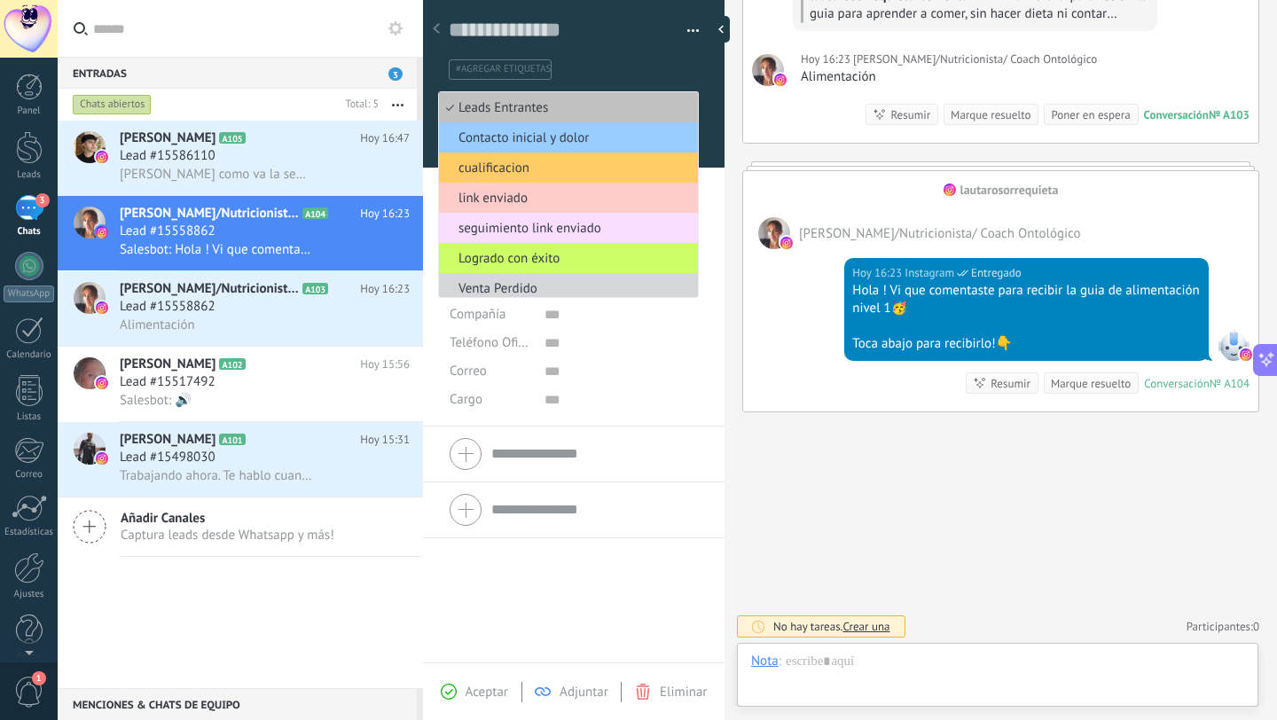
click at [549, 592] on div "**********" at bounding box center [573, 455] width 301 height 416
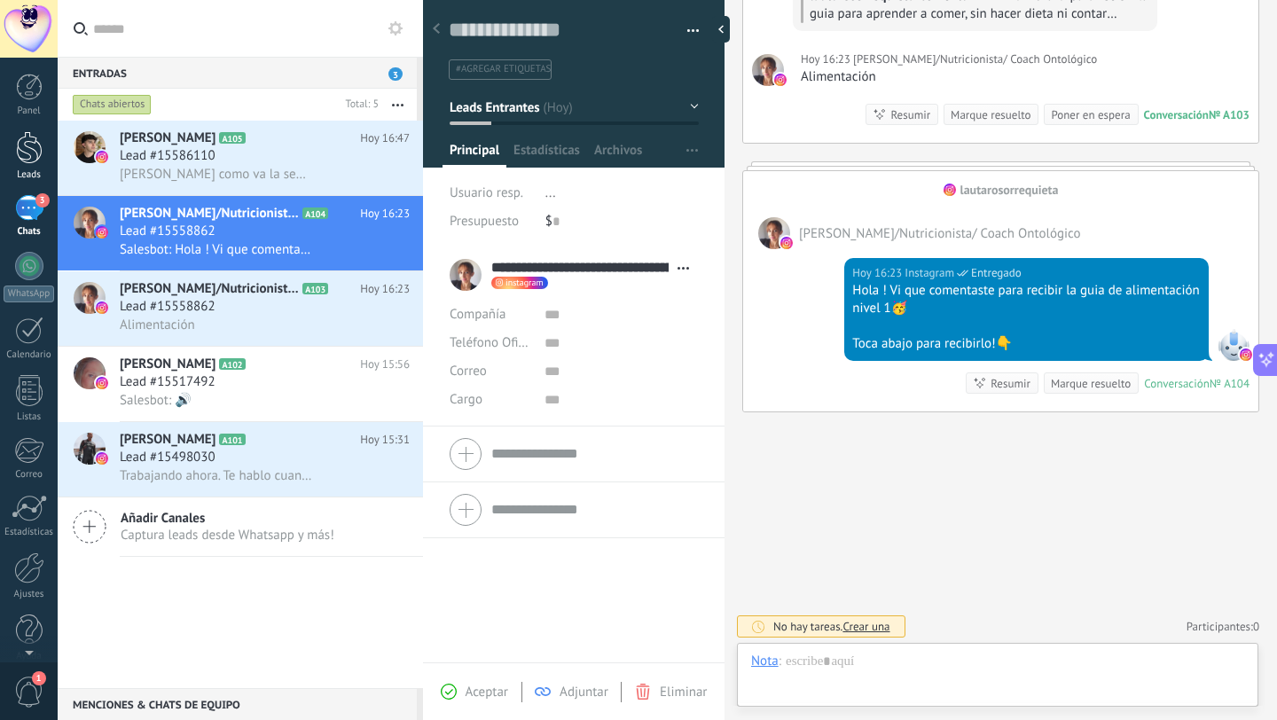
click at [29, 154] on div at bounding box center [29, 147] width 27 height 33
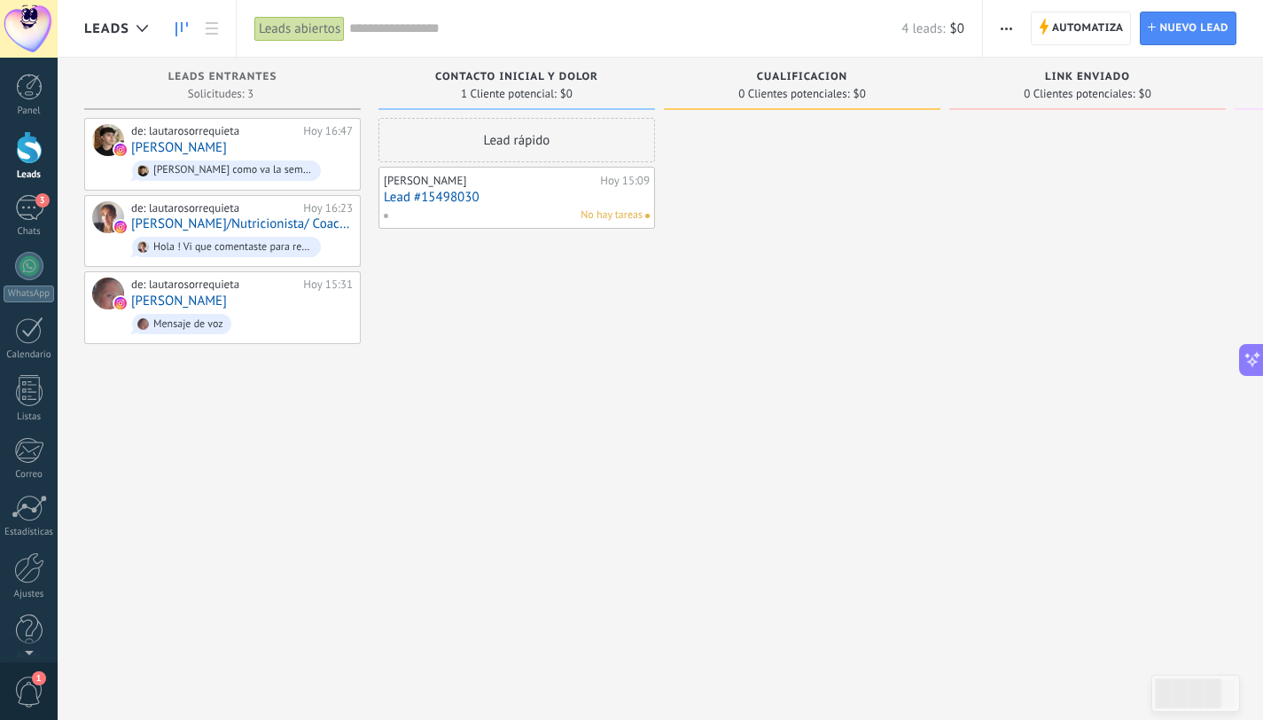
click at [511, 209] on div "No hay tareas" at bounding box center [513, 215] width 260 height 16
click at [460, 185] on div "[PERSON_NAME]" at bounding box center [490, 181] width 212 height 14
click at [462, 199] on link "Lead #15498030" at bounding box center [517, 197] width 266 height 15
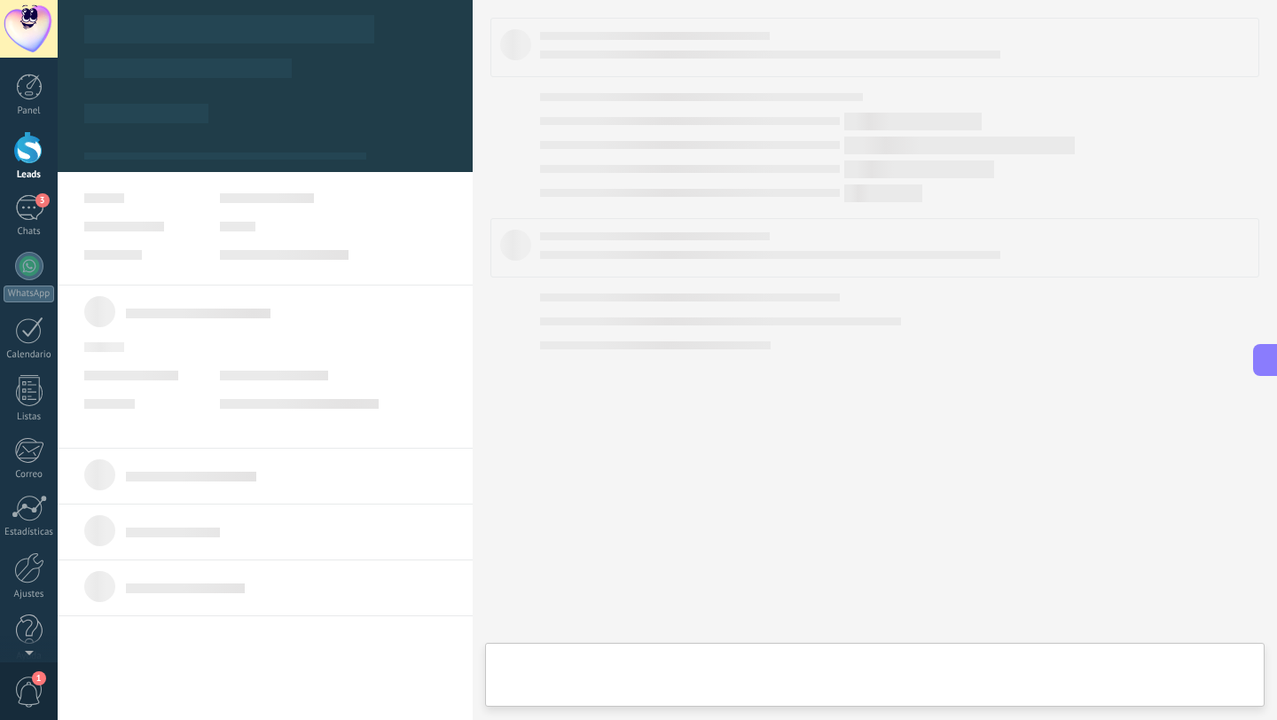
type textarea "**********"
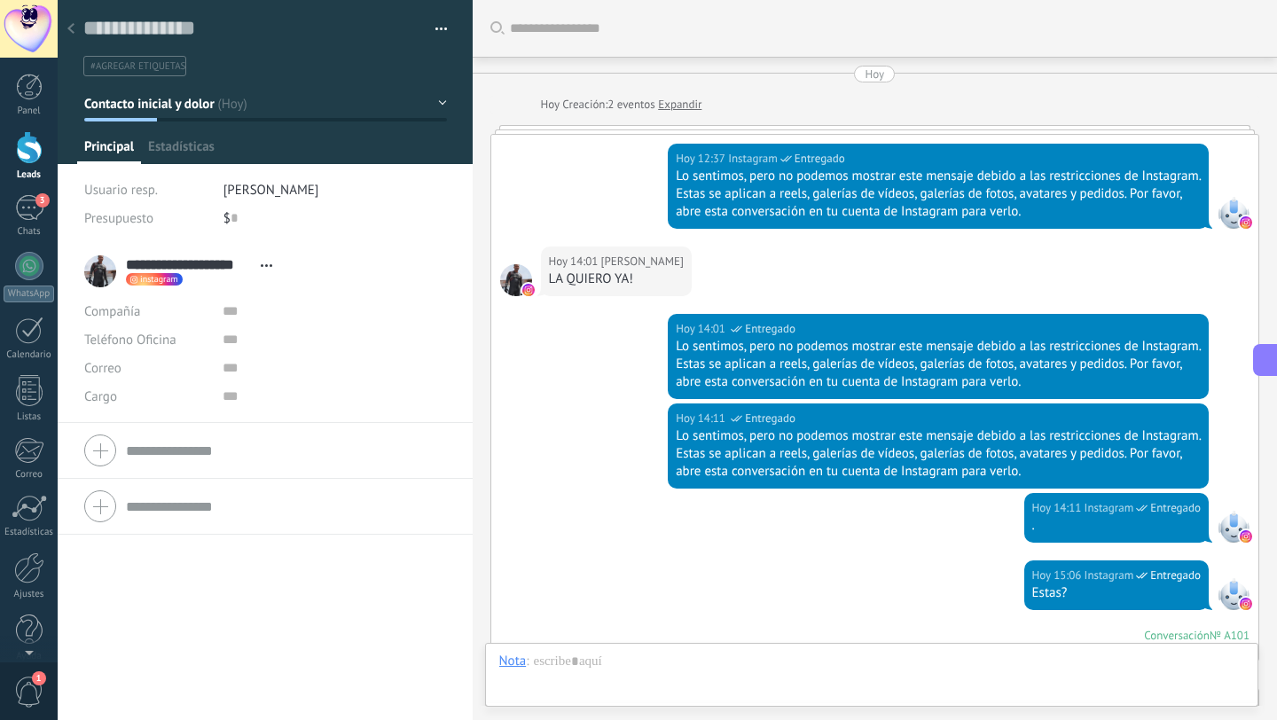
scroll to position [408, 0]
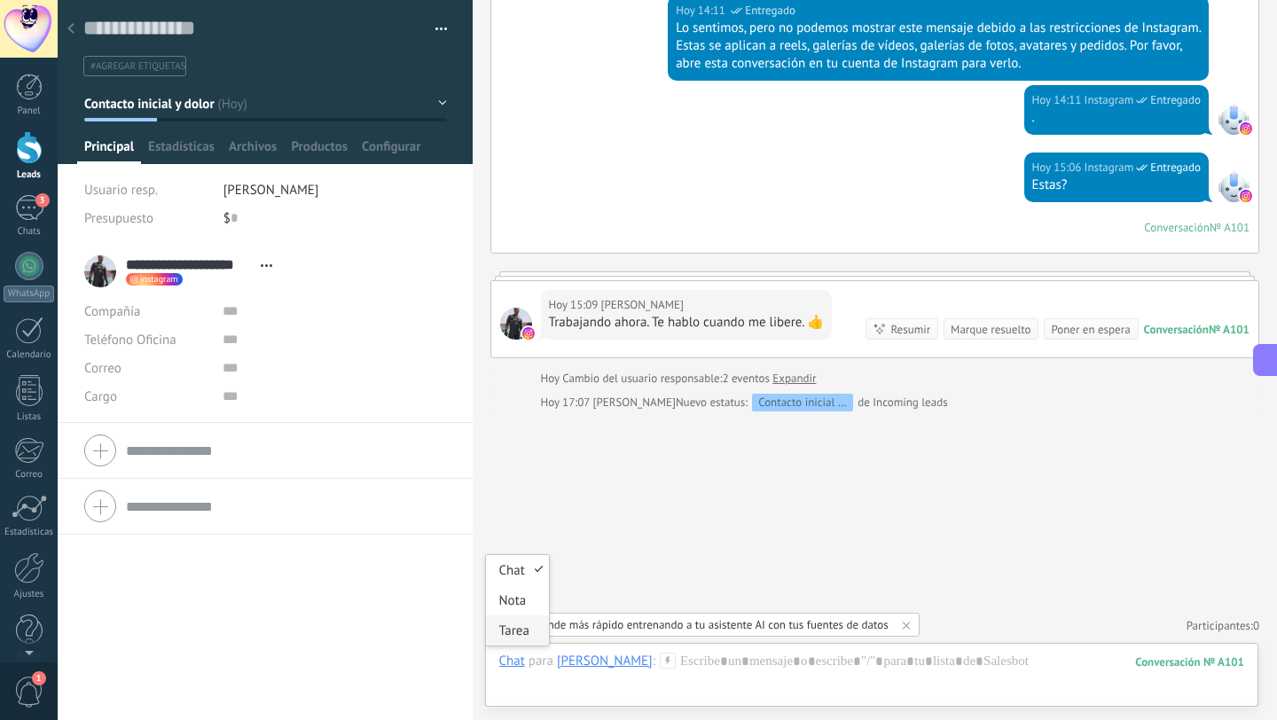
click at [515, 633] on div "Tarea" at bounding box center [517, 630] width 63 height 30
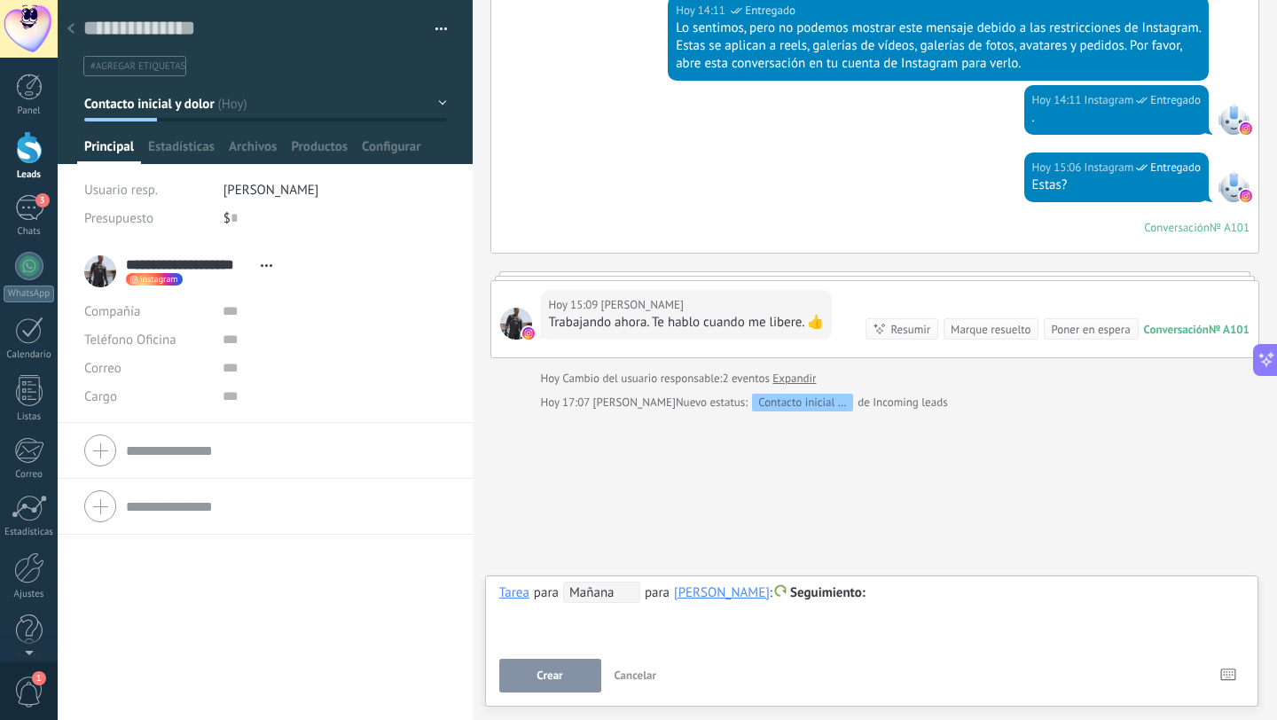
click at [826, 591] on span "Seguimiento" at bounding box center [827, 592] width 75 height 17
click at [723, 641] on div at bounding box center [638, 360] width 1277 height 720
click at [611, 592] on span "Mañana" at bounding box center [601, 592] width 77 height 21
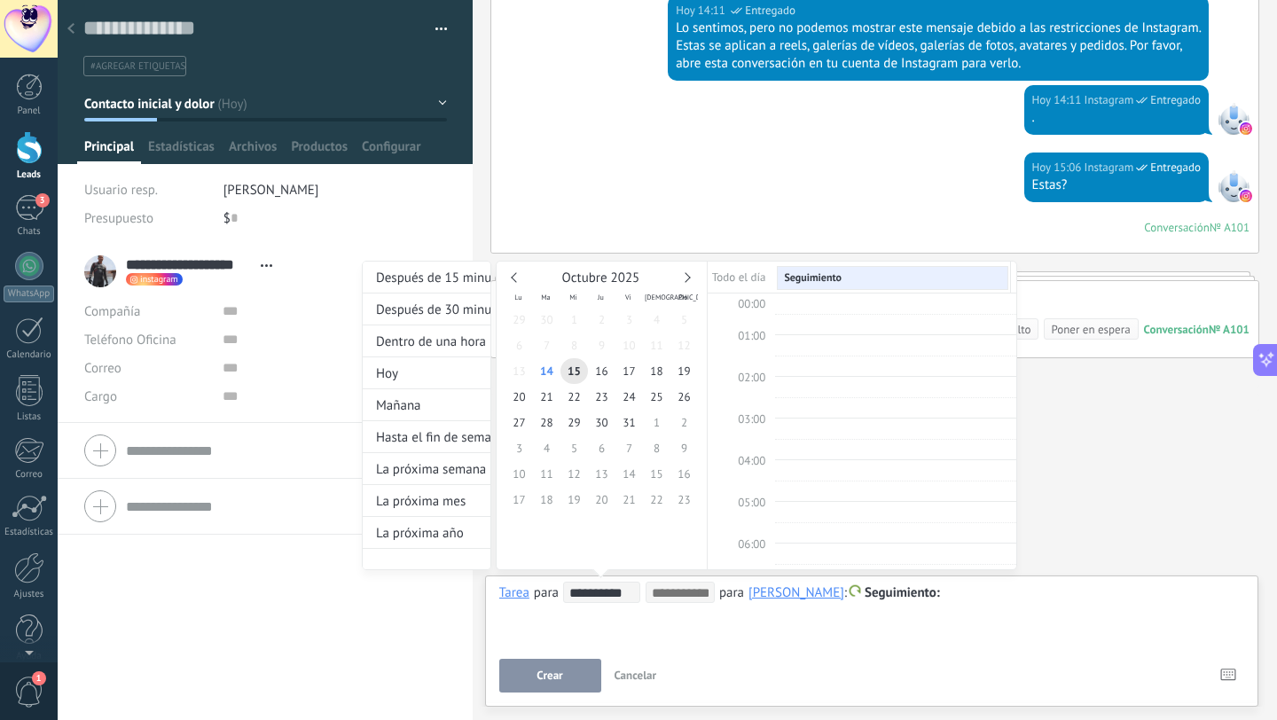
scroll to position [334, 0]
type input "**********"
click at [543, 371] on span "14" at bounding box center [546, 371] width 27 height 26
type input "**********"
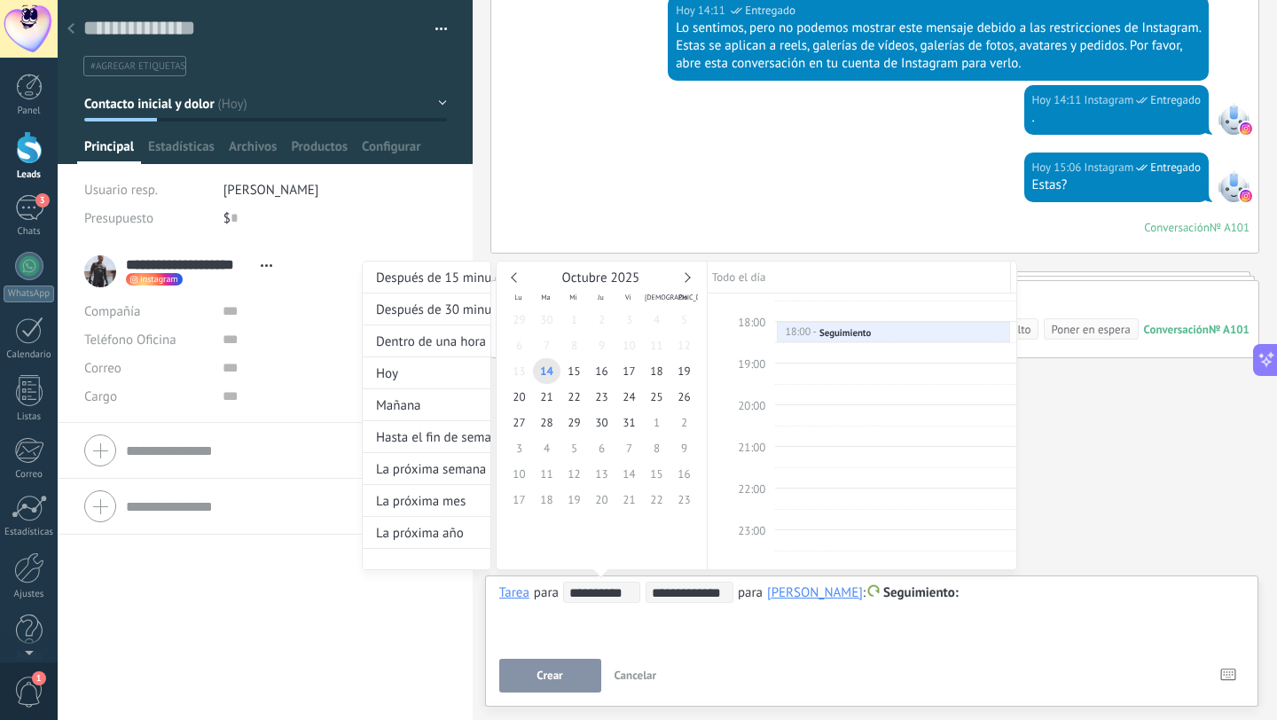
click at [772, 670] on div at bounding box center [638, 360] width 1277 height 720
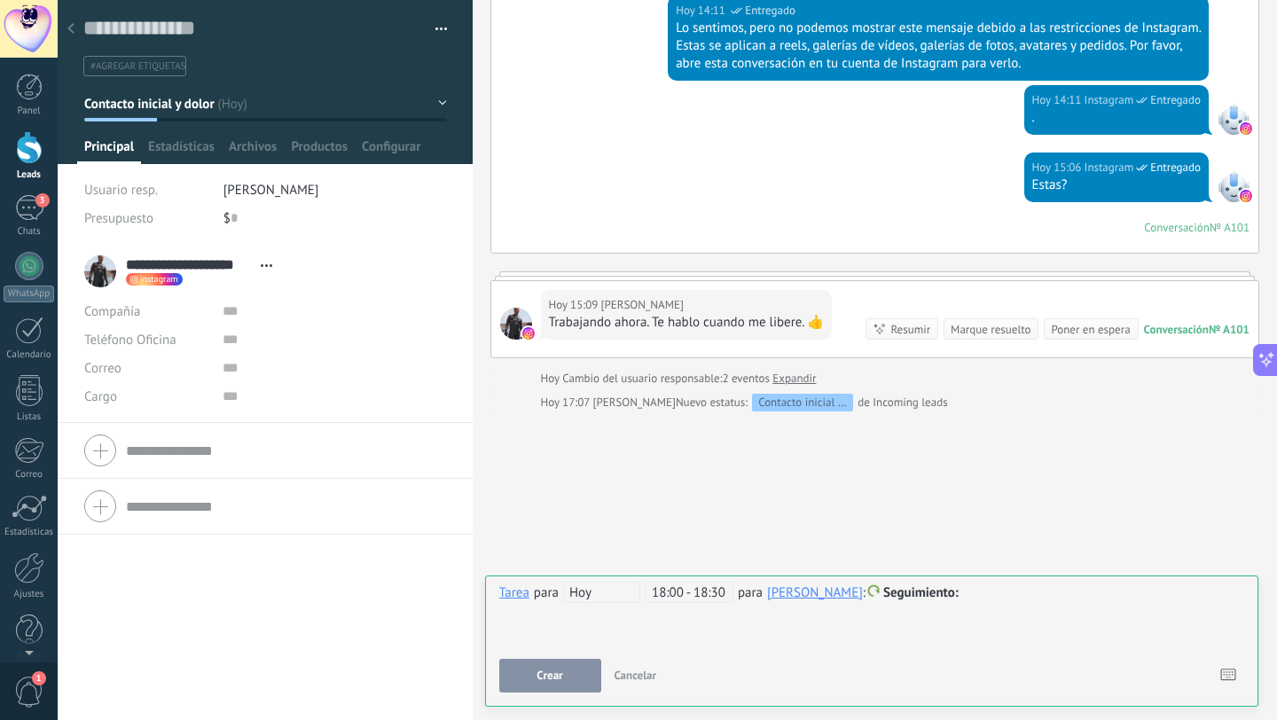
click at [1019, 595] on div at bounding box center [872, 592] width 746 height 21
click at [560, 673] on span "Crear" at bounding box center [549, 675] width 26 height 12
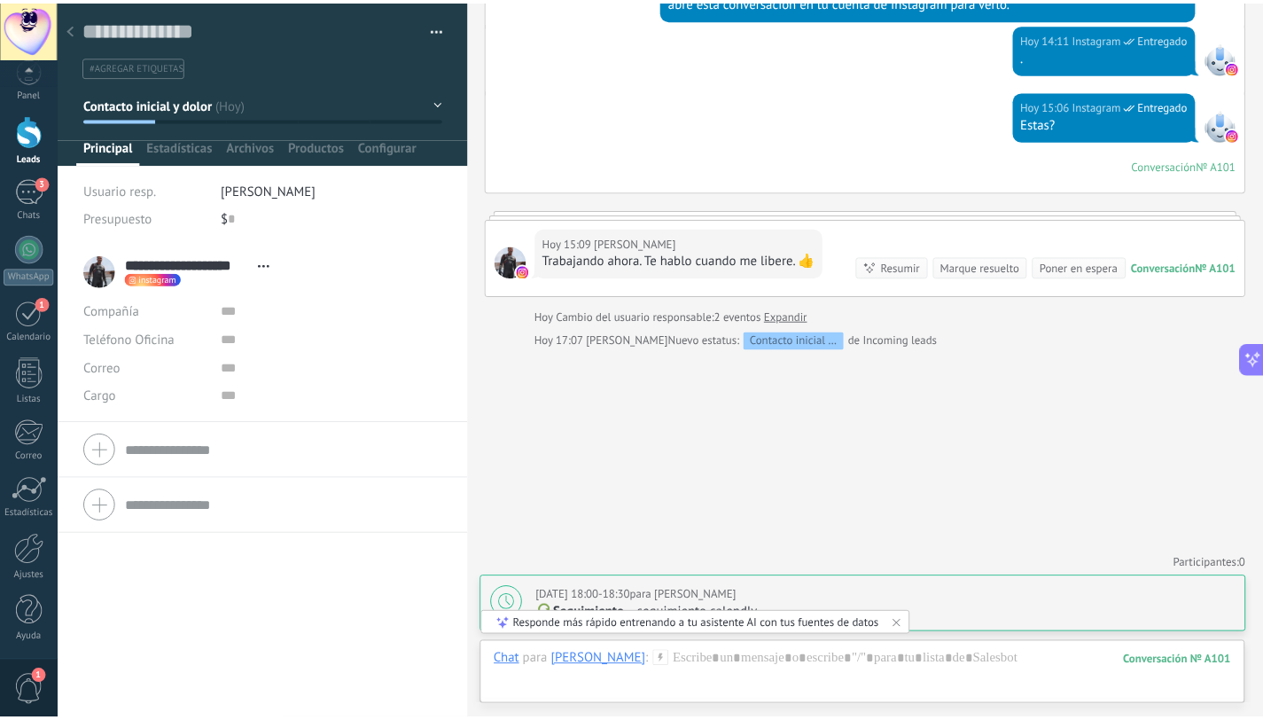
scroll to position [0, 0]
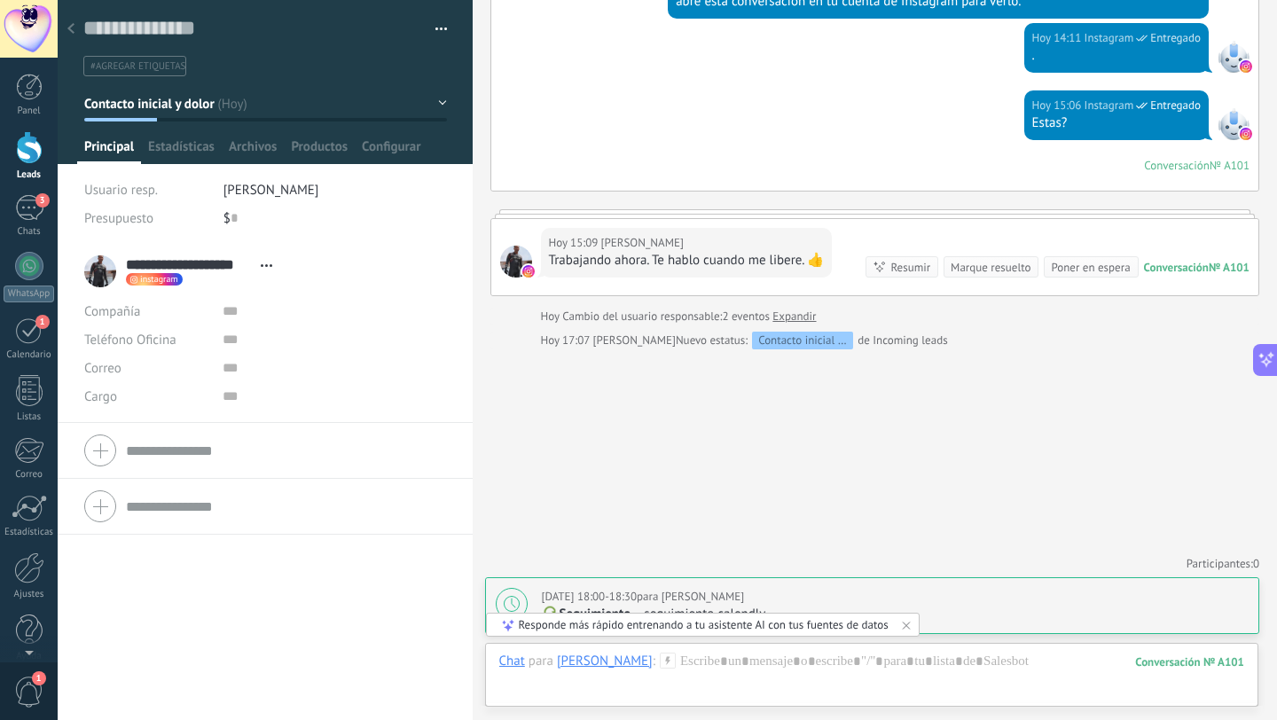
click at [15, 691] on span "1" at bounding box center [29, 691] width 30 height 31
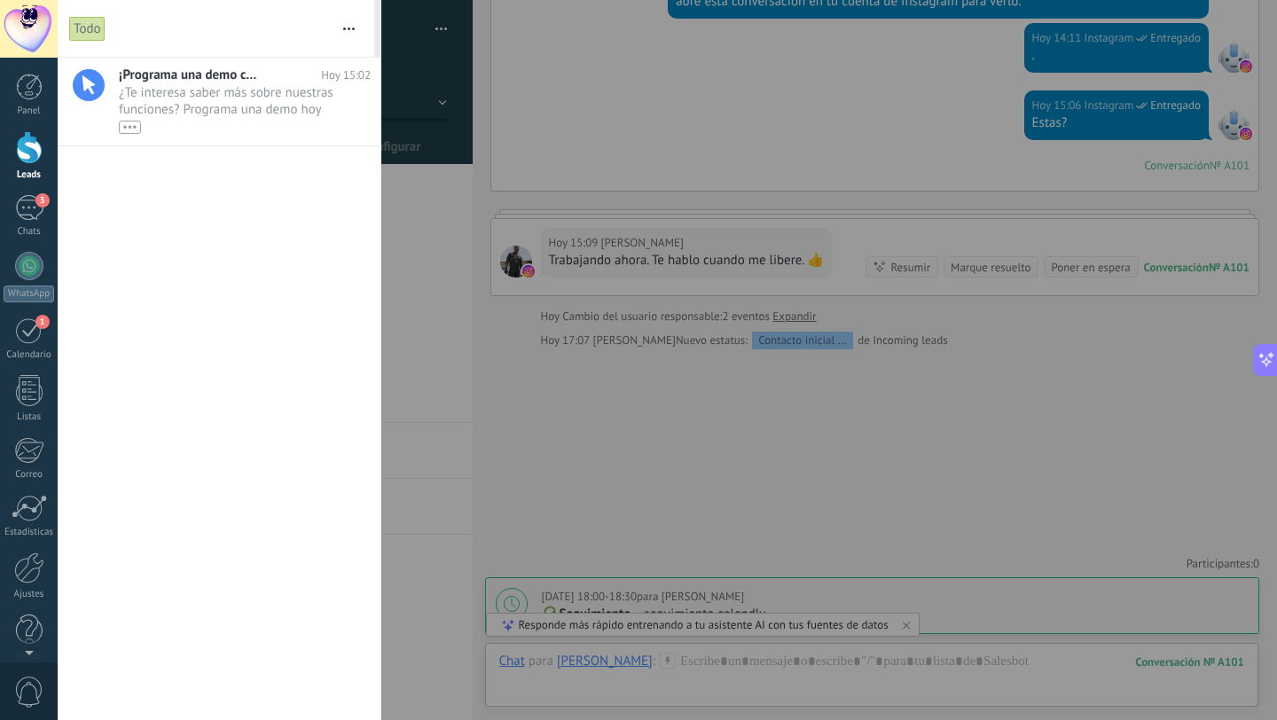
click at [348, 35] on button "button" at bounding box center [349, 28] width 38 height 57
click at [161, 211] on div "¡Programa una demo con un experto! Hoy 15:02 ¿Te interesa saber más sobre nuest…" at bounding box center [219, 389] width 323 height 662
click at [25, 98] on div at bounding box center [29, 87] width 27 height 27
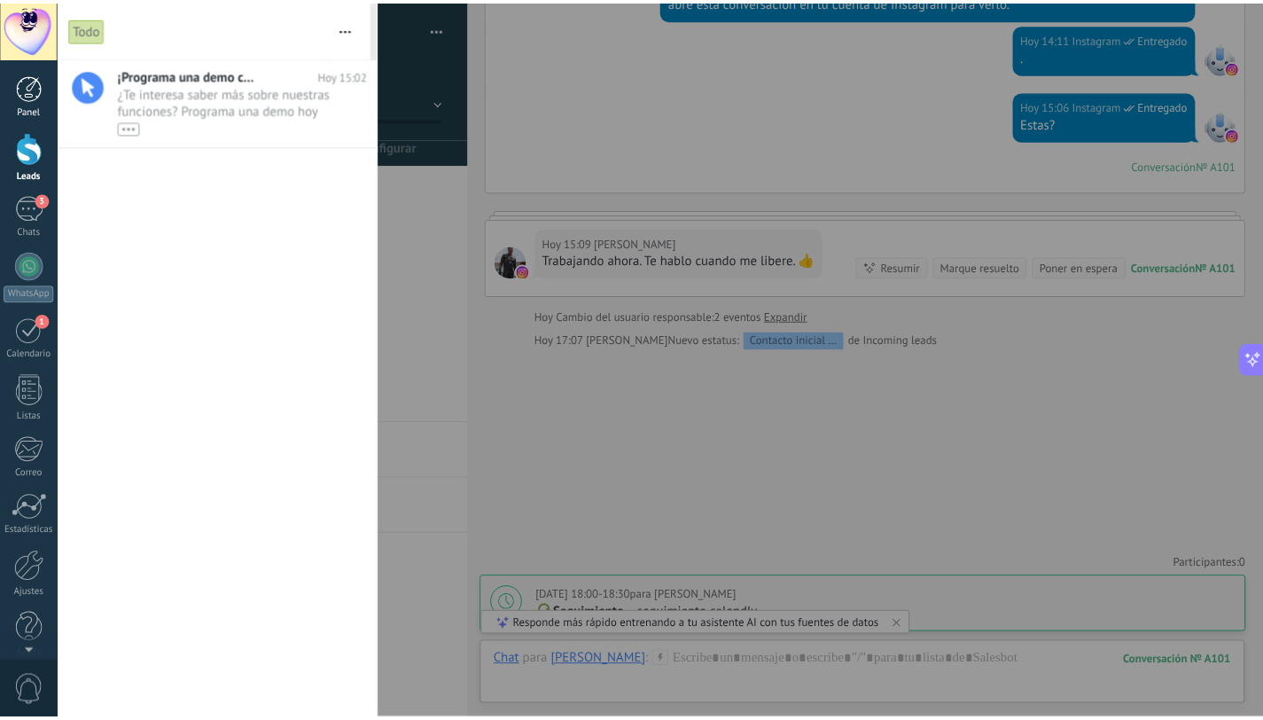
scroll to position [238, 0]
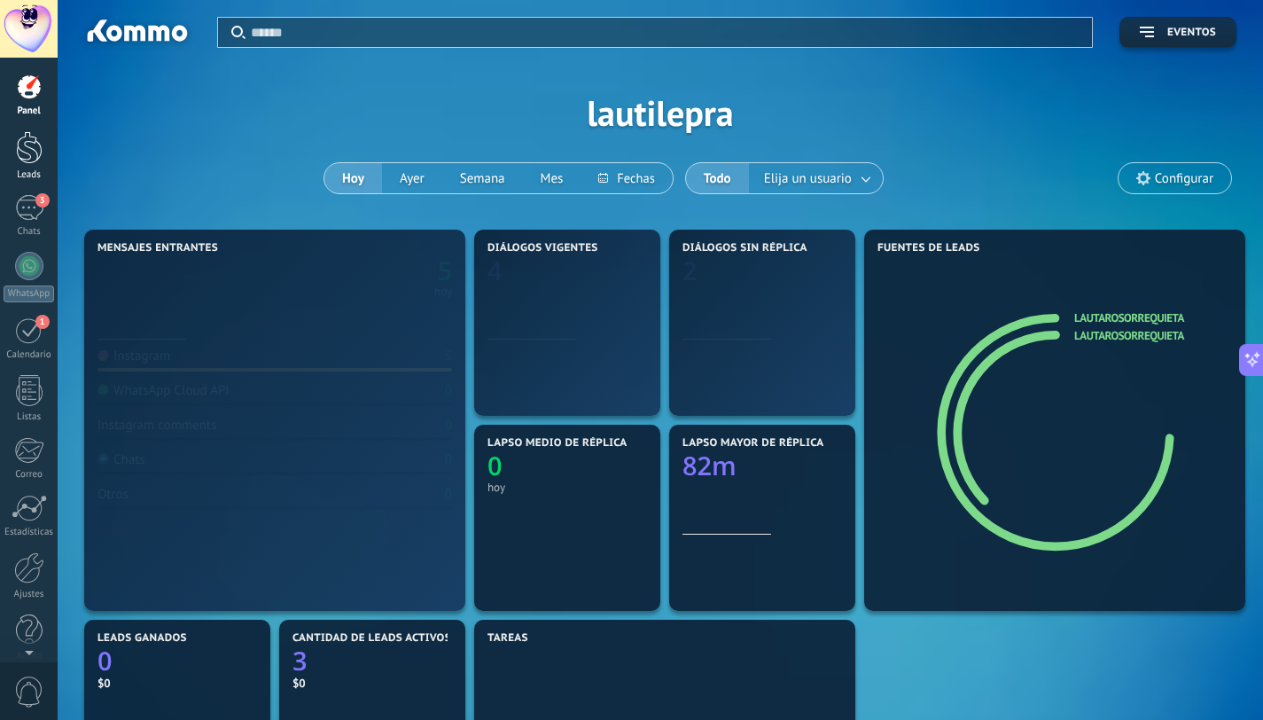
click at [33, 150] on div at bounding box center [29, 147] width 27 height 33
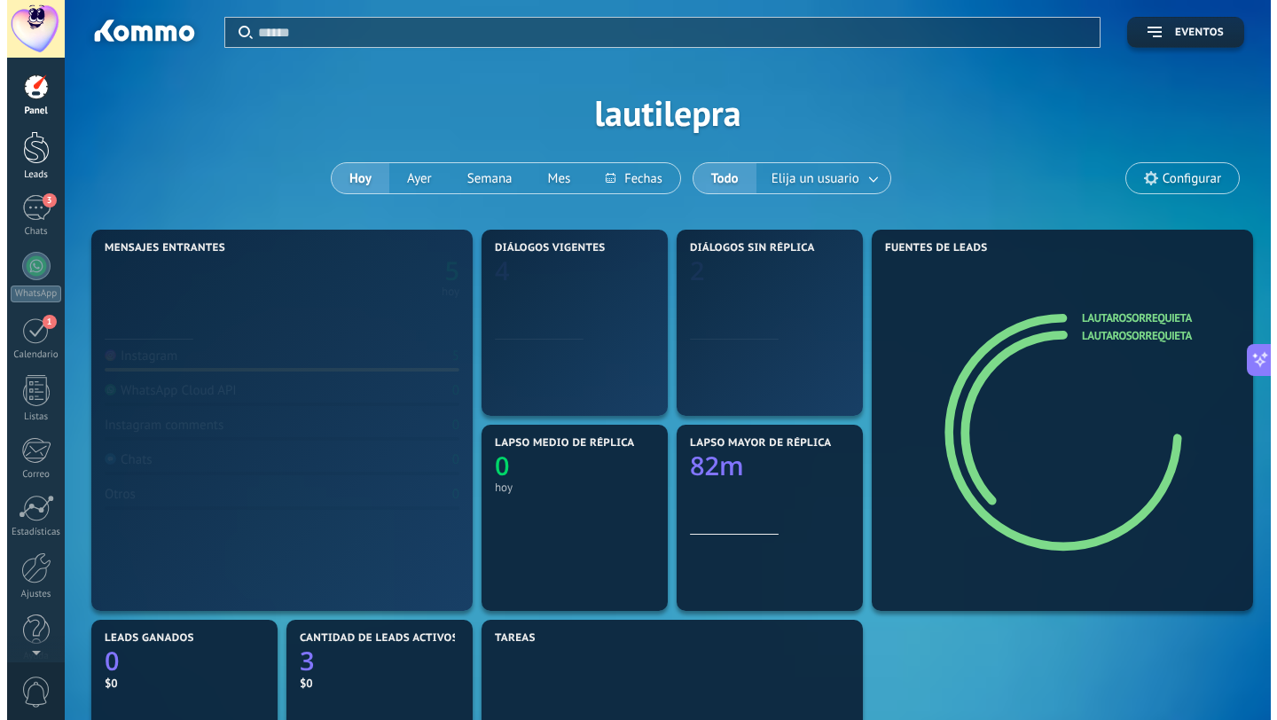
scroll to position [278, 0]
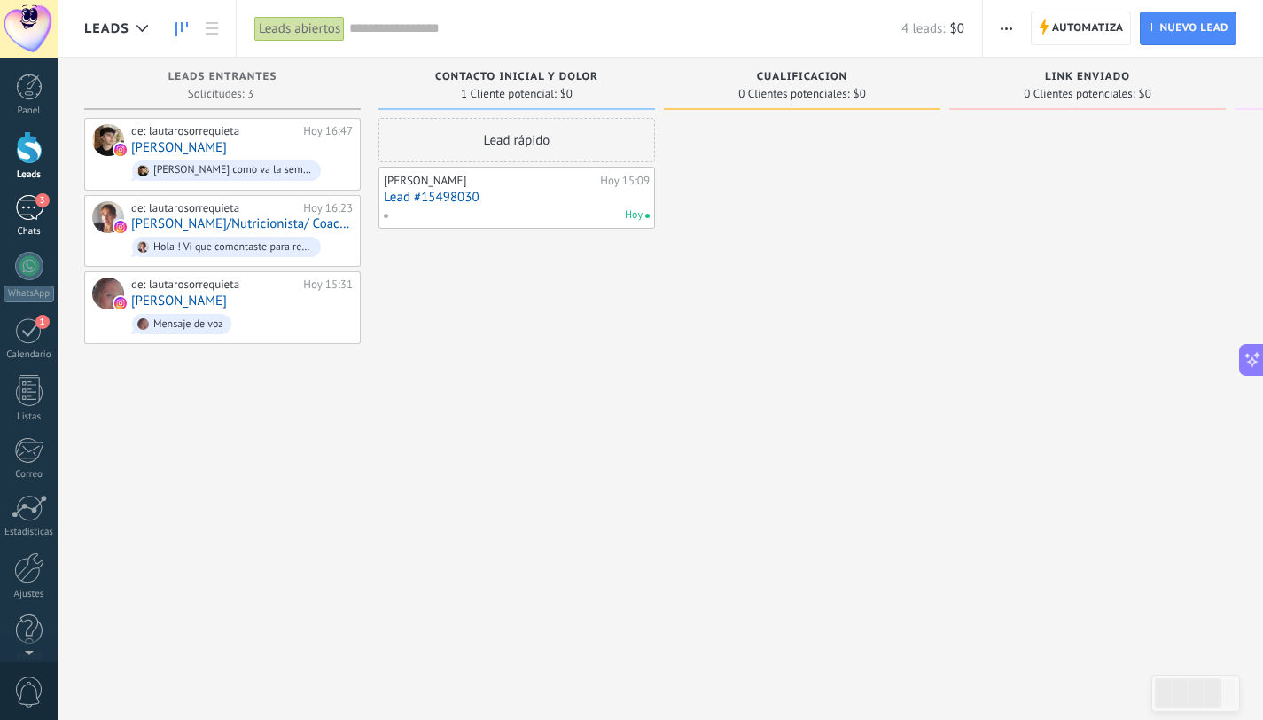
click at [23, 211] on div "3" at bounding box center [29, 208] width 28 height 26
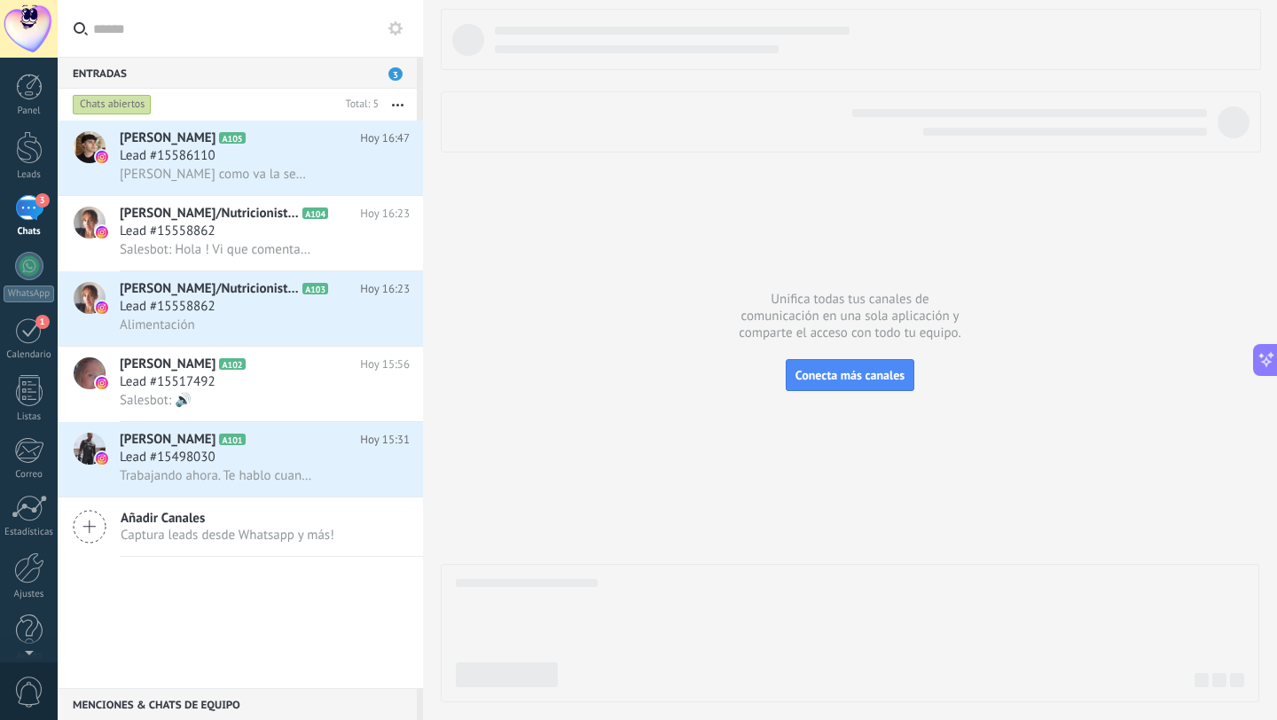
click at [121, 67] on div "Entradas 3" at bounding box center [237, 73] width 359 height 32
click at [116, 109] on div "Chats abiertos" at bounding box center [112, 104] width 79 height 21
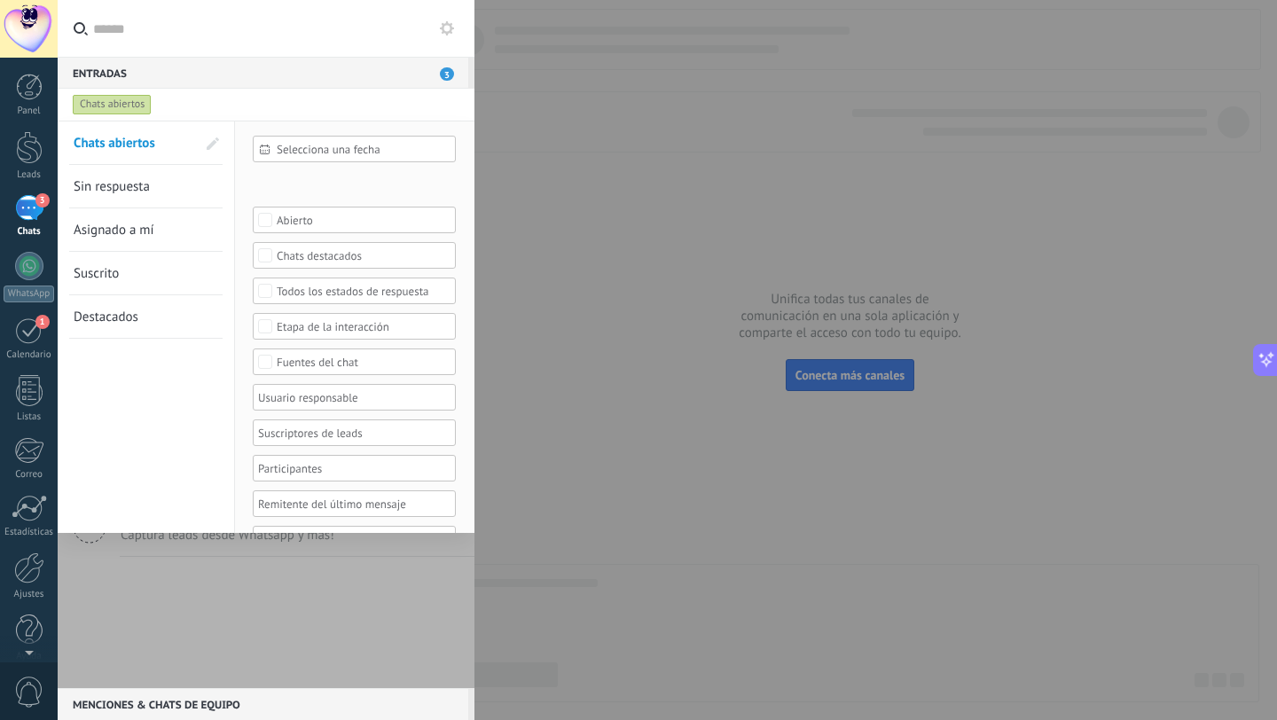
click at [129, 51] on input "text" at bounding box center [276, 28] width 367 height 57
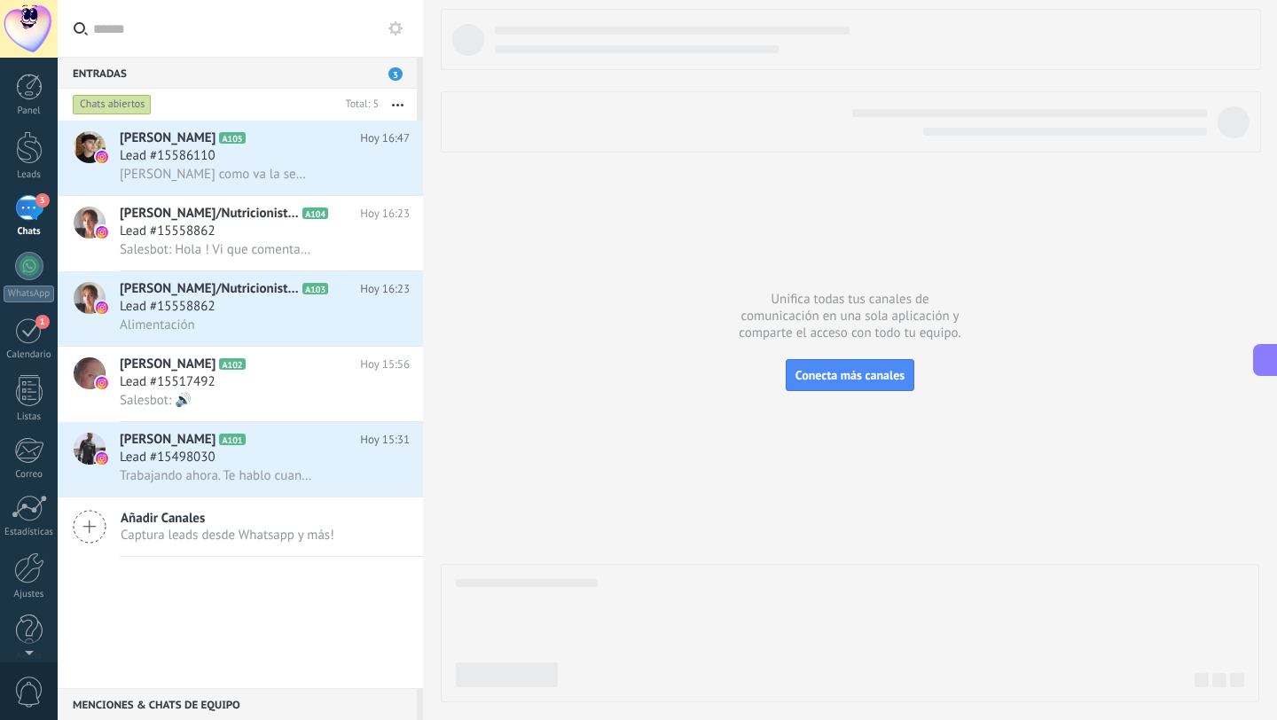
click at [402, 109] on button "button" at bounding box center [398, 105] width 38 height 32
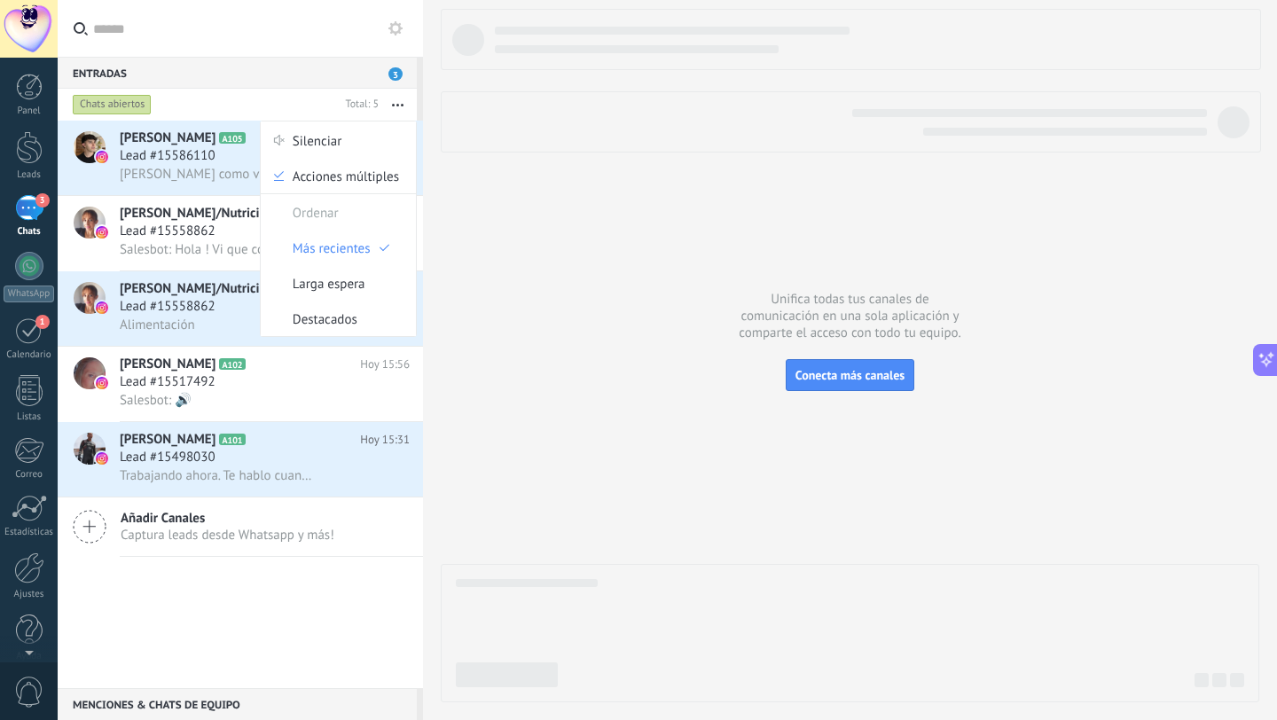
click at [176, 597] on div "[PERSON_NAME] A105 [DATE] 16:47 Lead #15586110 [PERSON_NAME] como va la semana?…" at bounding box center [240, 404] width 365 height 567
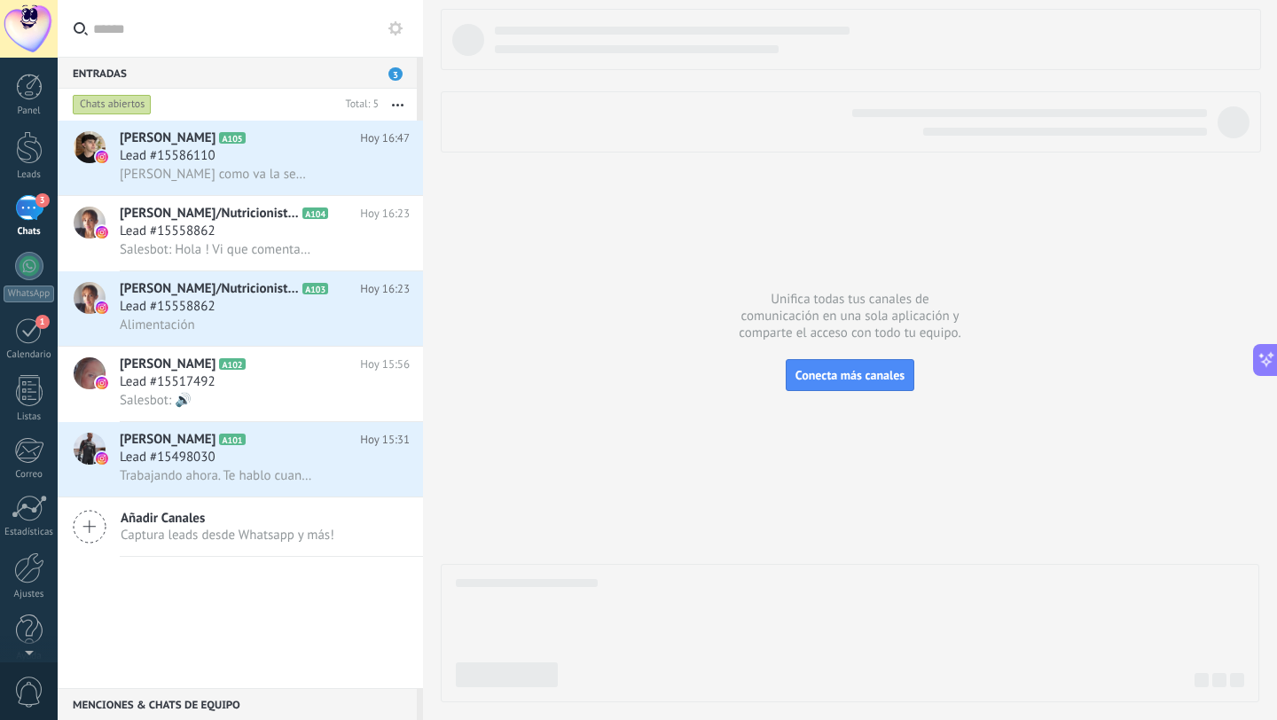
click at [150, 715] on div "Menciones & Chats de equipo 0" at bounding box center [237, 704] width 359 height 32
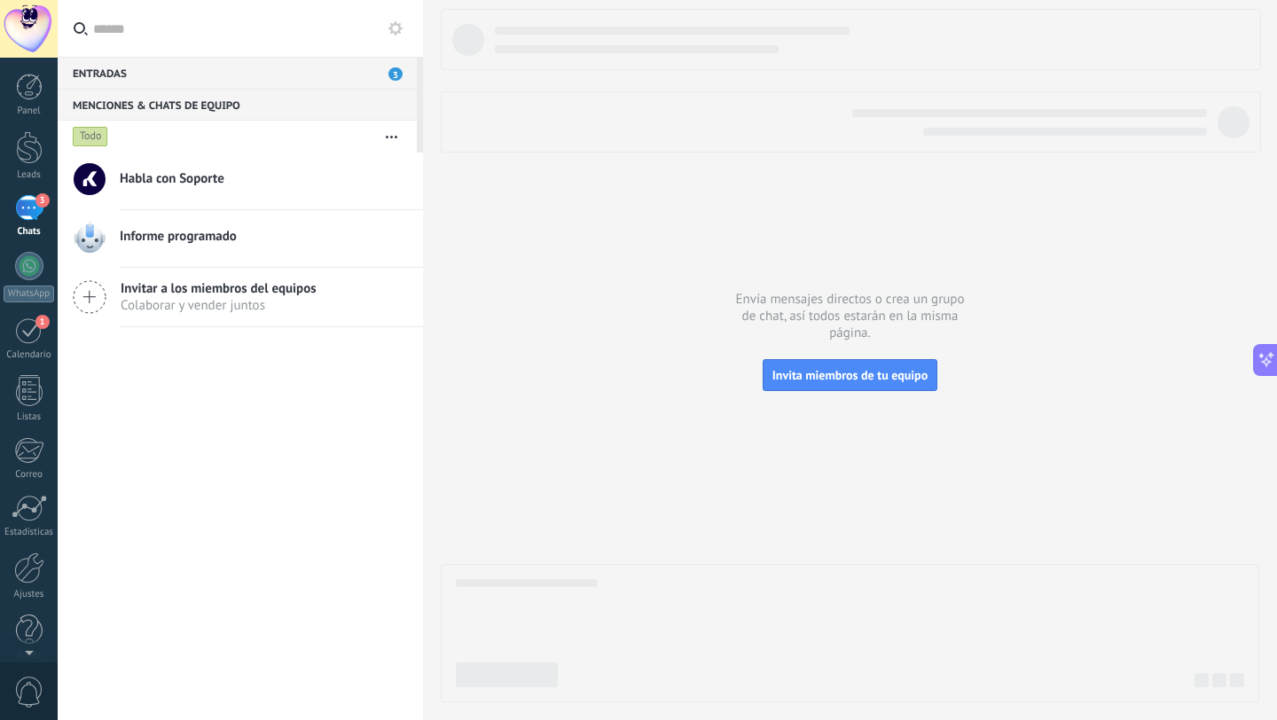
click at [206, 73] on div "Entradas 3" at bounding box center [237, 73] width 359 height 32
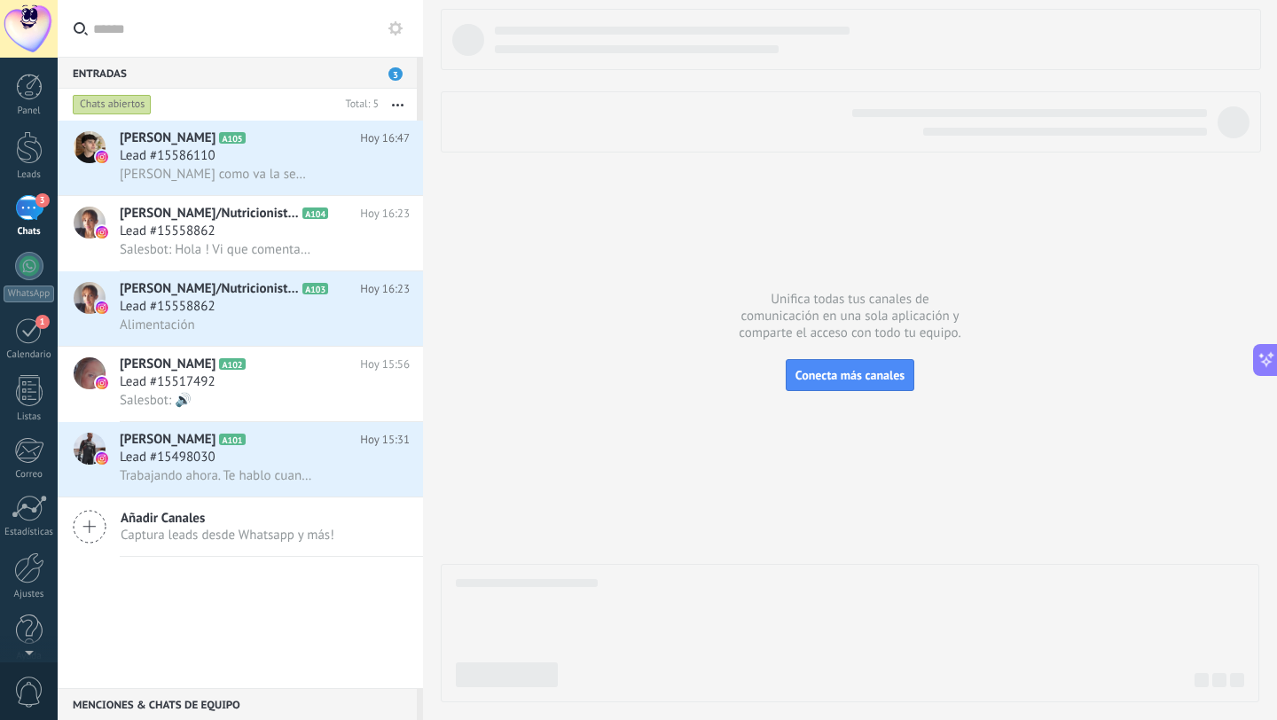
click at [113, 706] on div "Menciones & Chats de equipo 0" at bounding box center [237, 704] width 359 height 32
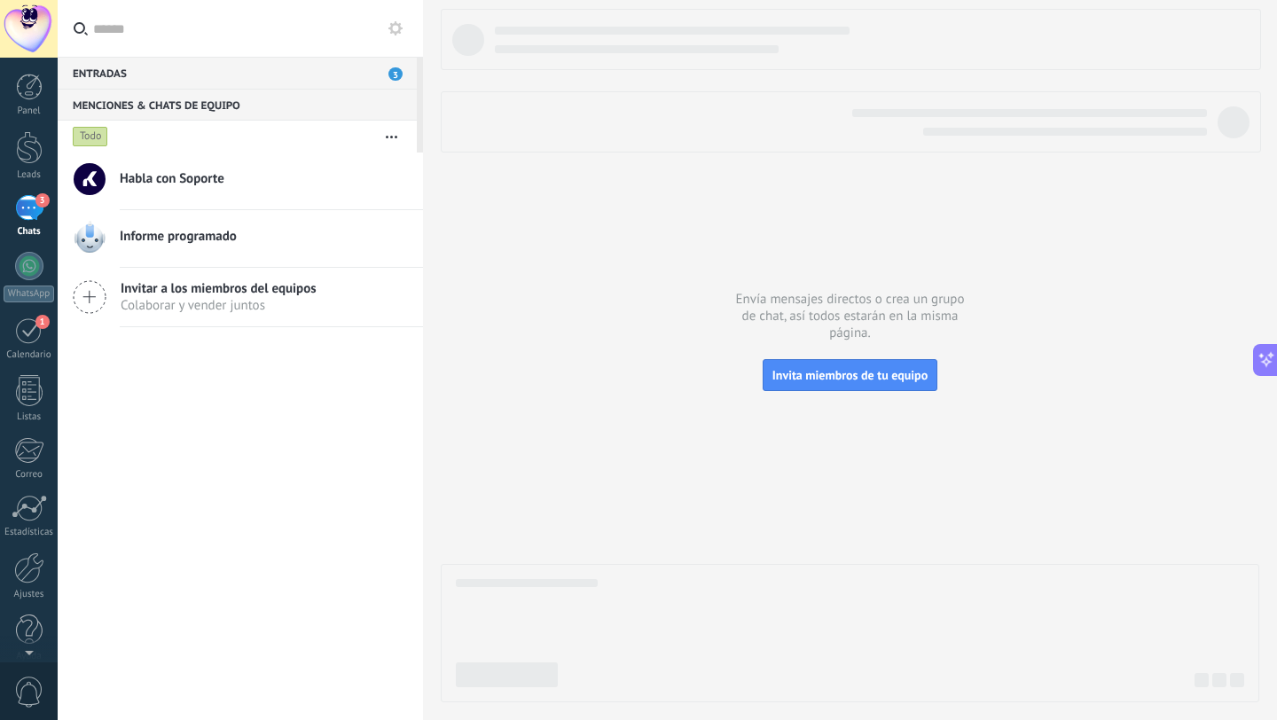
click at [129, 553] on div "Habla con Soporte Informe programado Invitar a los miembros del equipos [PERSON…" at bounding box center [240, 435] width 365 height 567
click at [129, 551] on div "Habla con Soporte Informe programado Invitar a los miembros del equipos [PERSON…" at bounding box center [240, 435] width 365 height 567
click at [25, 626] on div at bounding box center [29, 629] width 27 height 31
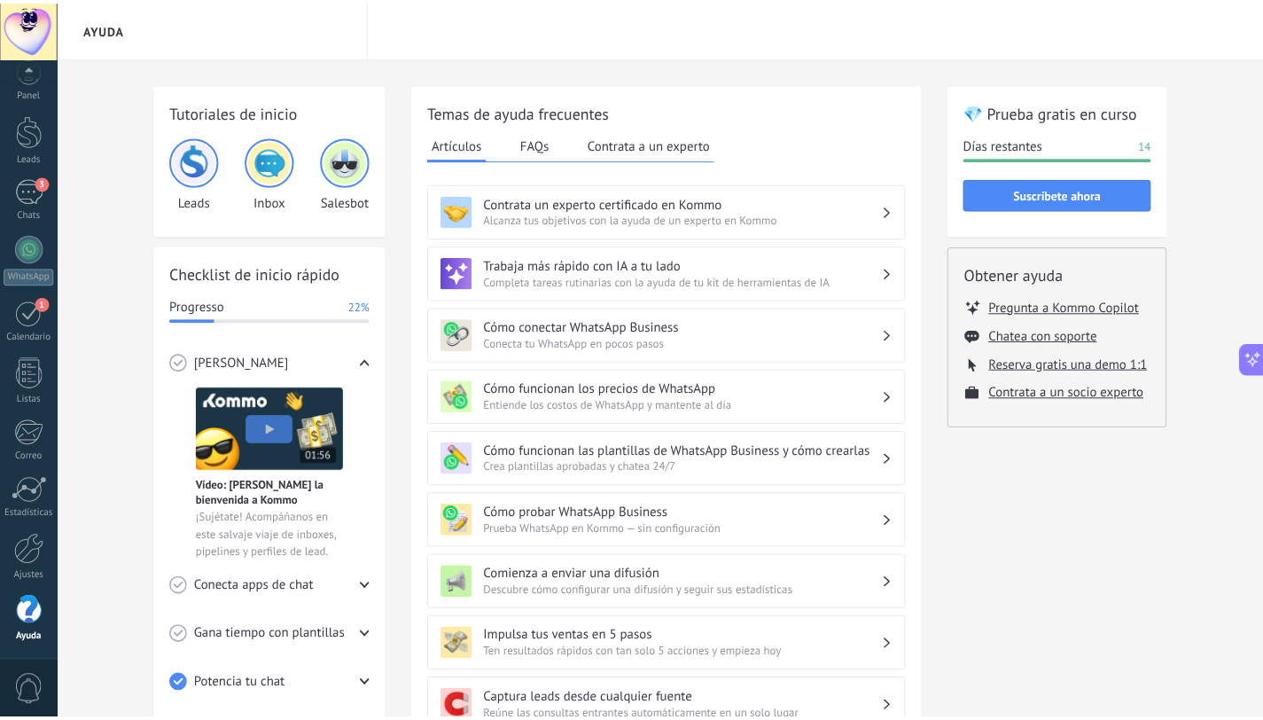
scroll to position [4, 0]
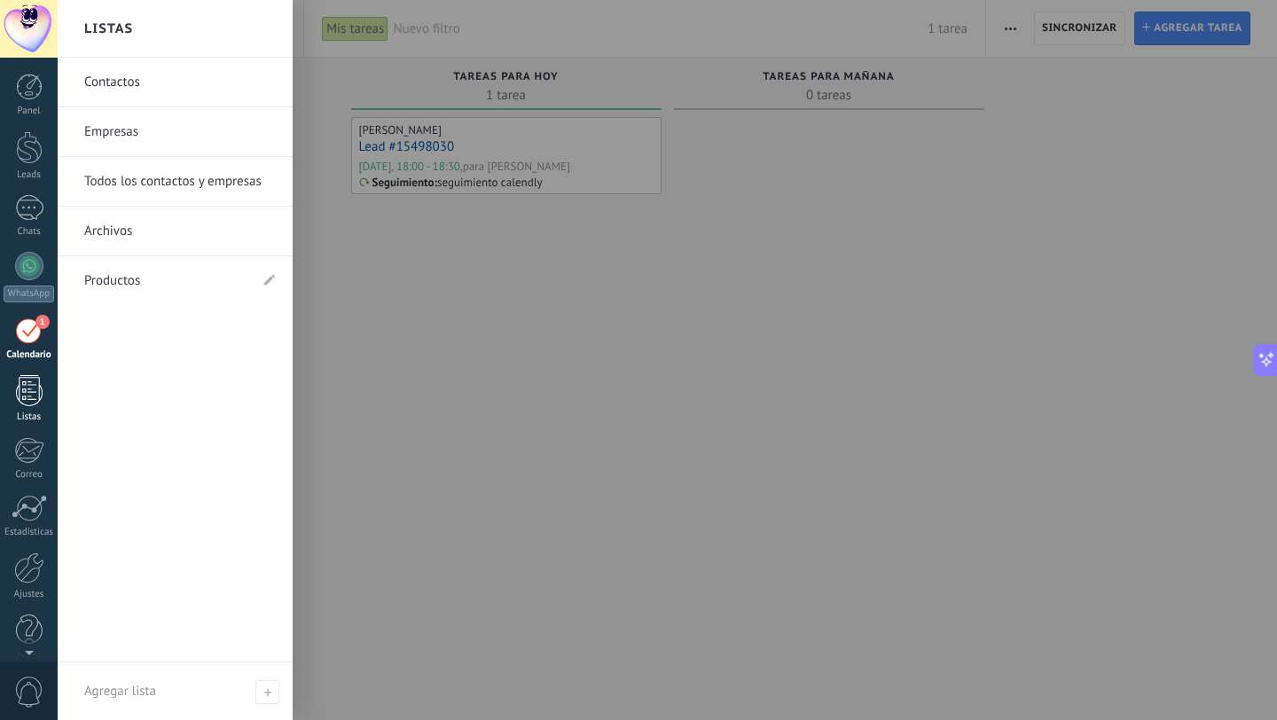
click at [20, 404] on div at bounding box center [29, 390] width 27 height 31
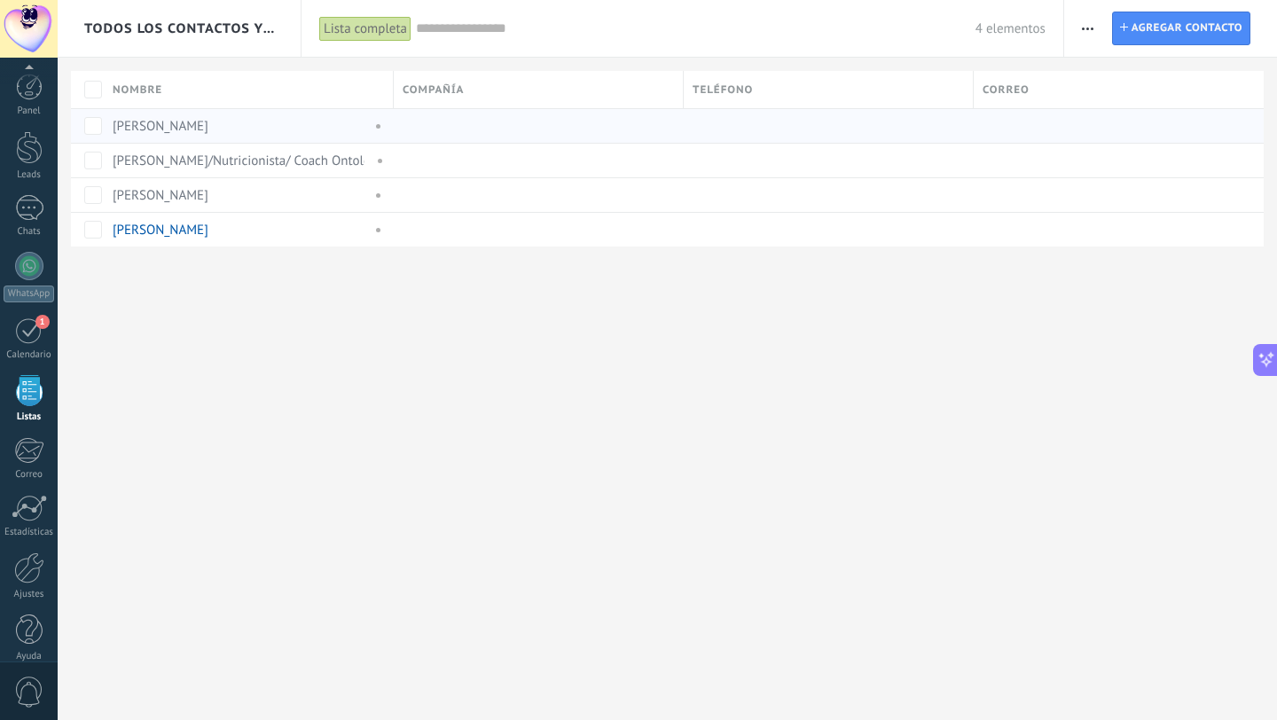
scroll to position [18, 0]
click at [27, 201] on div at bounding box center [29, 190] width 28 height 26
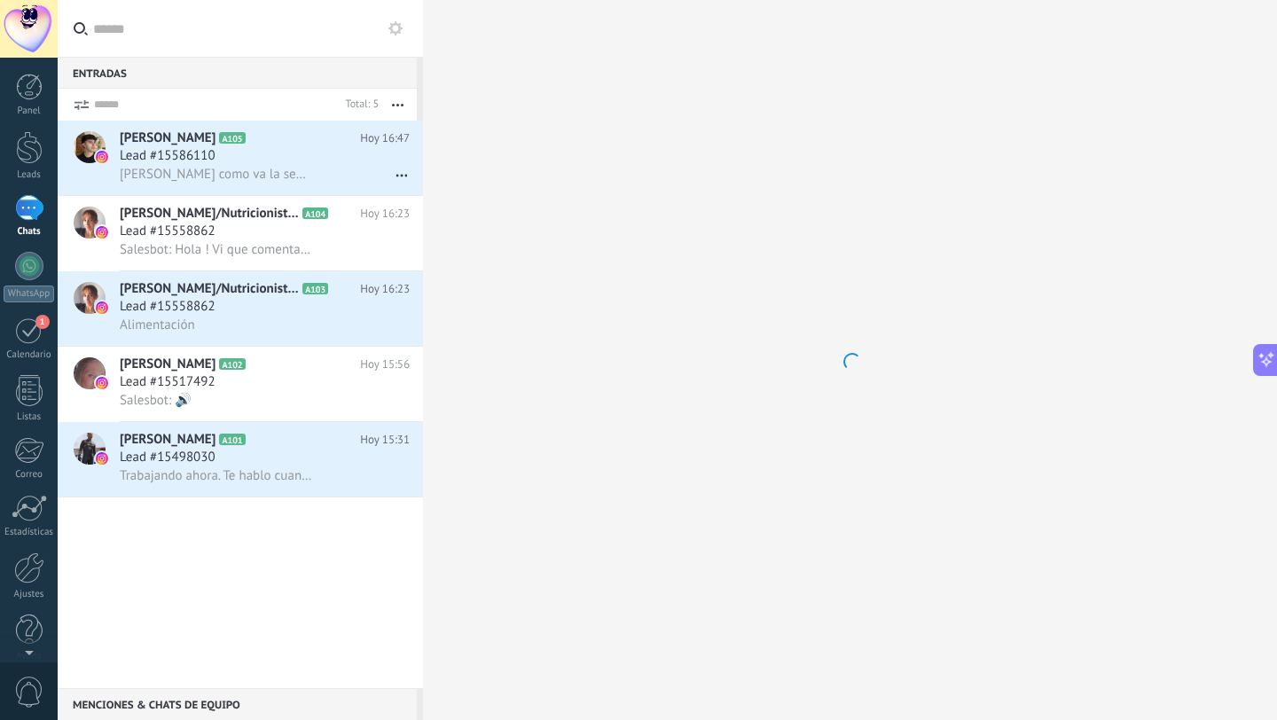
click at [90, 101] on form "Total: 5 Silenciar Acciones múltiples Ordenar Más recientes Larga espera Destac…" at bounding box center [237, 105] width 359 height 32
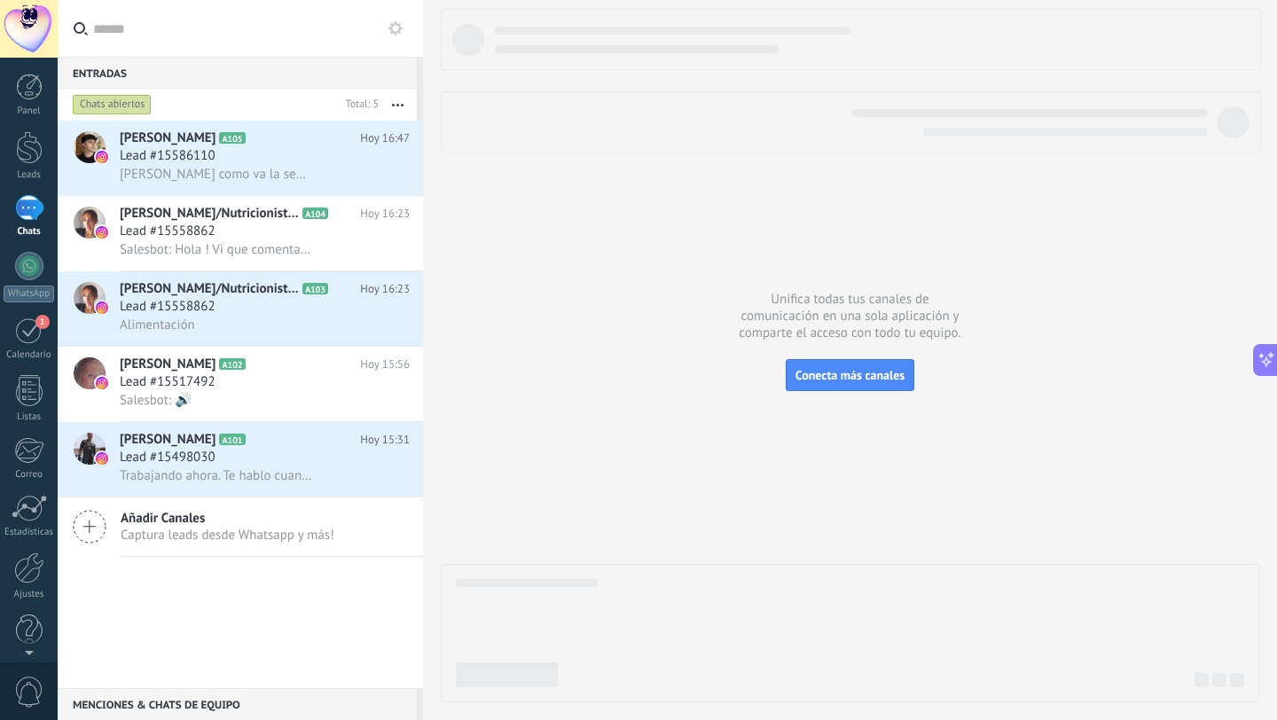
click at [90, 101] on div "Chats abiertos" at bounding box center [112, 104] width 79 height 21
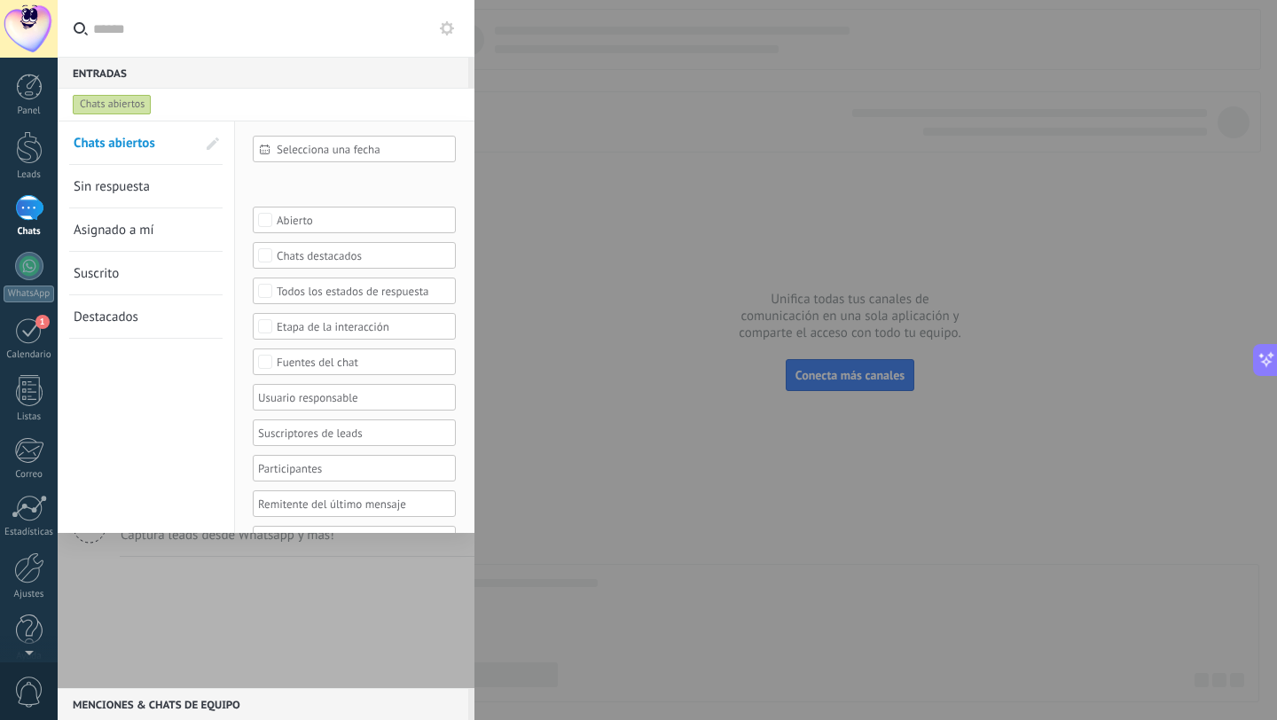
scroll to position [37, 0]
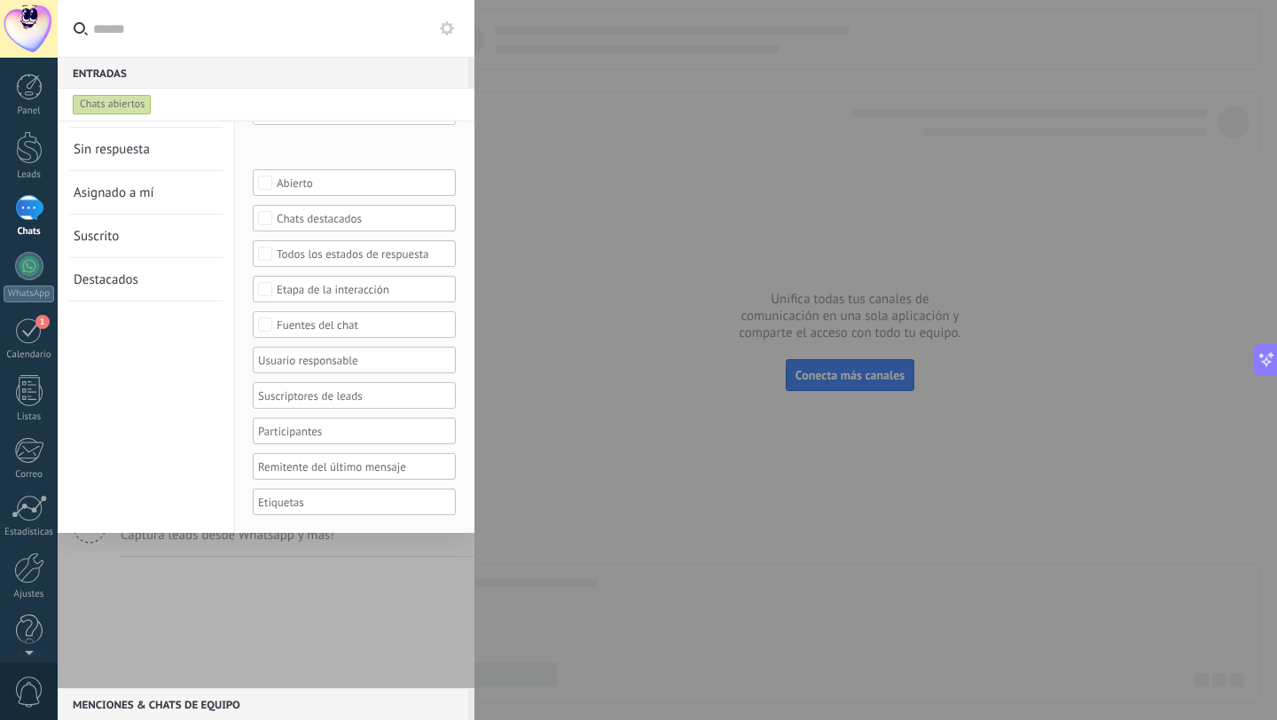
click at [280, 509] on div at bounding box center [347, 501] width 185 height 21
click at [278, 603] on div at bounding box center [266, 404] width 417 height 567
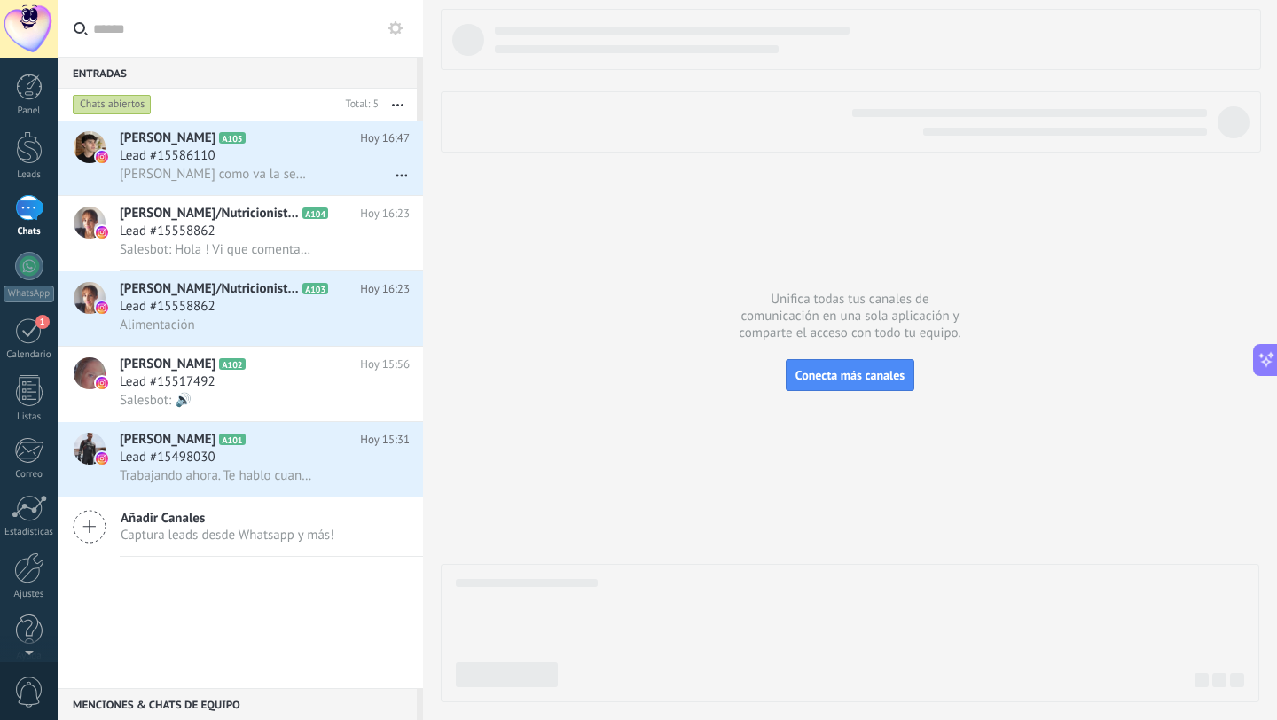
click at [395, 110] on button "button" at bounding box center [398, 105] width 38 height 32
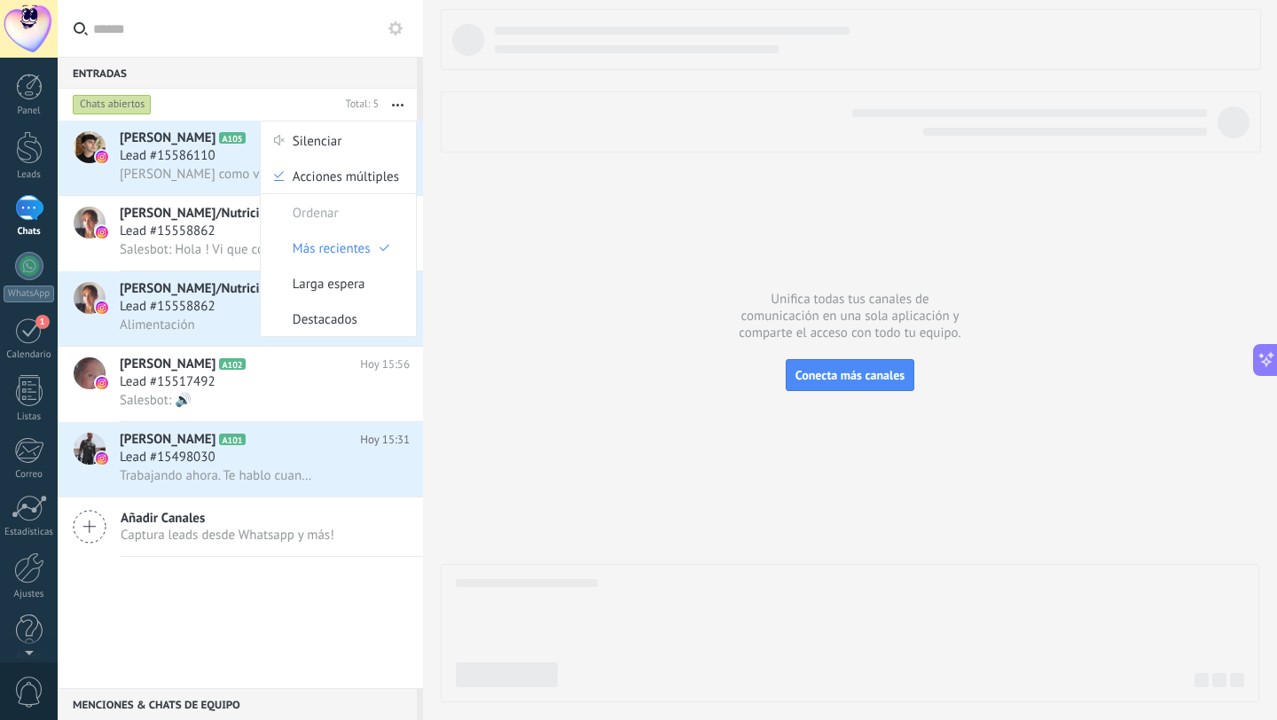
click at [222, 63] on div "Entradas 0" at bounding box center [237, 73] width 359 height 32
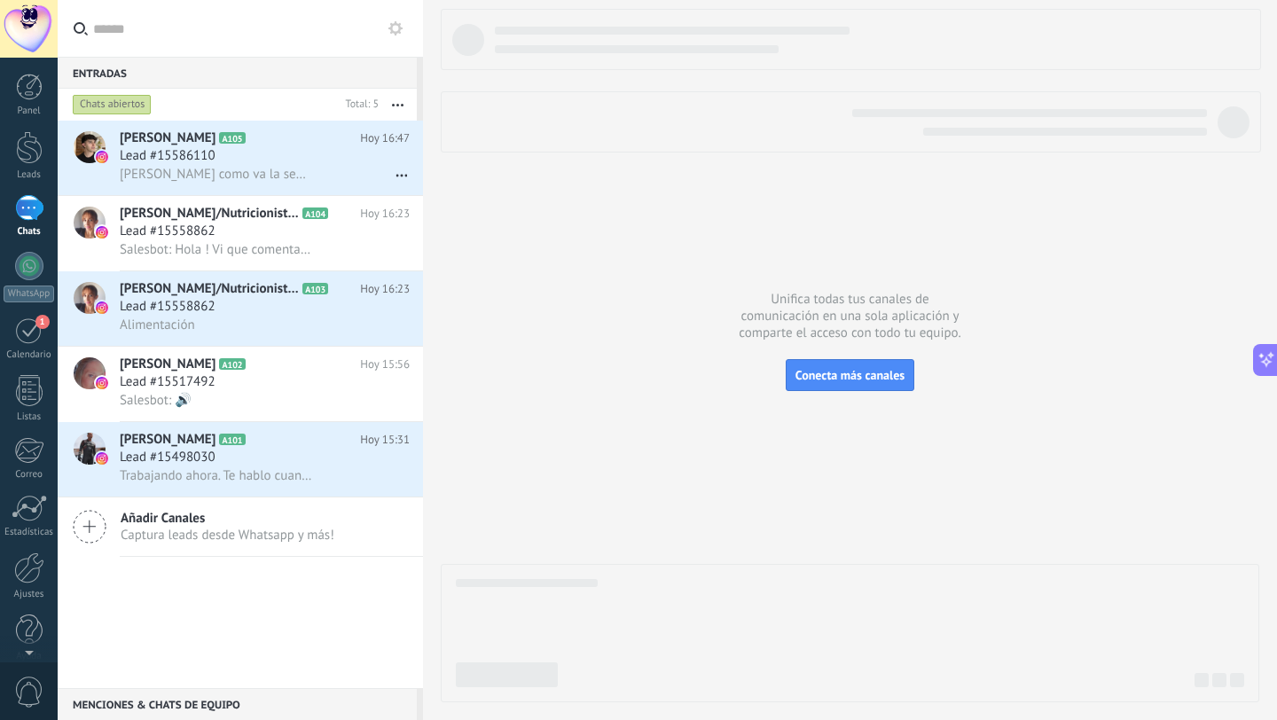
click at [208, 73] on div "Entradas 0" at bounding box center [237, 73] width 359 height 32
click at [105, 79] on div "Entradas 0" at bounding box center [237, 73] width 359 height 32
click at [108, 104] on div "Chats abiertos" at bounding box center [112, 104] width 79 height 21
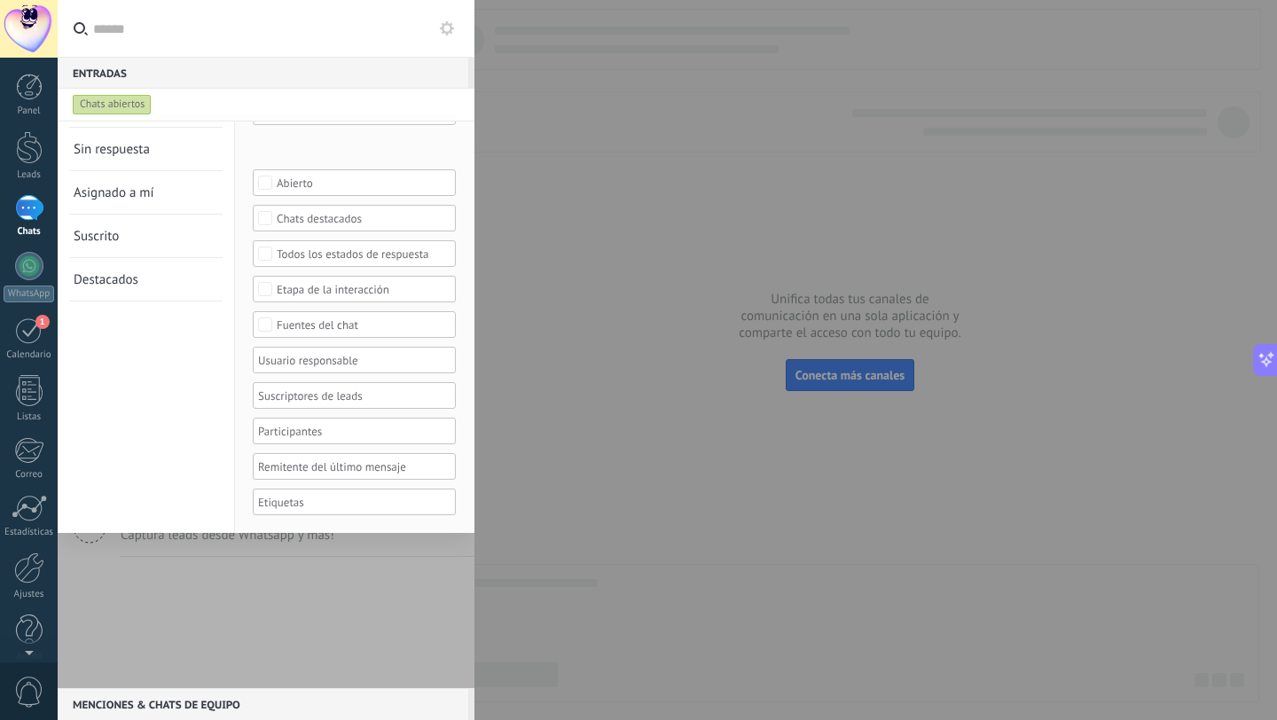
click at [133, 311] on div "Chats abiertos Sin respuesta Asignado a mí Suscrito Destacados Guardar" at bounding box center [146, 308] width 177 height 449
click at [147, 33] on input "text" at bounding box center [276, 28] width 367 height 57
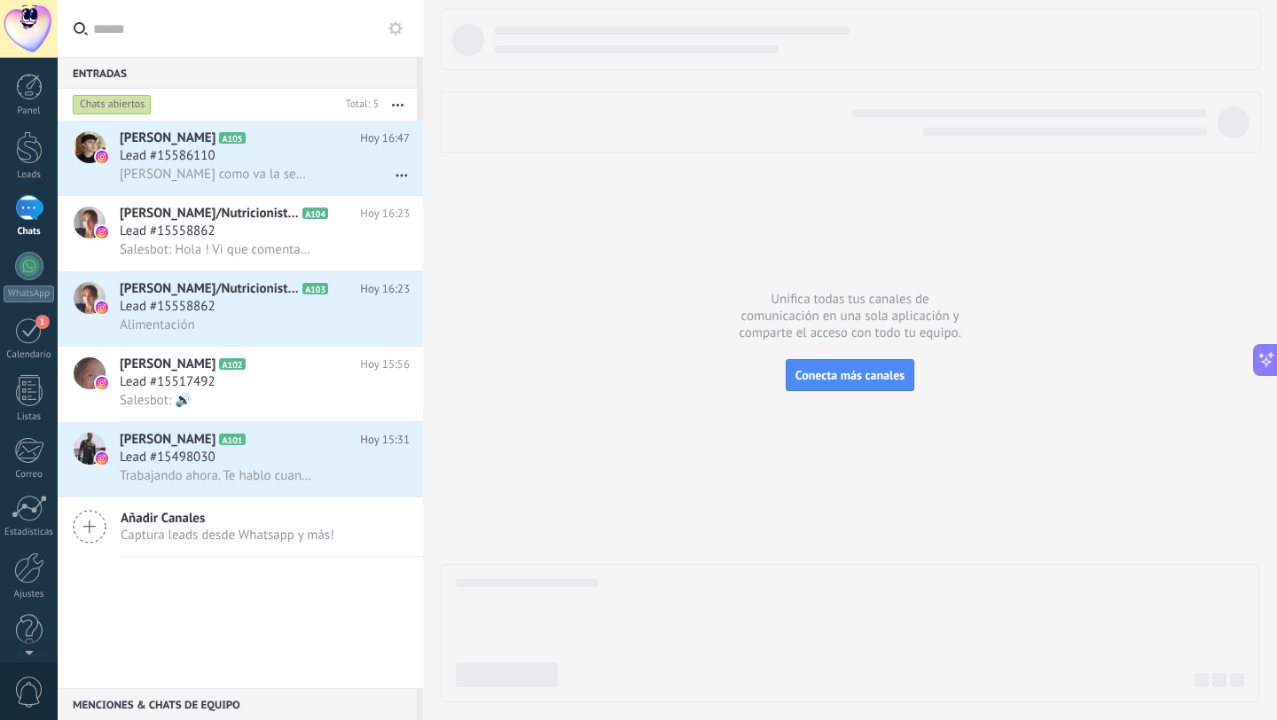
click at [402, 29] on icon at bounding box center [395, 28] width 14 height 14
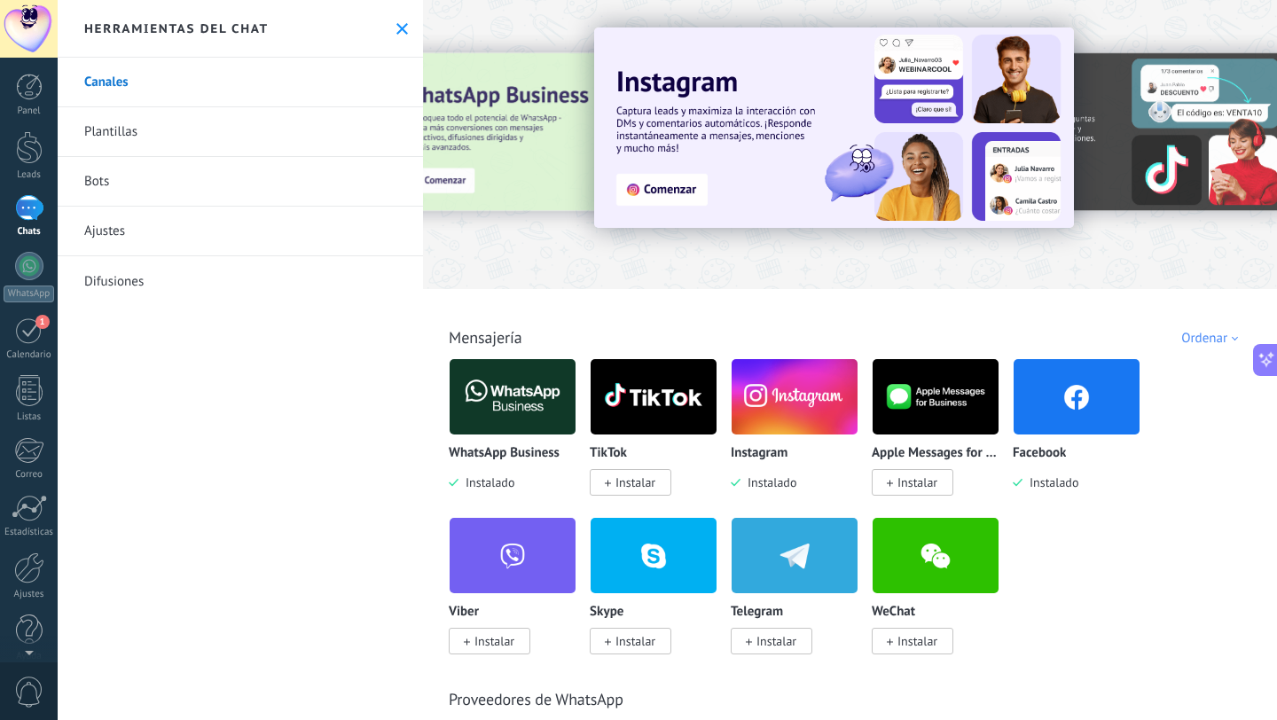
click at [396, 28] on icon at bounding box center [402, 29] width 12 height 12
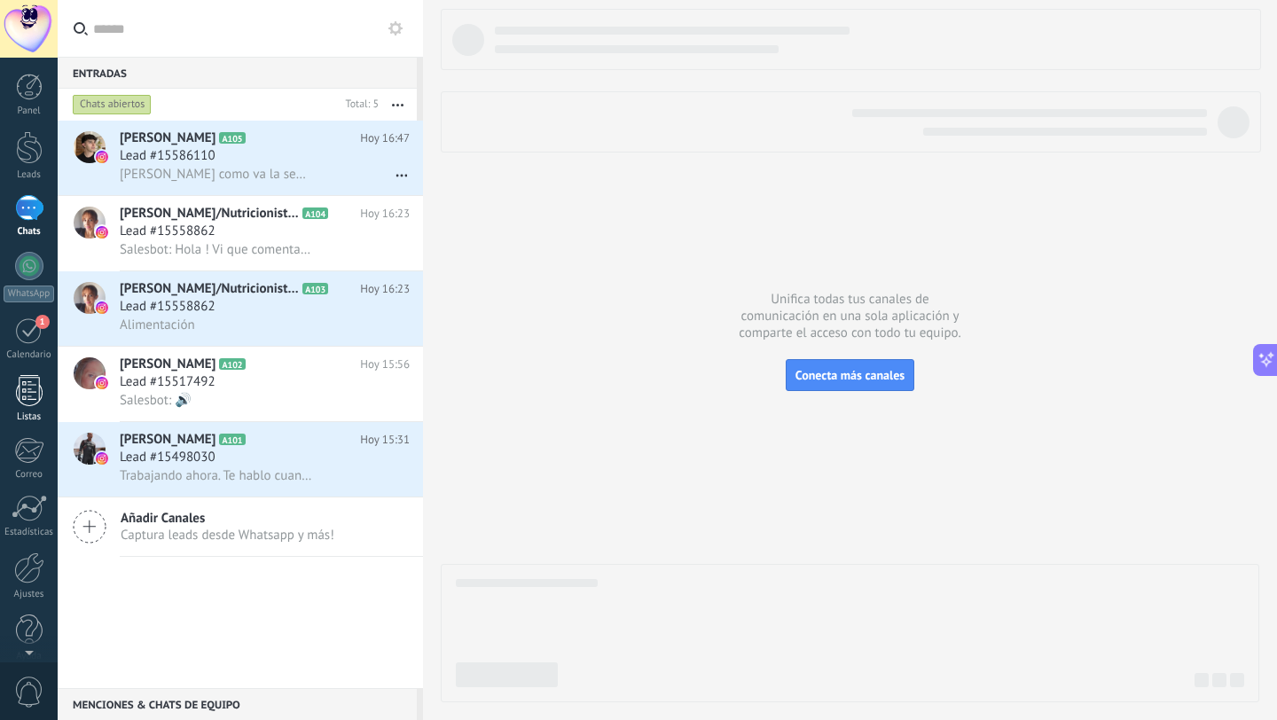
click at [25, 399] on div at bounding box center [29, 390] width 27 height 31
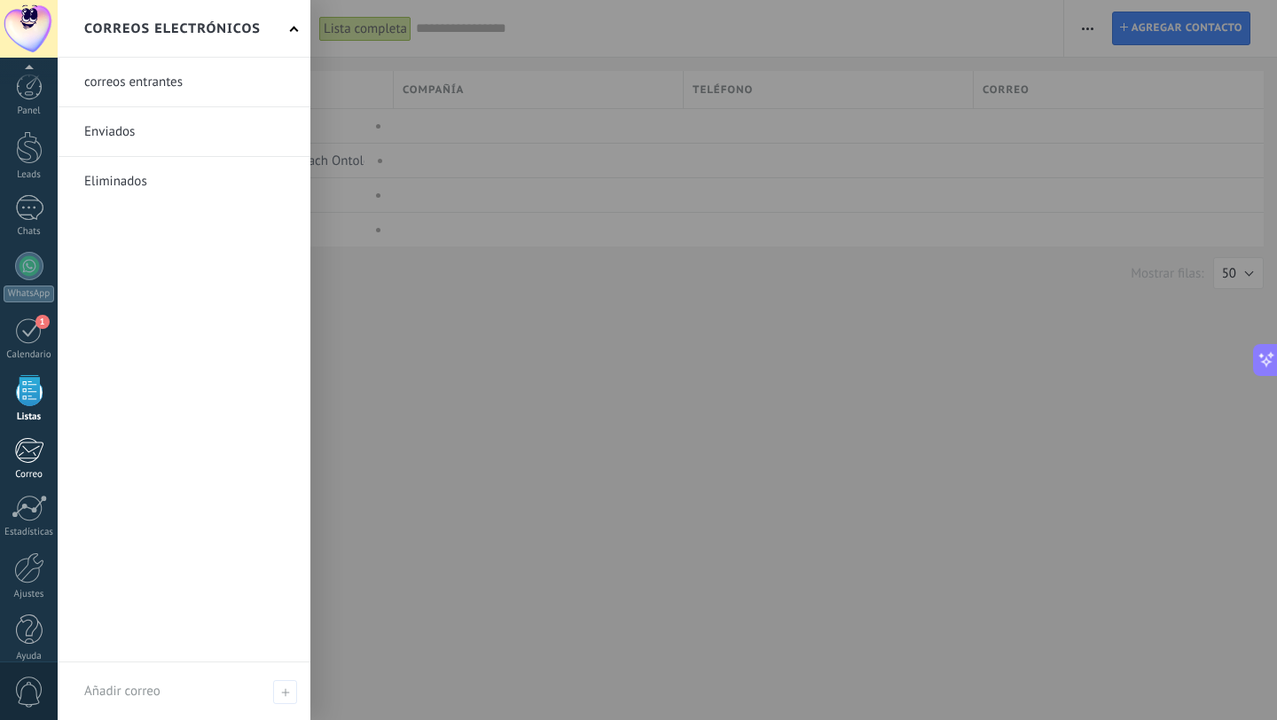
scroll to position [18, 0]
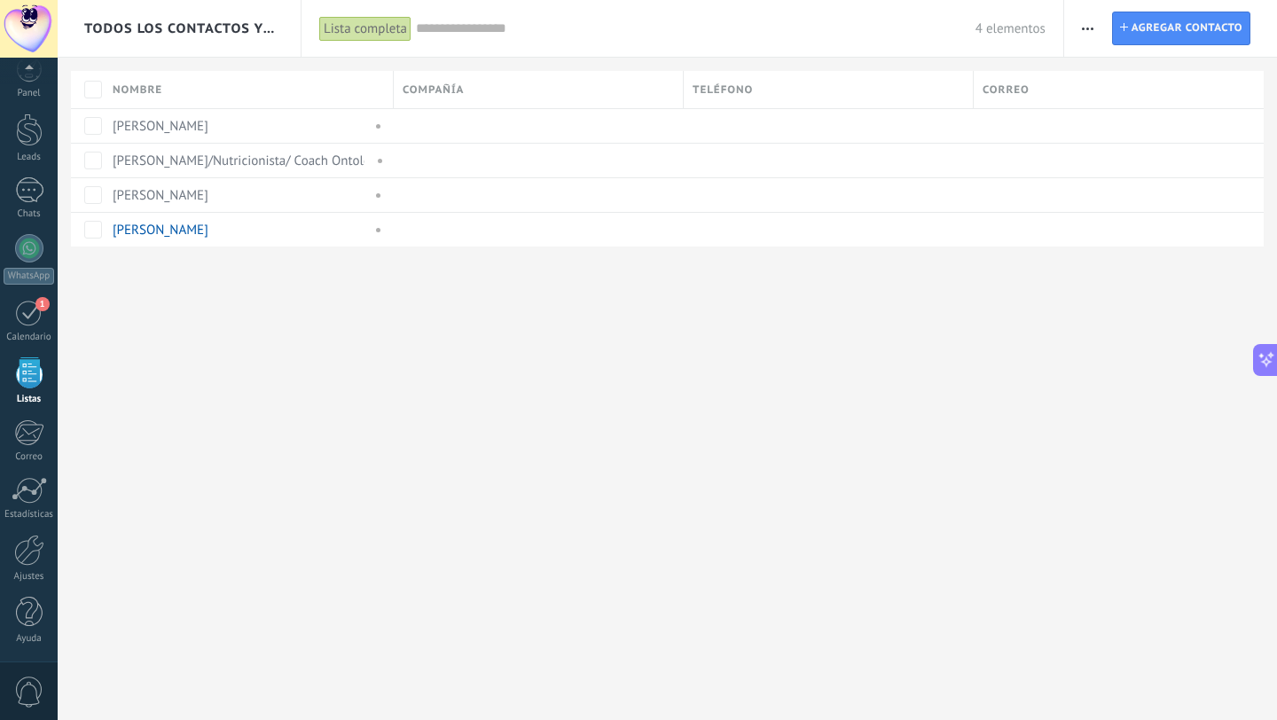
click at [23, 683] on span "0" at bounding box center [29, 691] width 30 height 31
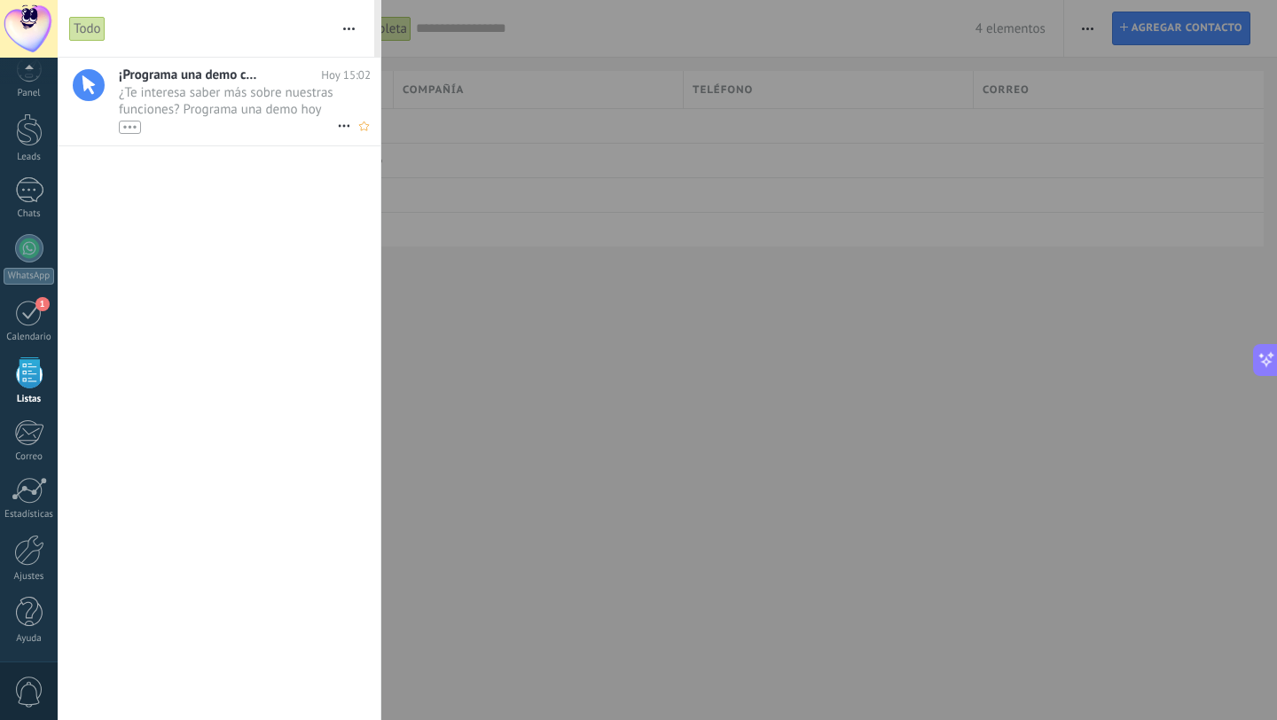
click at [220, 114] on span "¿Te interesa saber más sobre nuestras funciones? Programa una demo hoy mismo! •…" at bounding box center [228, 109] width 218 height 50
click at [340, 20] on button "button" at bounding box center [349, 28] width 38 height 57
click at [290, 114] on span "Acciones múltiples" at bounding box center [289, 111] width 106 height 35
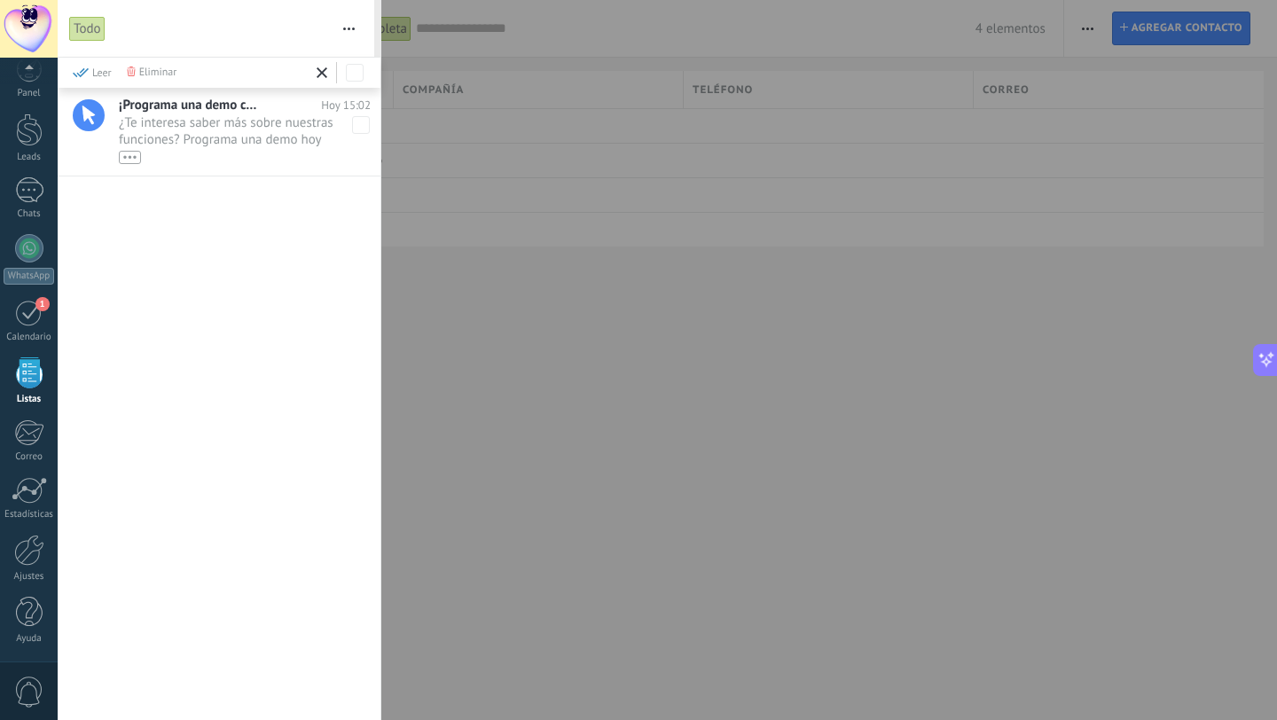
click at [218, 166] on div "¡Programa una demo con un experto! Hoy 15:02 ¿Te interesa saber más sobre nuest…" at bounding box center [250, 132] width 262 height 88
click at [325, 74] on icon at bounding box center [322, 72] width 11 height 11
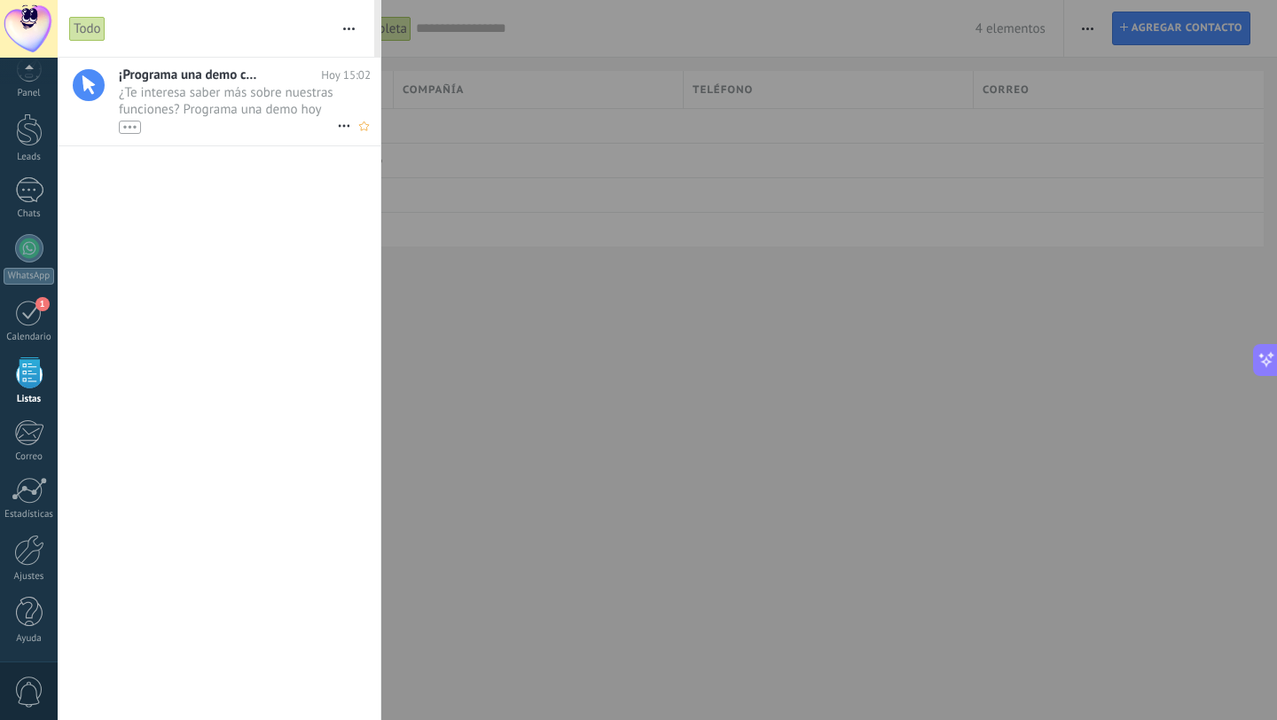
click at [299, 94] on span "¿Te interesa saber más sobre nuestras funciones? Programa una demo hoy mismo! •…" at bounding box center [228, 109] width 218 height 50
click at [283, 193] on div "¡Programa una demo con un experto! Hoy 15:02 ¿Te interesa saber más sobre nuest…" at bounding box center [219, 389] width 323 height 662
click at [99, 38] on div "Todo" at bounding box center [87, 29] width 36 height 26
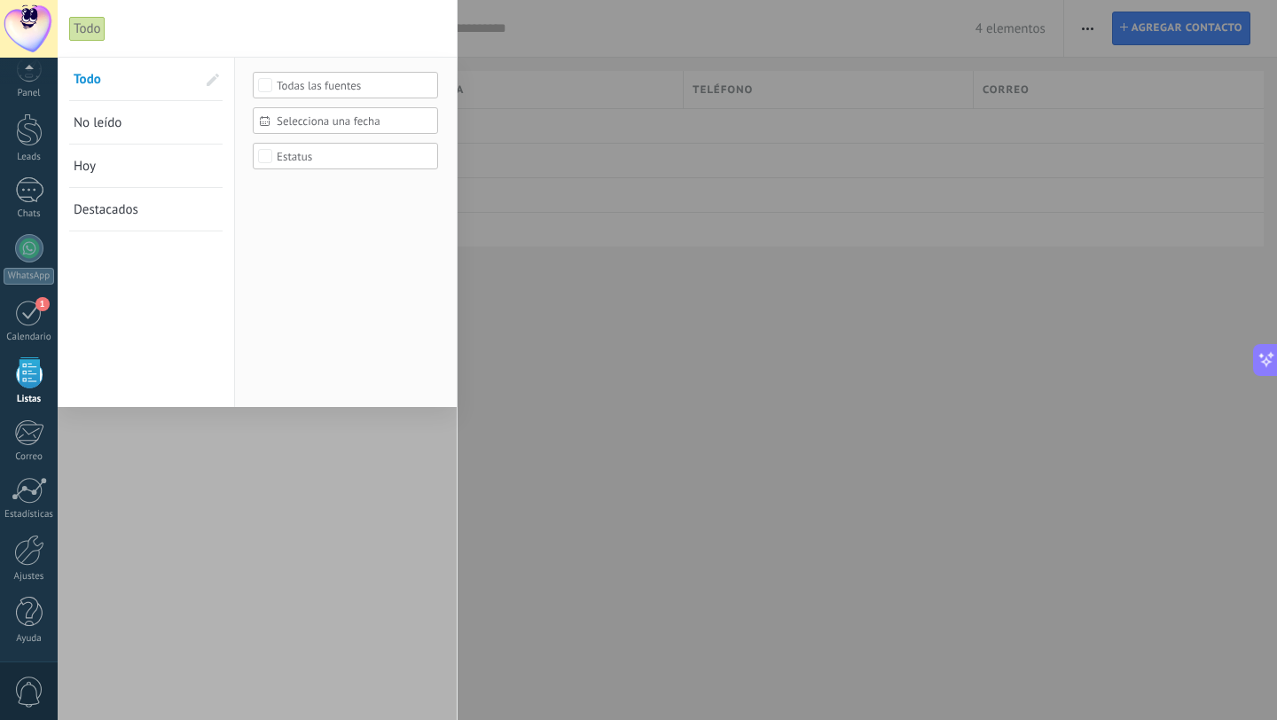
click at [86, 437] on div at bounding box center [257, 388] width 399 height 663
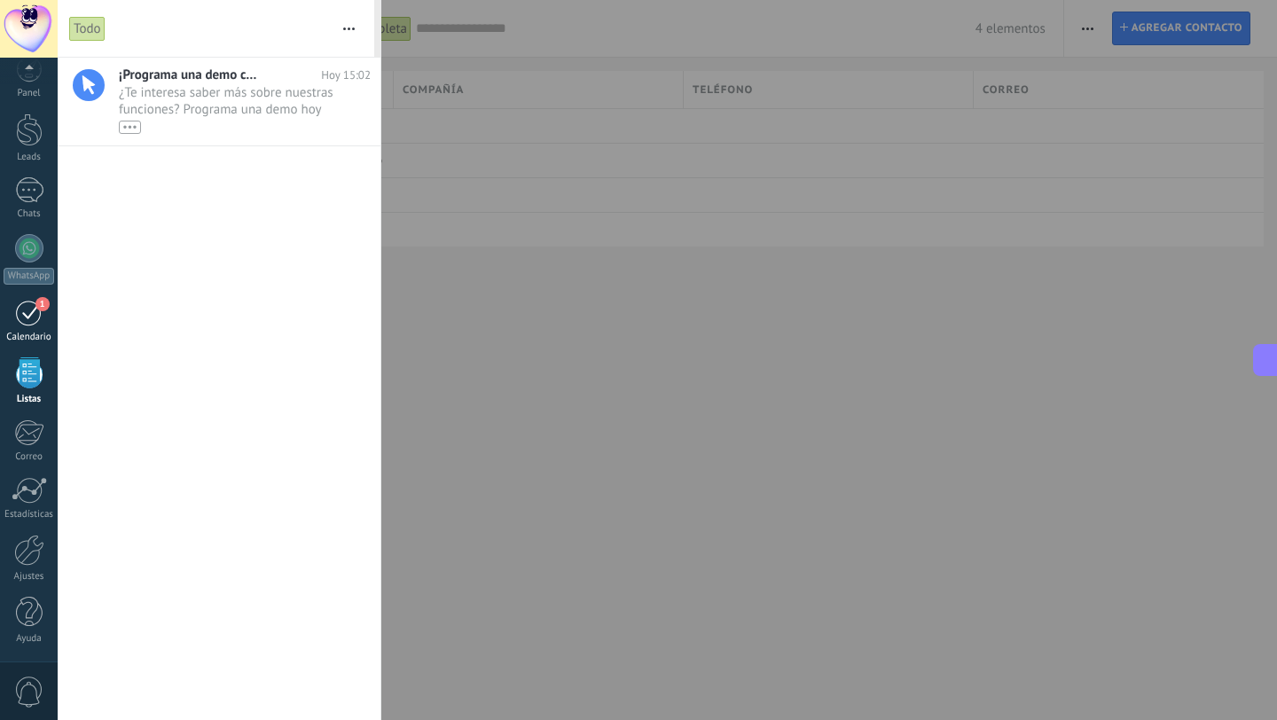
click at [27, 335] on div "Calendario" at bounding box center [29, 338] width 51 height 12
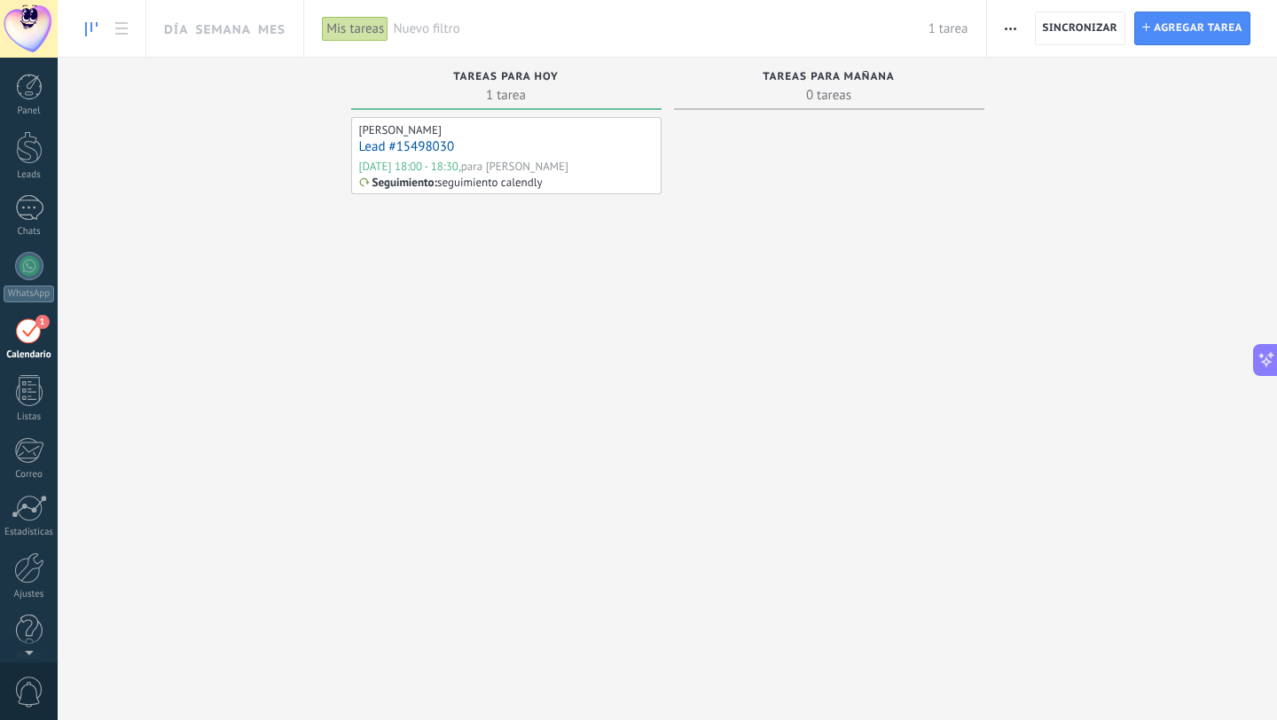
click at [33, 338] on div "1" at bounding box center [29, 330] width 28 height 27
click at [33, 210] on div at bounding box center [29, 208] width 28 height 26
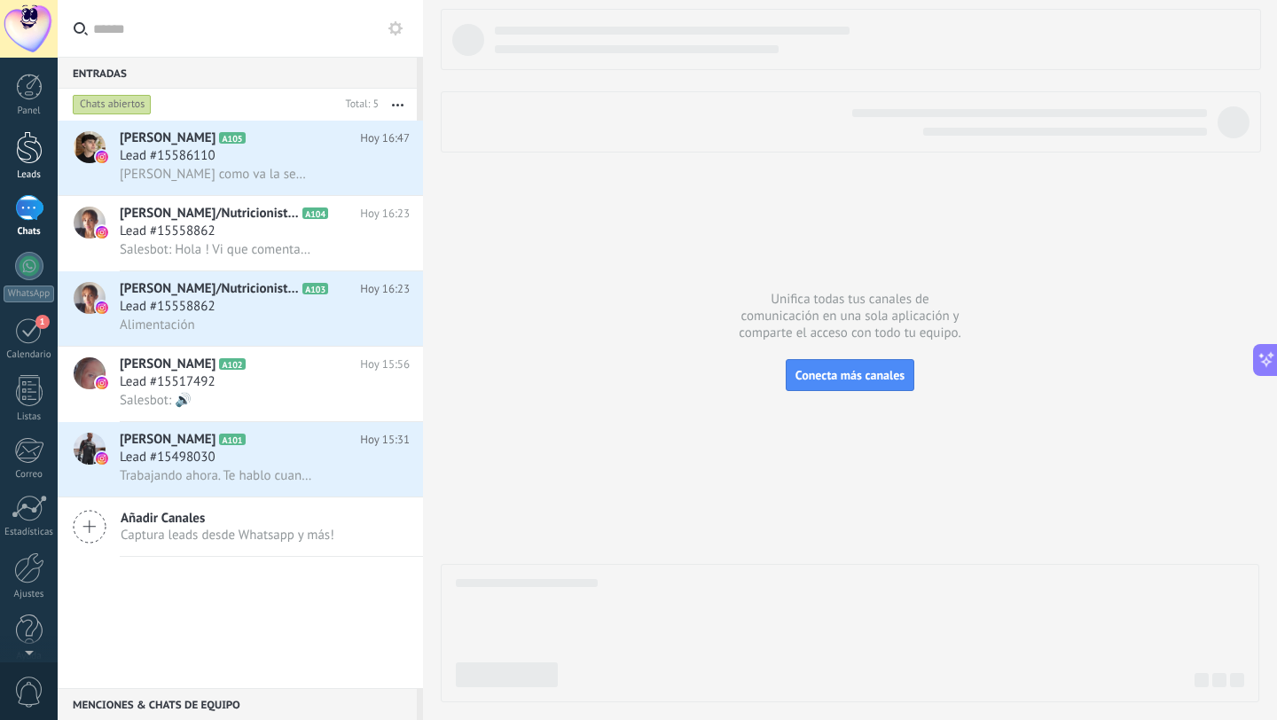
click at [27, 137] on div at bounding box center [29, 147] width 27 height 33
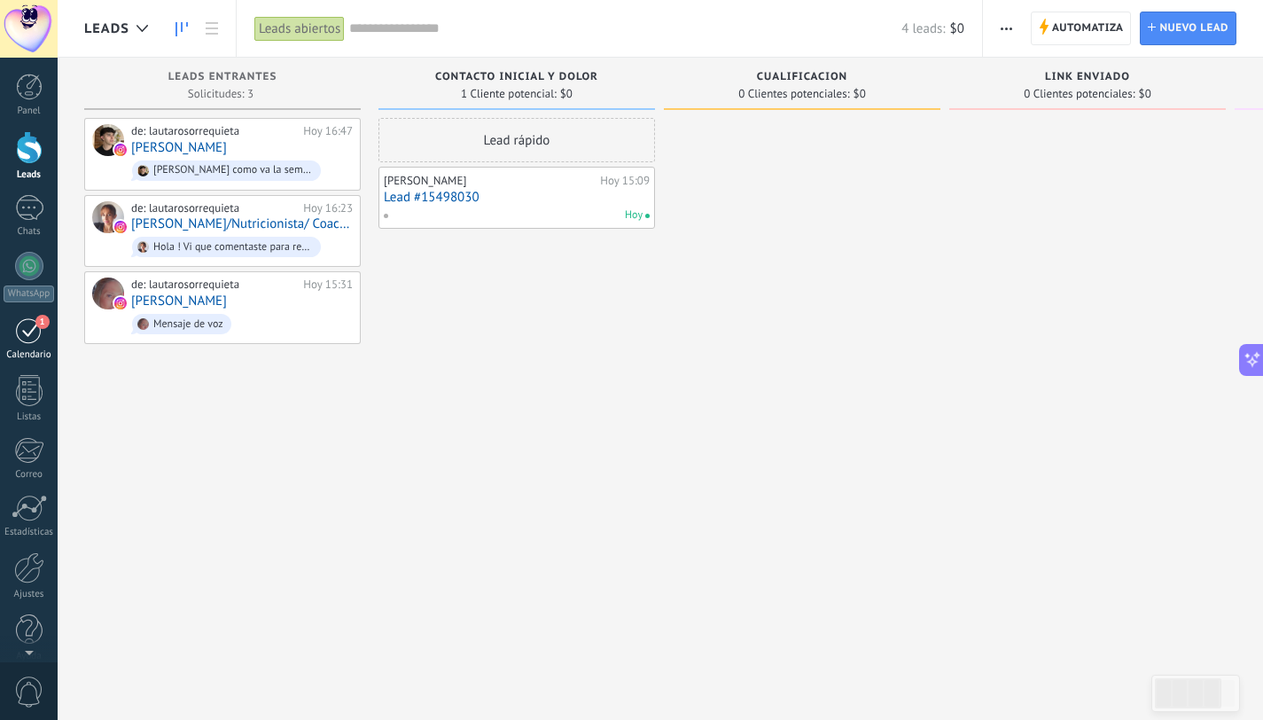
click at [20, 332] on div "1" at bounding box center [29, 330] width 28 height 27
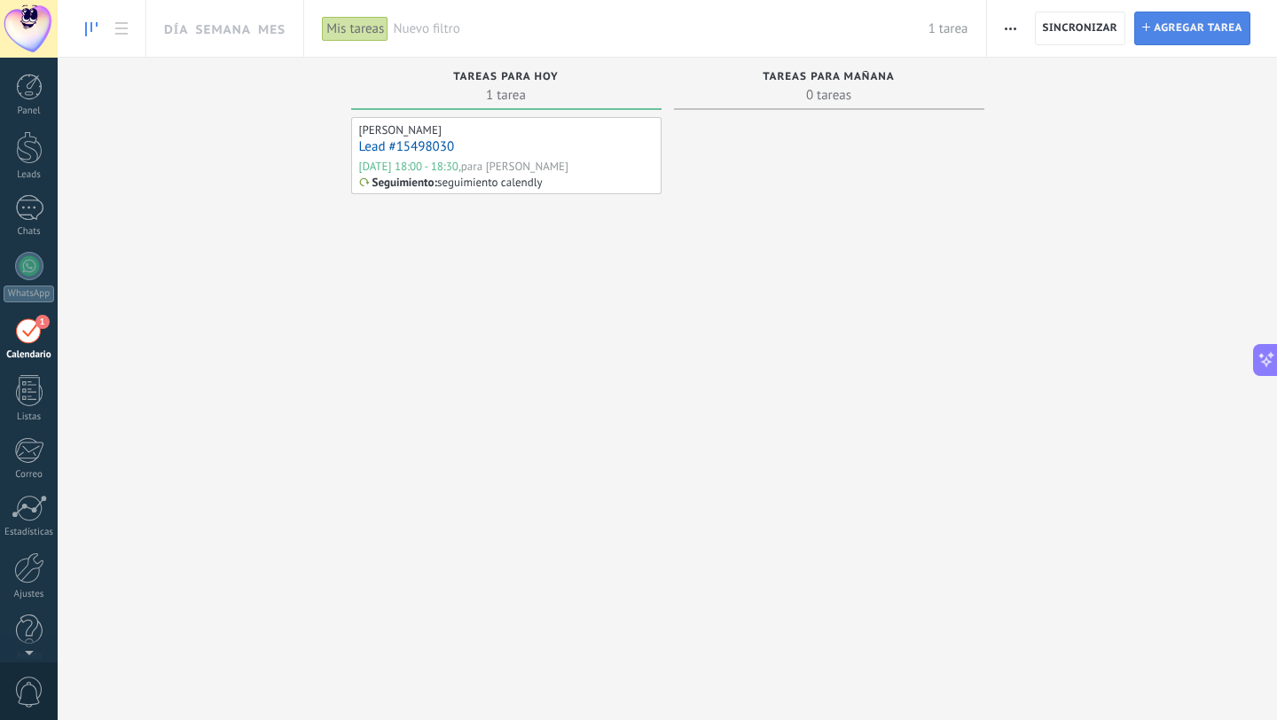
click at [1192, 27] on span "Agregar tarea" at bounding box center [1197, 28] width 89 height 32
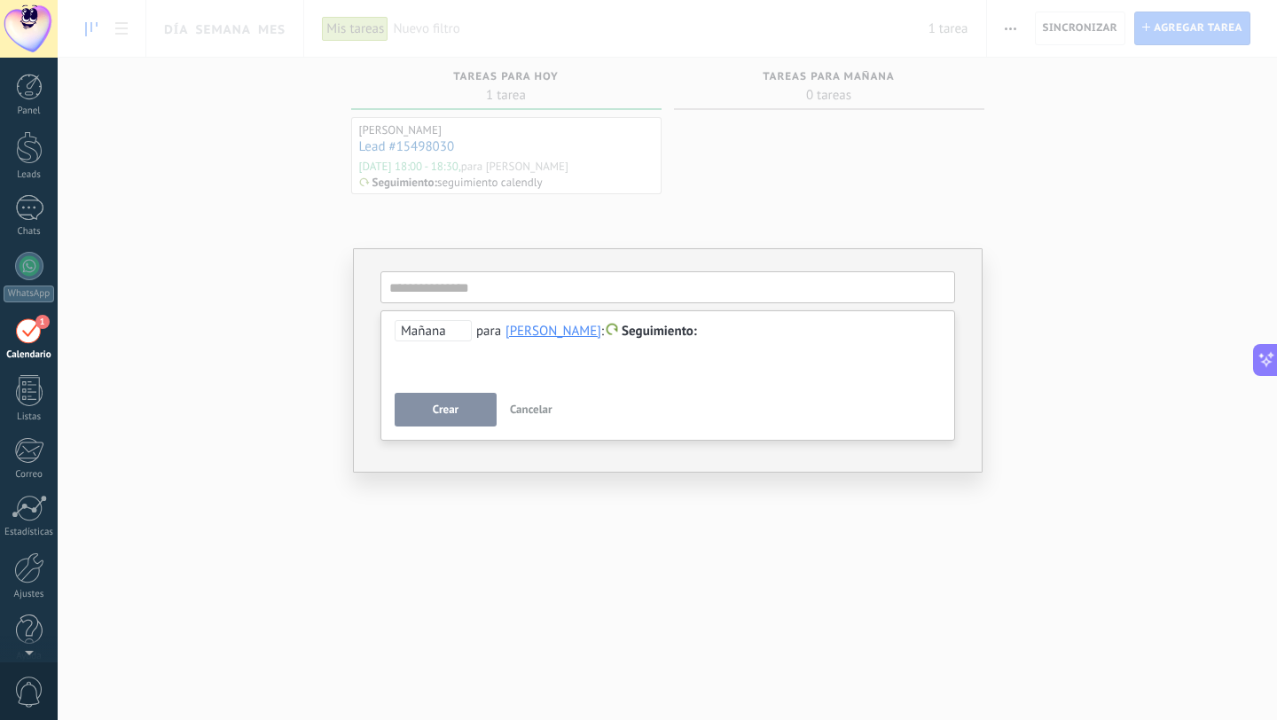
click at [529, 408] on span "Cancelar" at bounding box center [531, 409] width 43 height 15
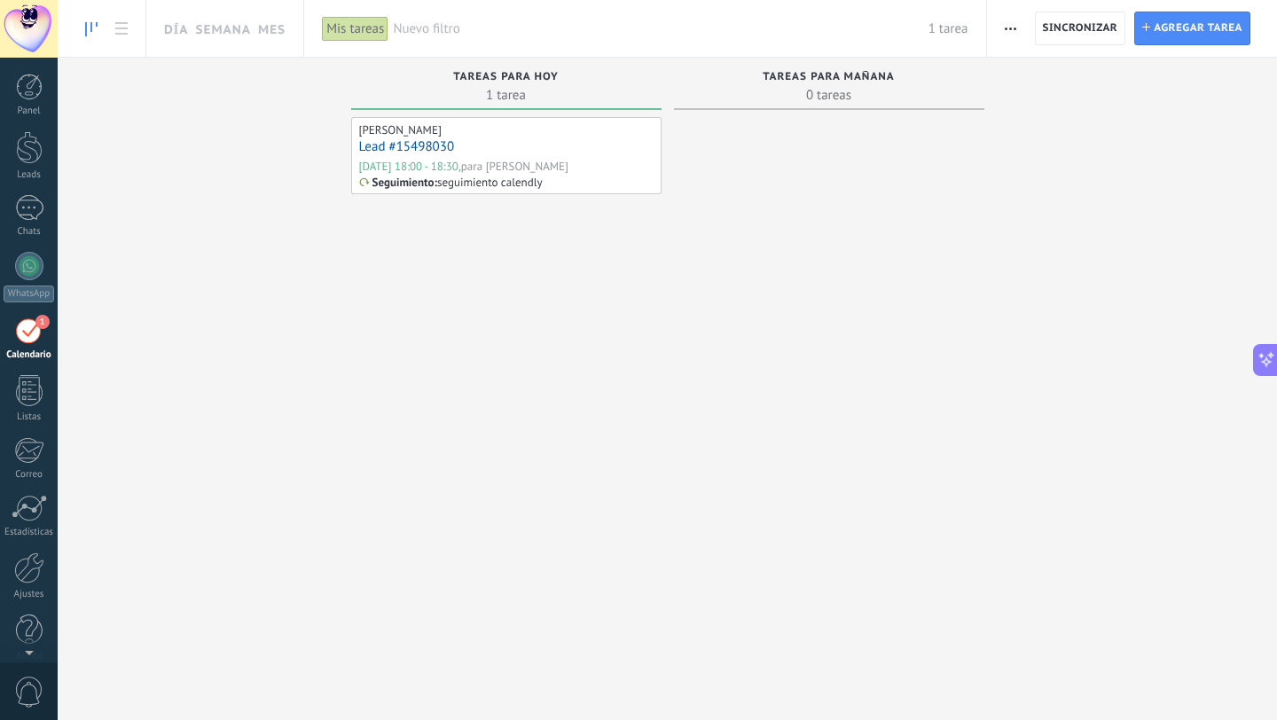
click at [21, 342] on div "1" at bounding box center [29, 330] width 28 height 27
click at [34, 220] on div at bounding box center [29, 208] width 28 height 26
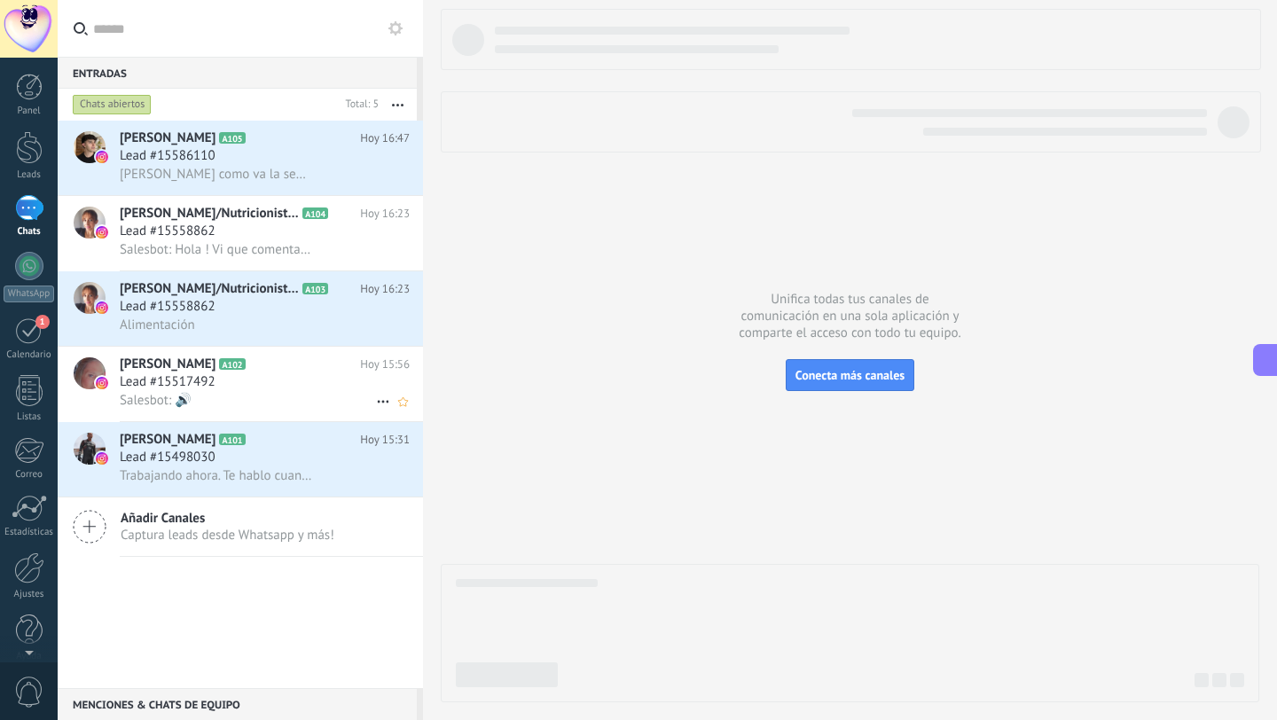
click at [278, 391] on div "Lead #15517492" at bounding box center [265, 382] width 290 height 18
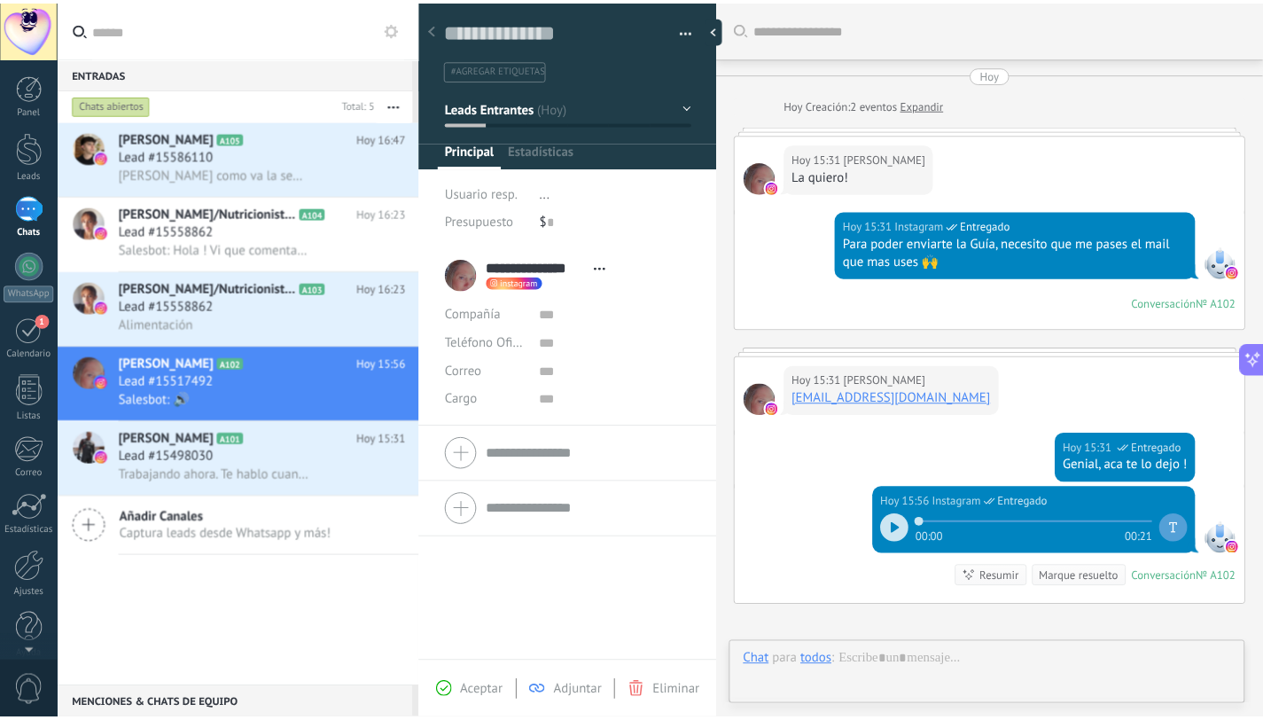
scroll to position [195, 0]
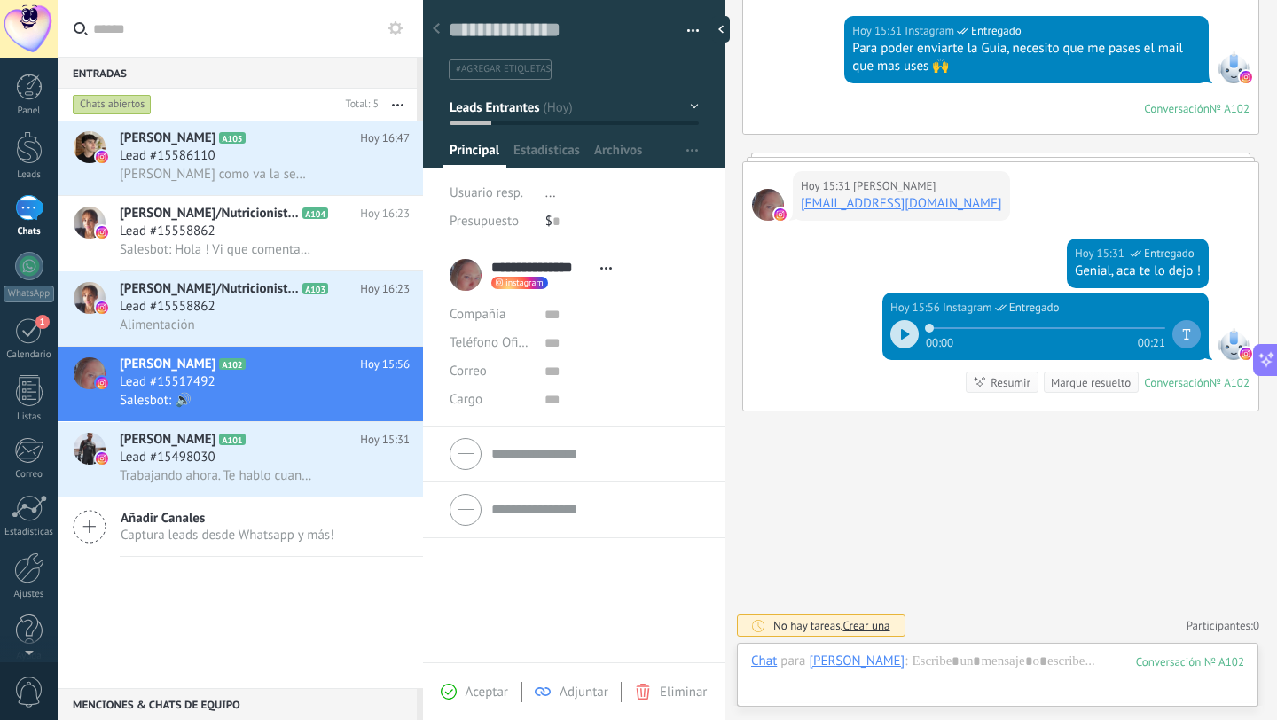
click at [539, 113] on button "Leads Entrantes" at bounding box center [574, 107] width 249 height 32
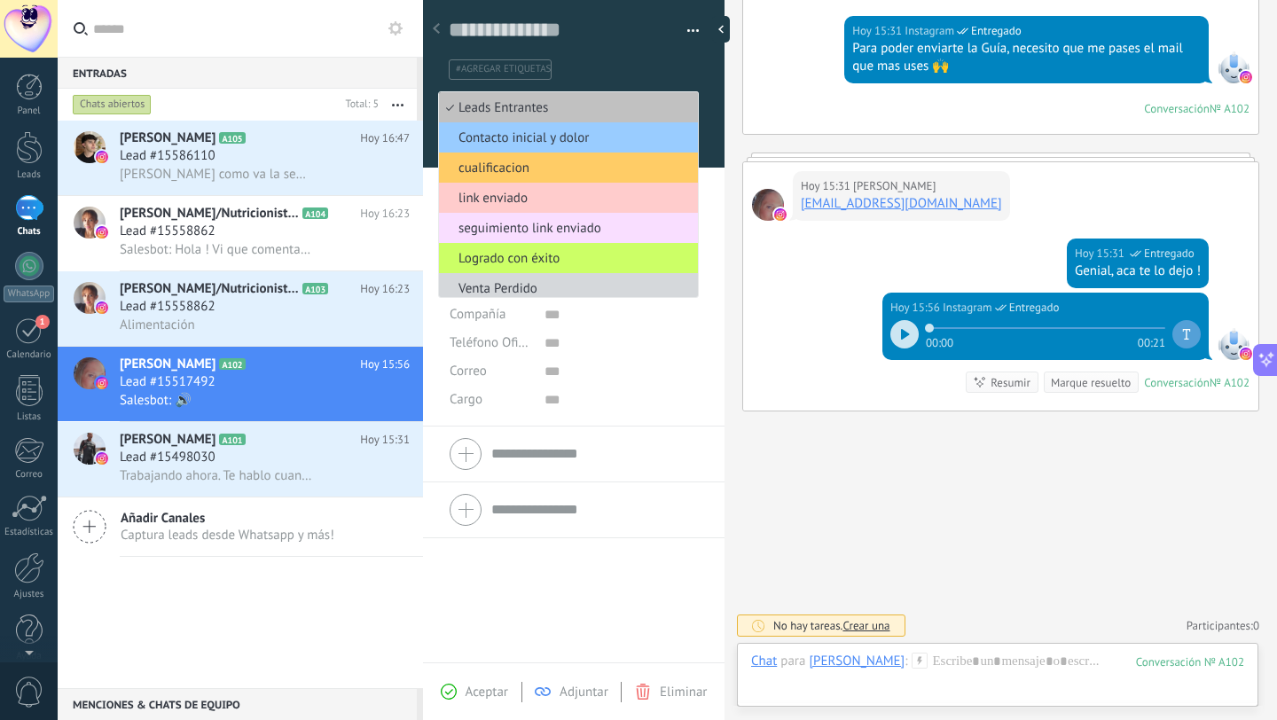
click at [614, 74] on ul "#agregar etiquetas" at bounding box center [570, 70] width 247 height 24
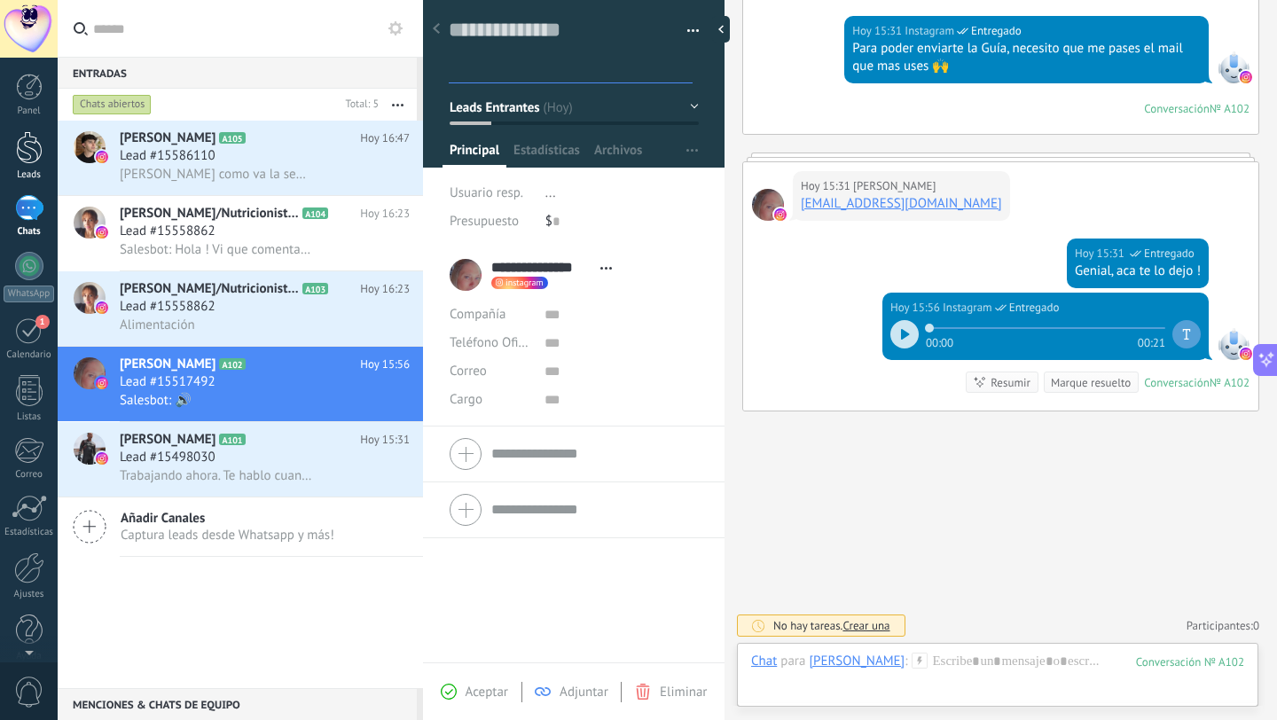
click at [20, 148] on div at bounding box center [29, 147] width 27 height 33
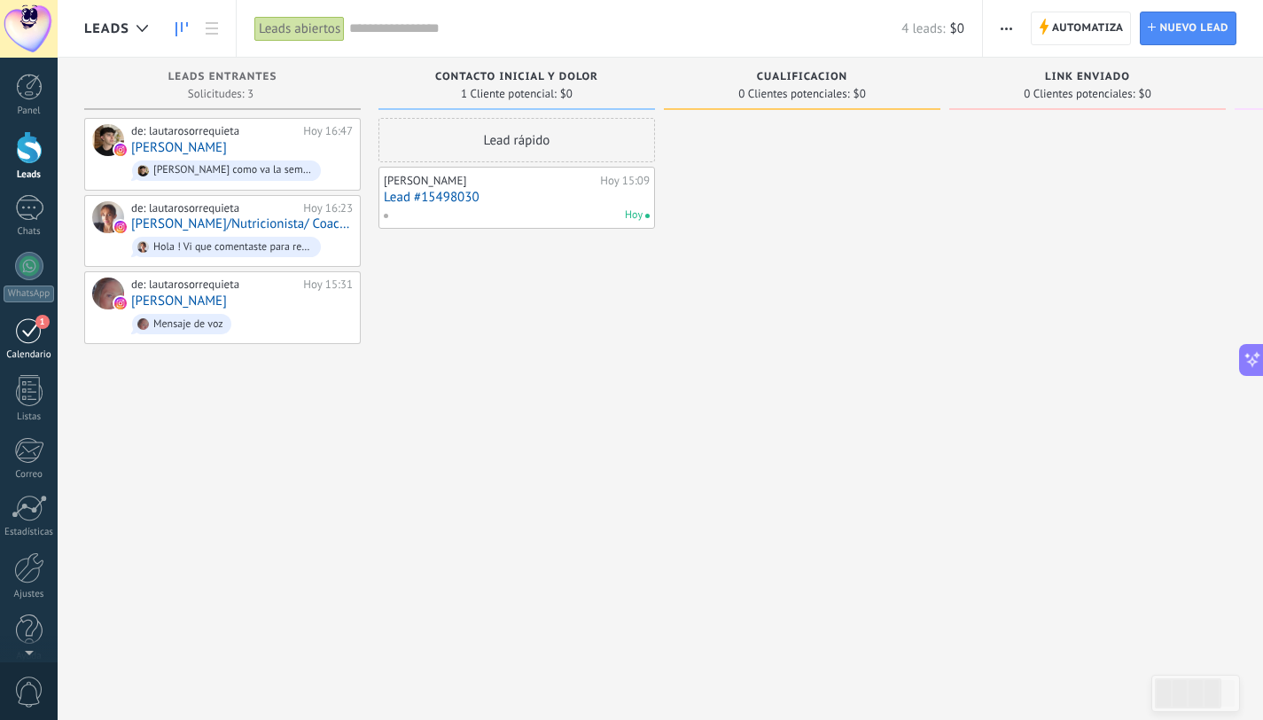
click at [27, 342] on div "1" at bounding box center [29, 330] width 28 height 27
